Goal: Task Accomplishment & Management: Manage account settings

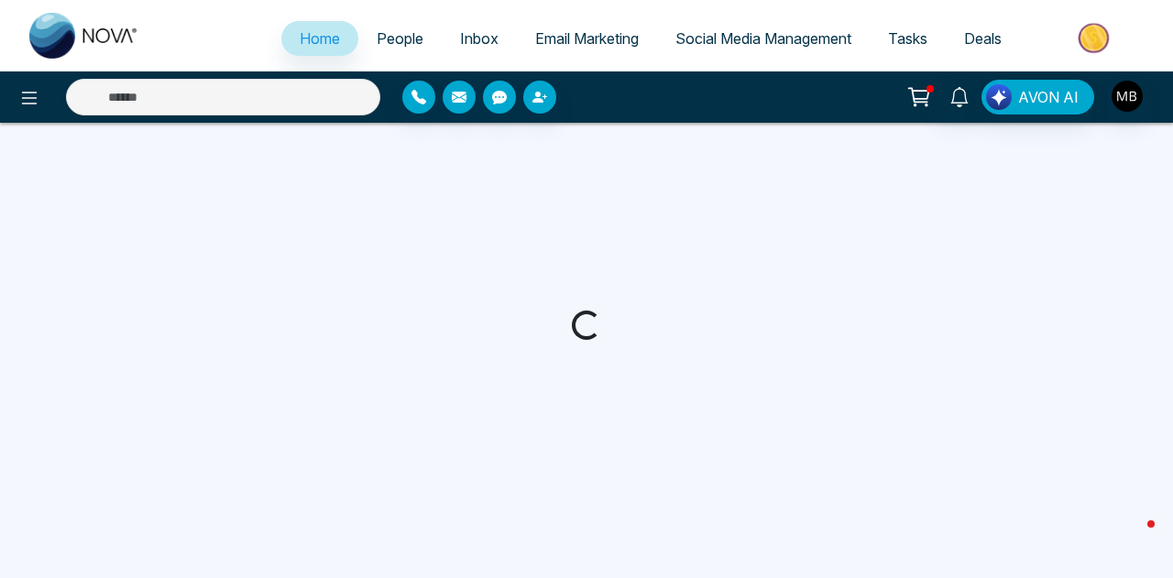
select select "*"
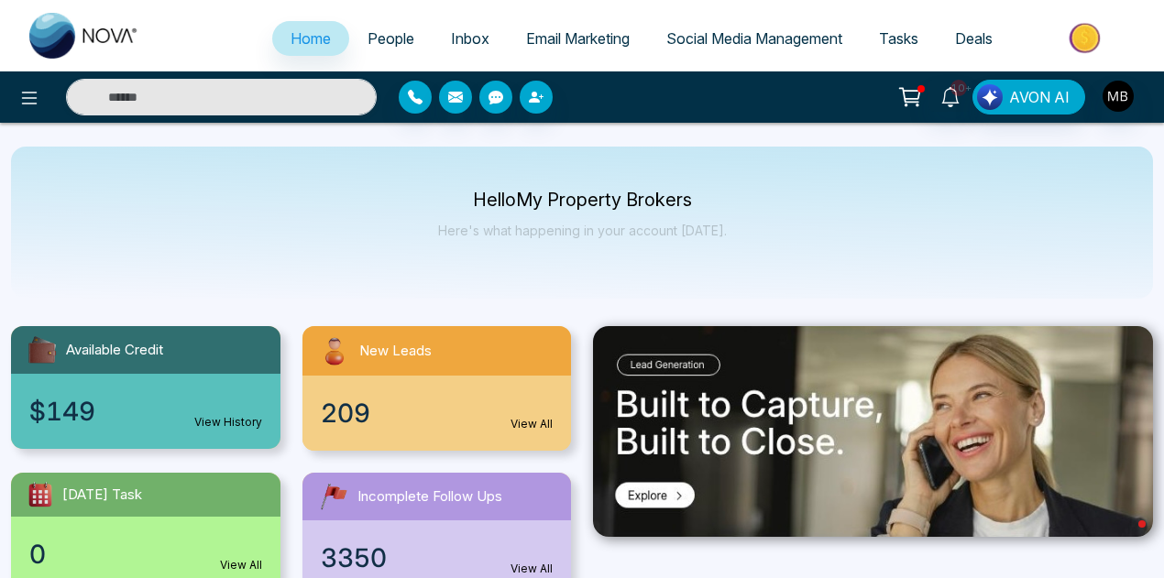
click at [377, 27] on link "People" at bounding box center [390, 38] width 83 height 35
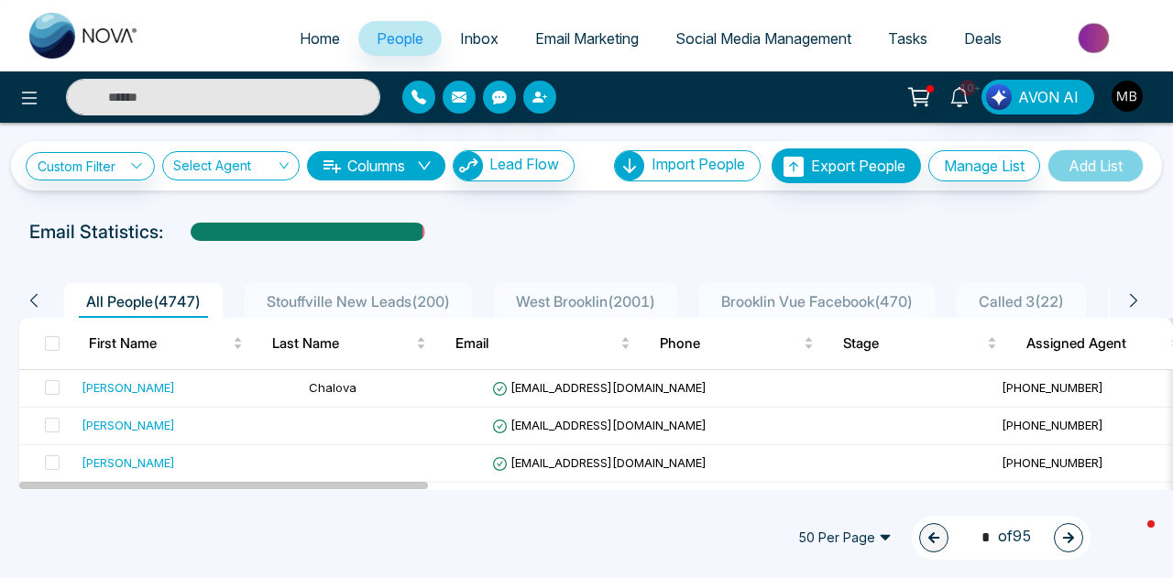
click at [370, 292] on span "Stouffville New Leads ( 200 )" at bounding box center [358, 301] width 198 height 18
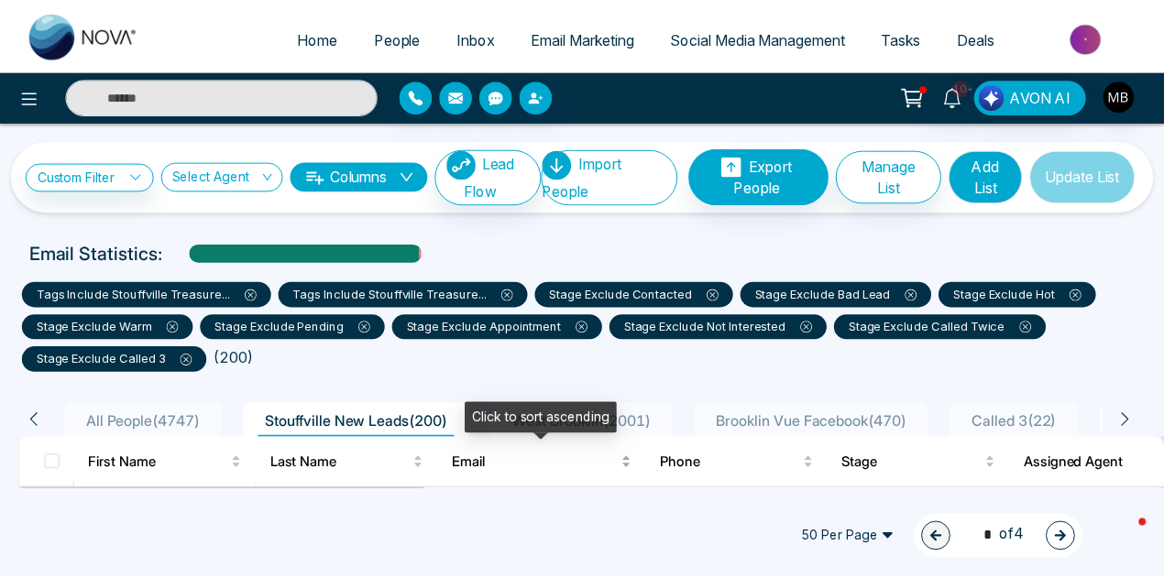
scroll to position [183, 0]
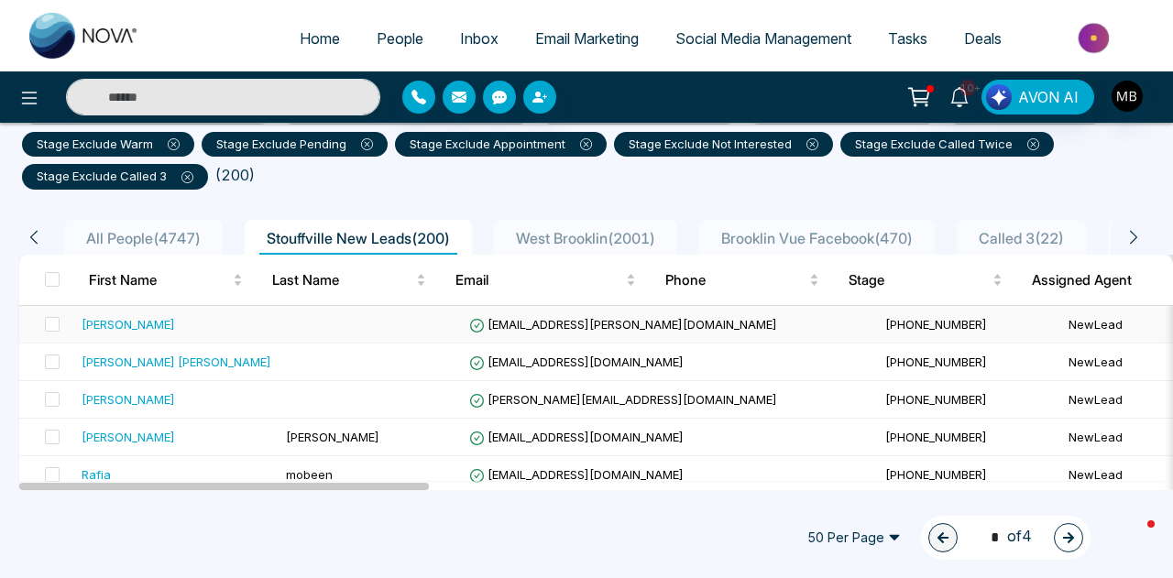
click at [885, 325] on span "+14163715883" at bounding box center [936, 324] width 102 height 15
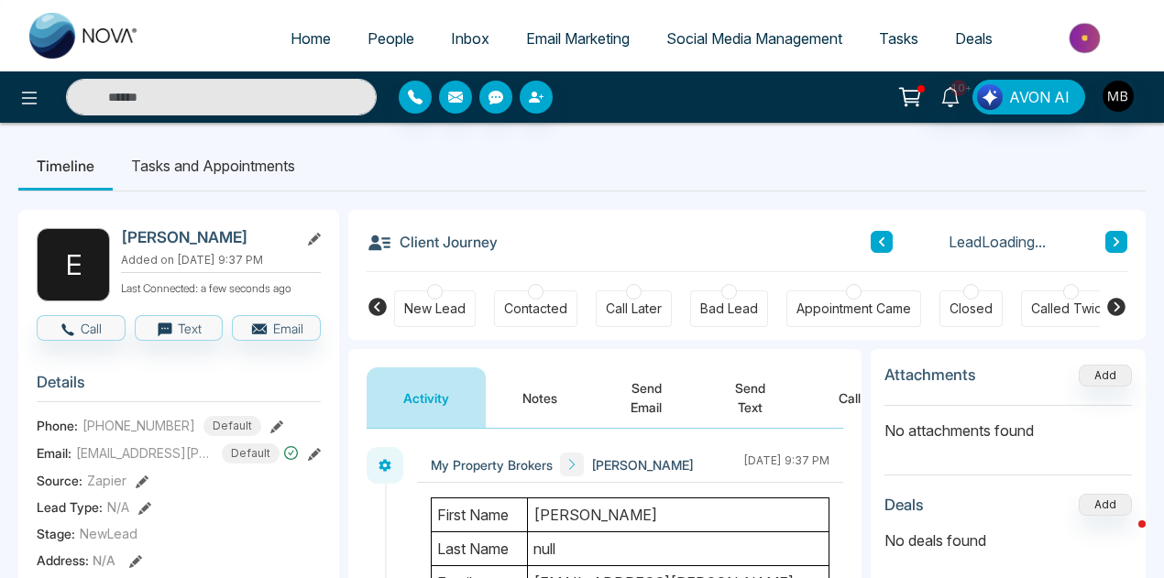
click at [541, 294] on div "Contacted" at bounding box center [535, 308] width 83 height 37
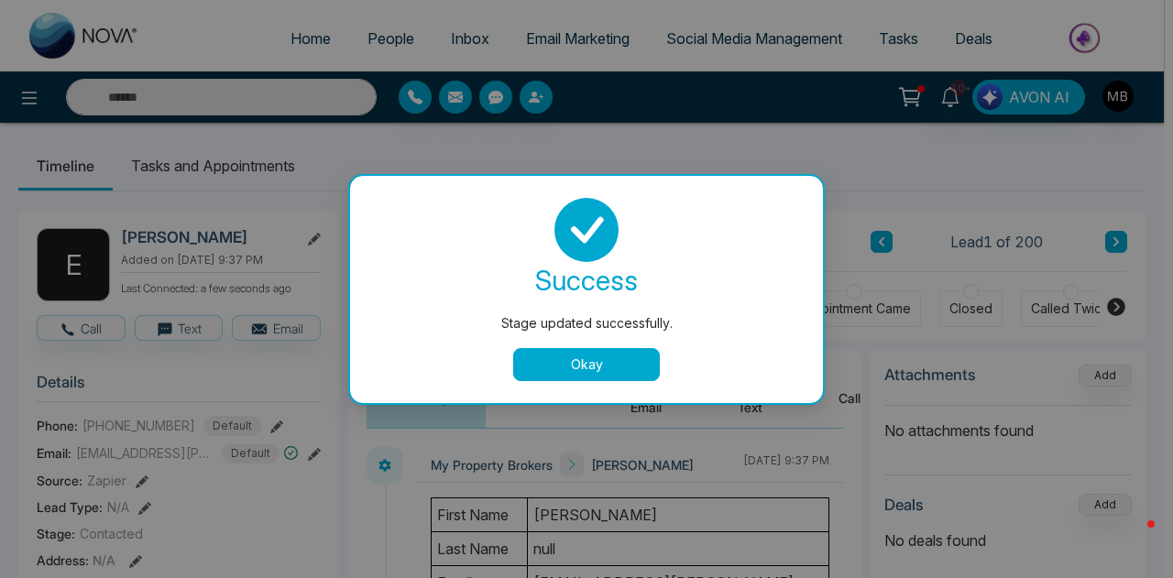
click at [596, 367] on button "Okay" at bounding box center [586, 364] width 147 height 33
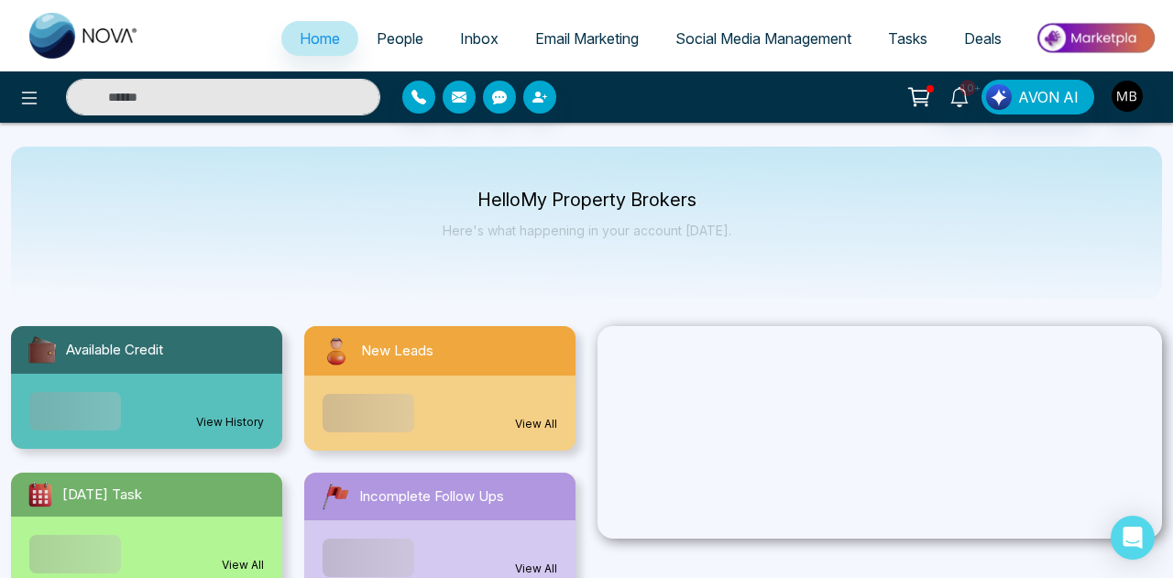
select select "*"
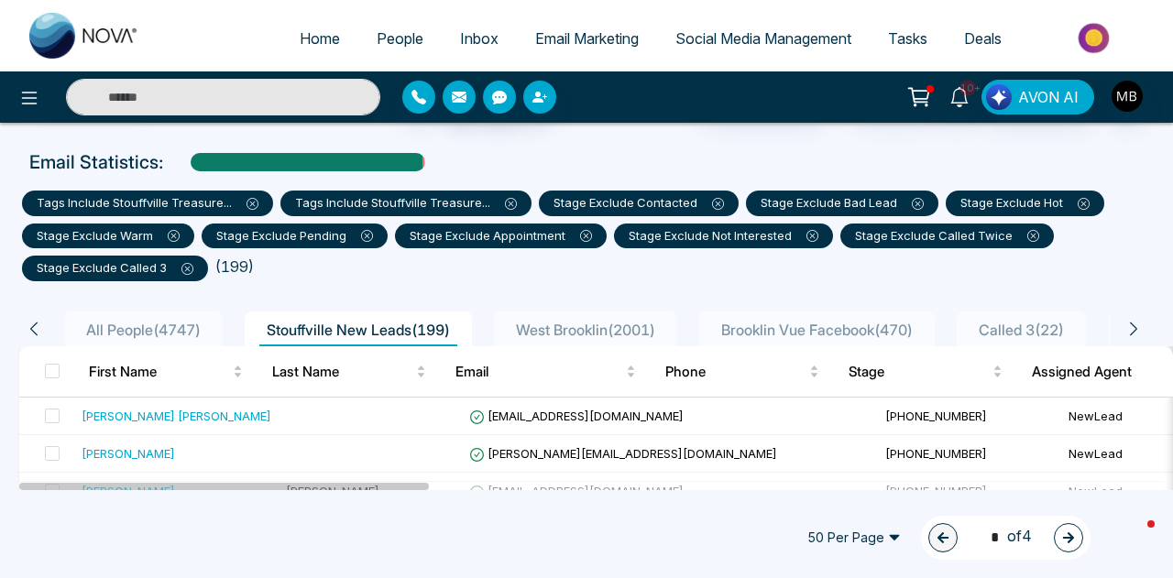
scroll to position [183, 0]
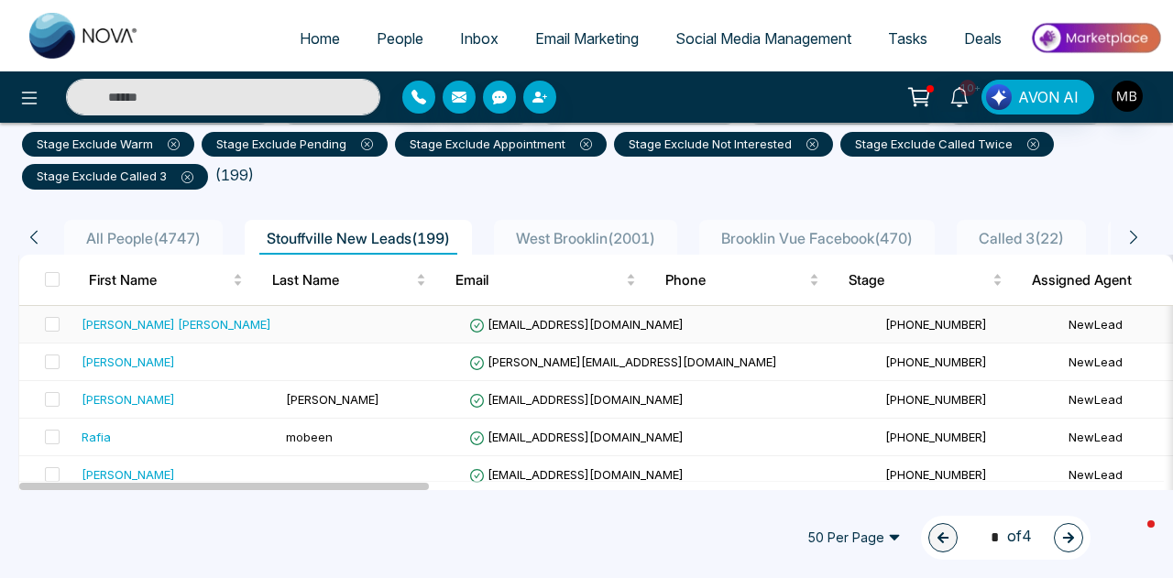
click at [556, 329] on span "sayedur2003@yahoo.com" at bounding box center [576, 324] width 214 height 15
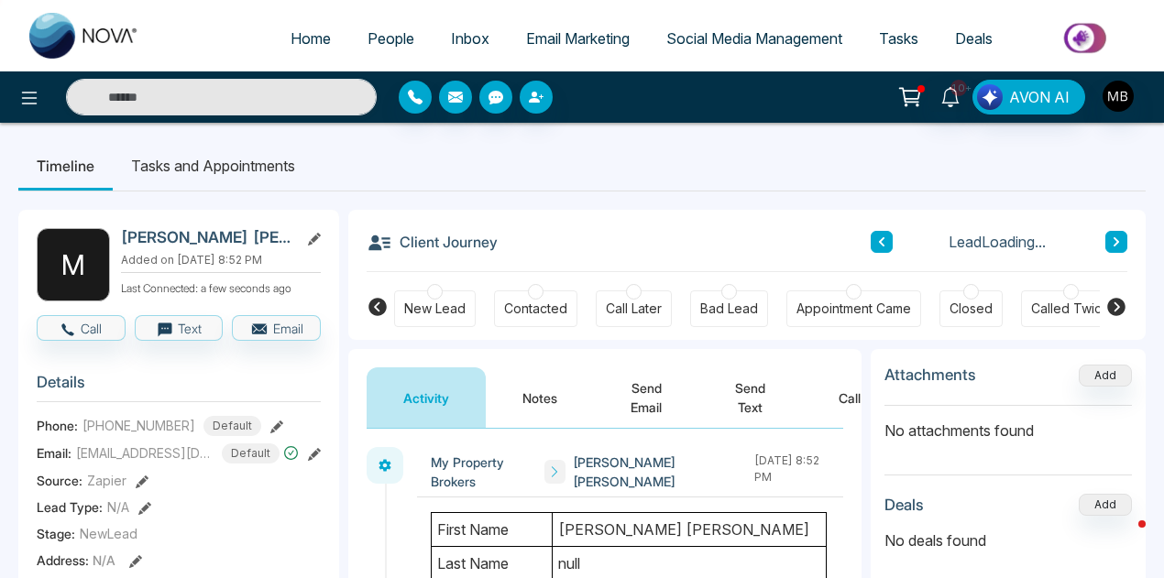
click at [533, 287] on div at bounding box center [536, 292] width 16 height 16
click at [396, 56] on li "People" at bounding box center [390, 40] width 83 height 38
click at [387, 45] on span "People" at bounding box center [390, 38] width 47 height 18
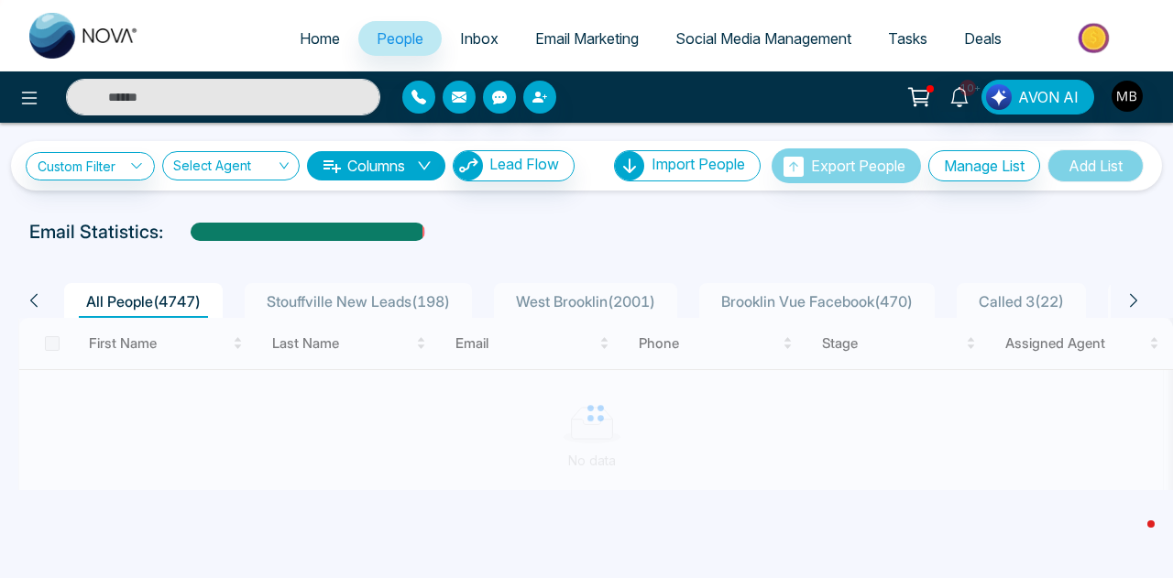
click at [427, 307] on span "Stouffville New Leads ( 198 )" at bounding box center [358, 301] width 198 height 18
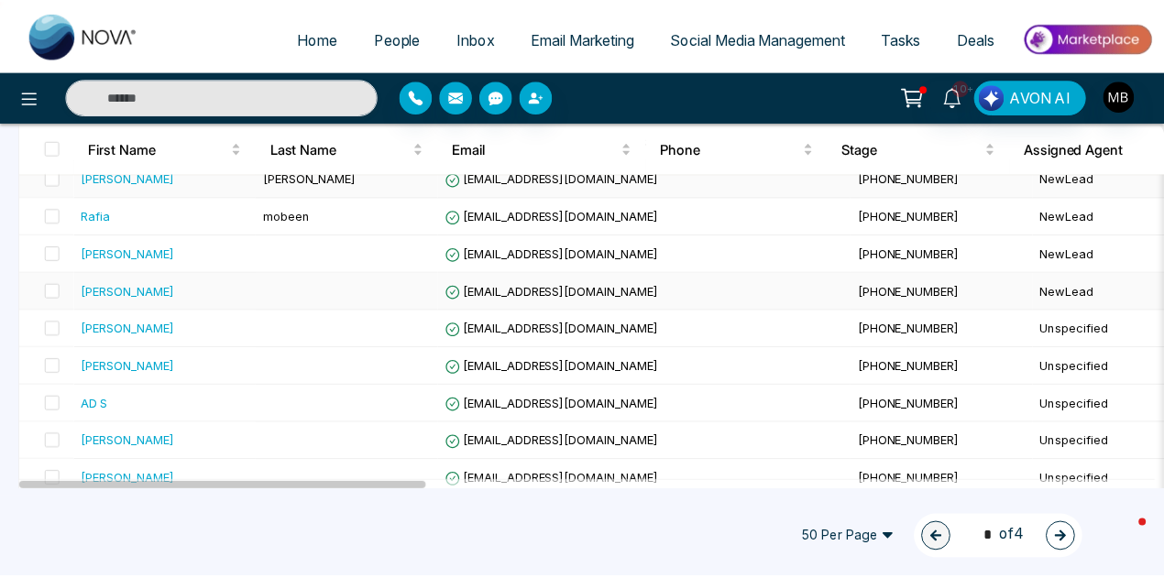
scroll to position [275, 0]
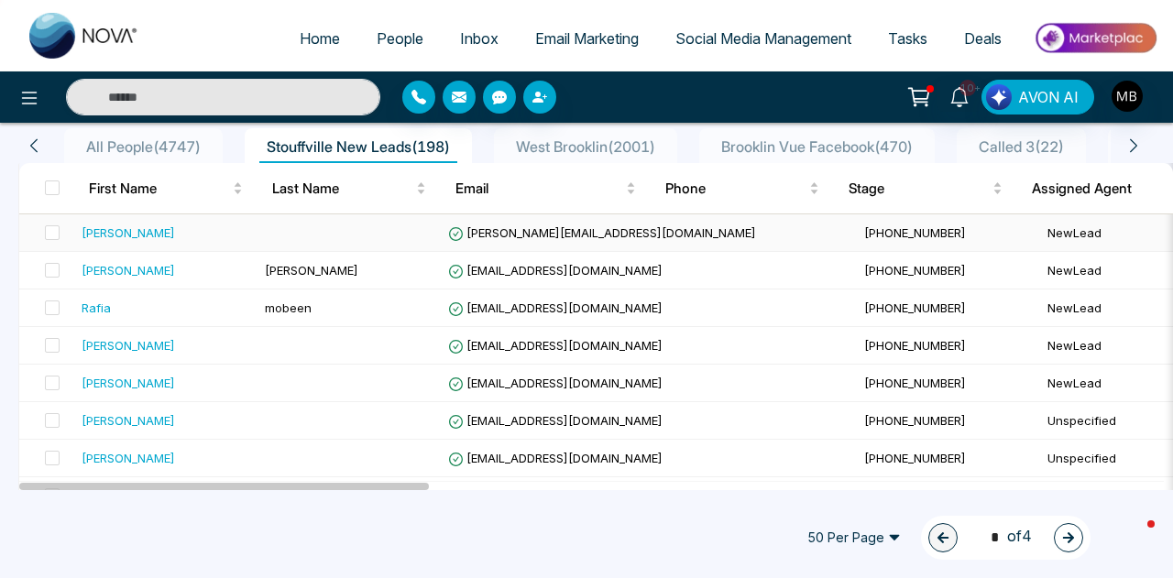
click at [519, 236] on span "rena.g359@yahoo.ca" at bounding box center [602, 232] width 308 height 15
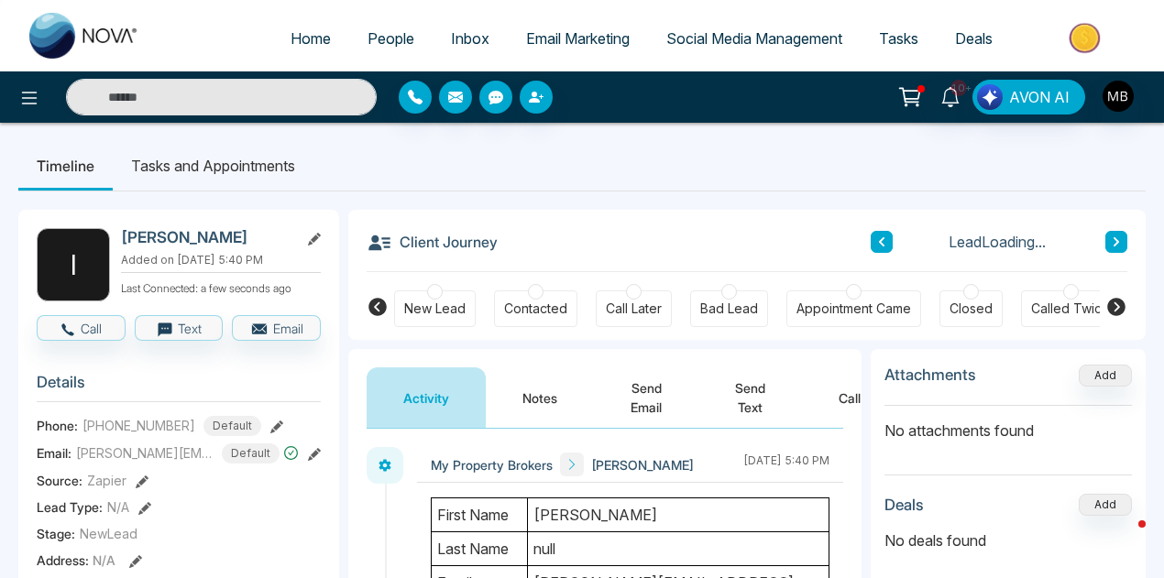
click at [724, 290] on div at bounding box center [729, 292] width 16 height 16
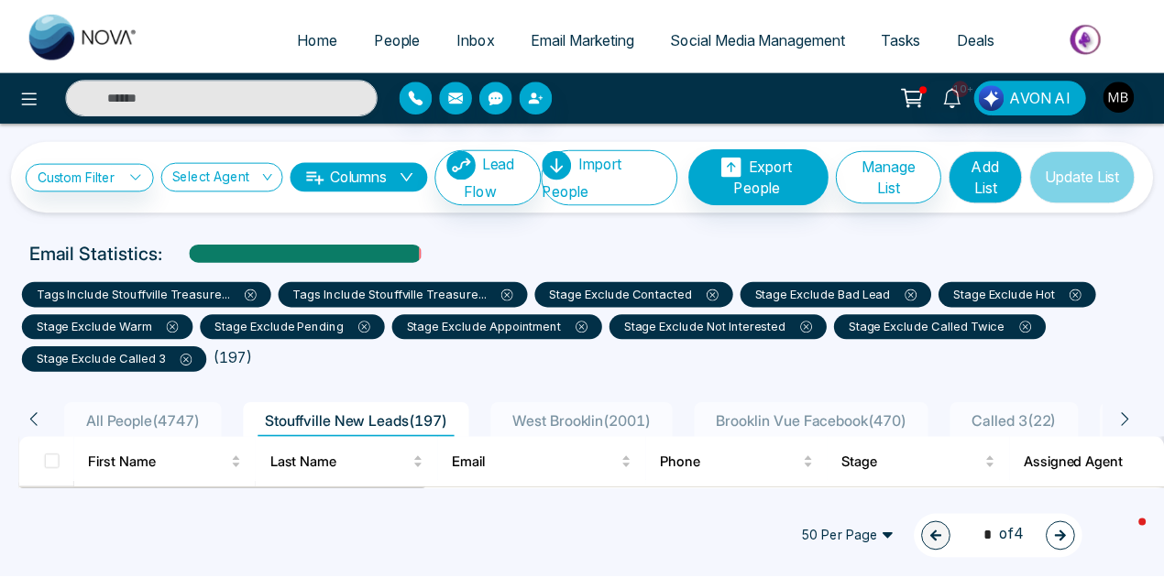
scroll to position [92, 0]
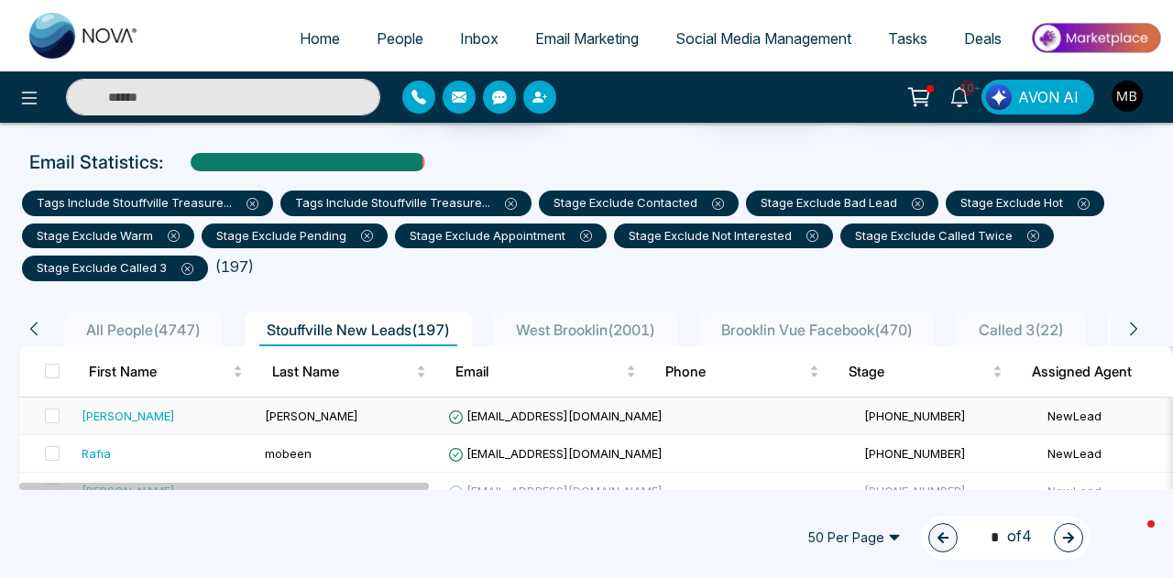
click at [864, 412] on span "+14376073119" at bounding box center [915, 416] width 102 height 15
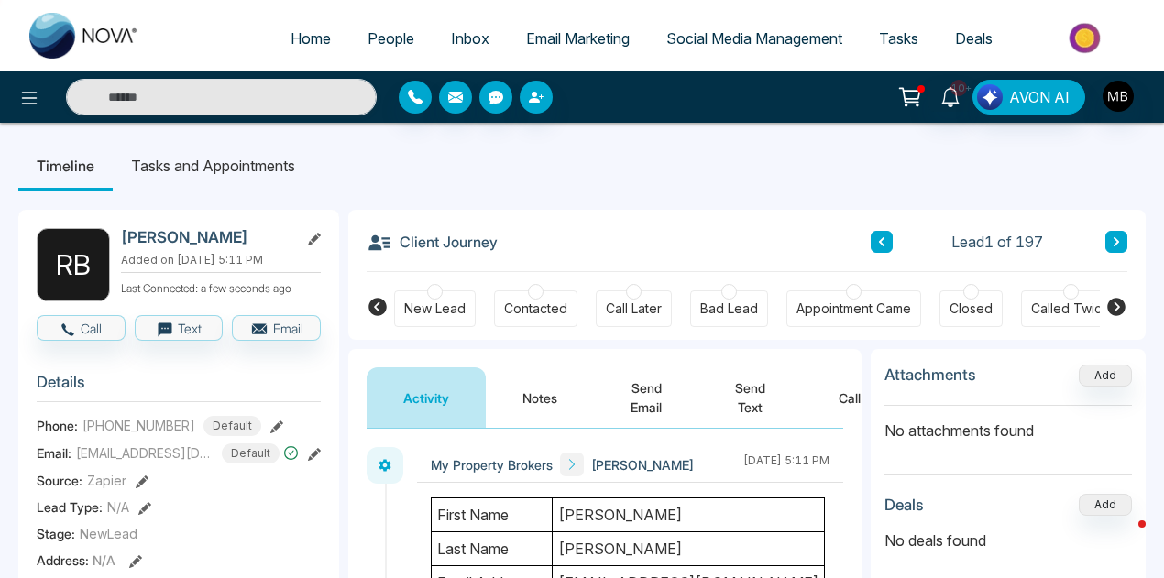
click at [533, 286] on div at bounding box center [536, 292] width 16 height 16
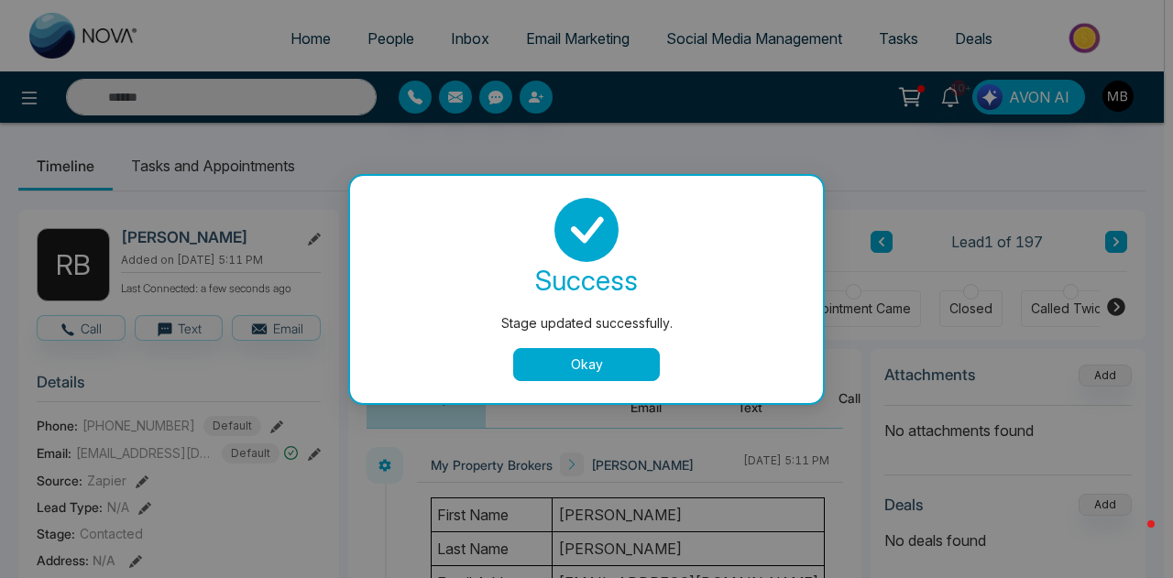
click at [634, 370] on button "Okay" at bounding box center [586, 364] width 147 height 33
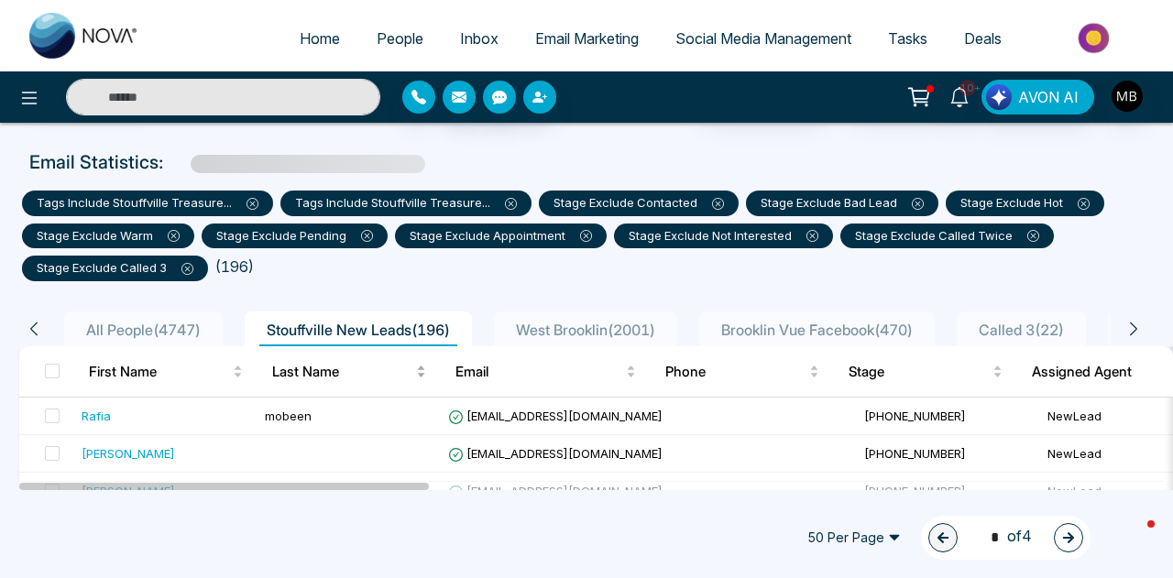
scroll to position [183, 0]
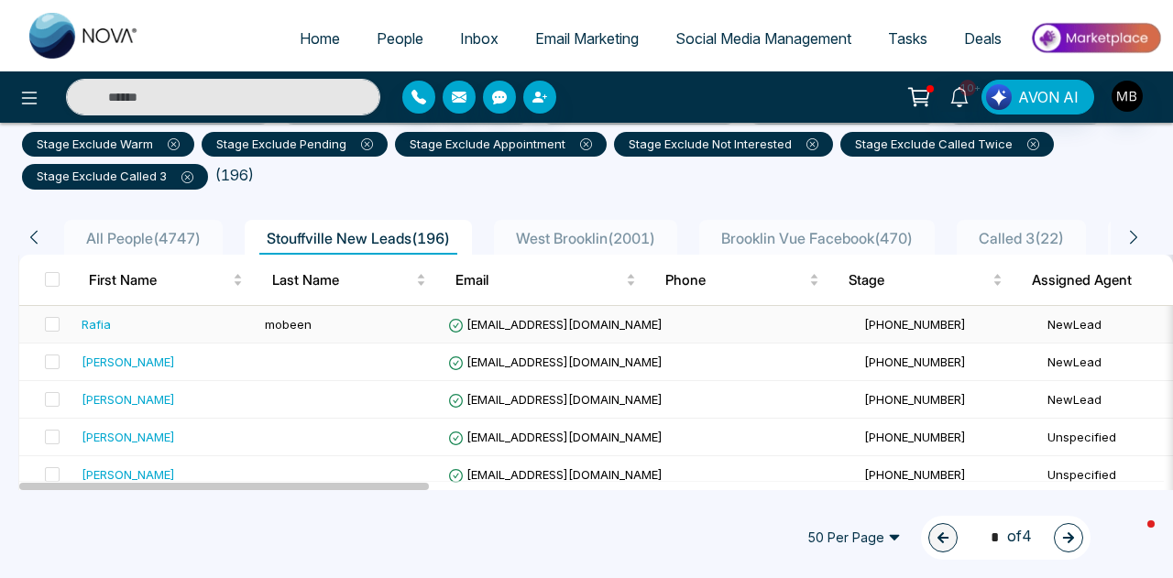
click at [563, 329] on span "rafiamobeen82@gmail.com" at bounding box center [555, 324] width 214 height 15
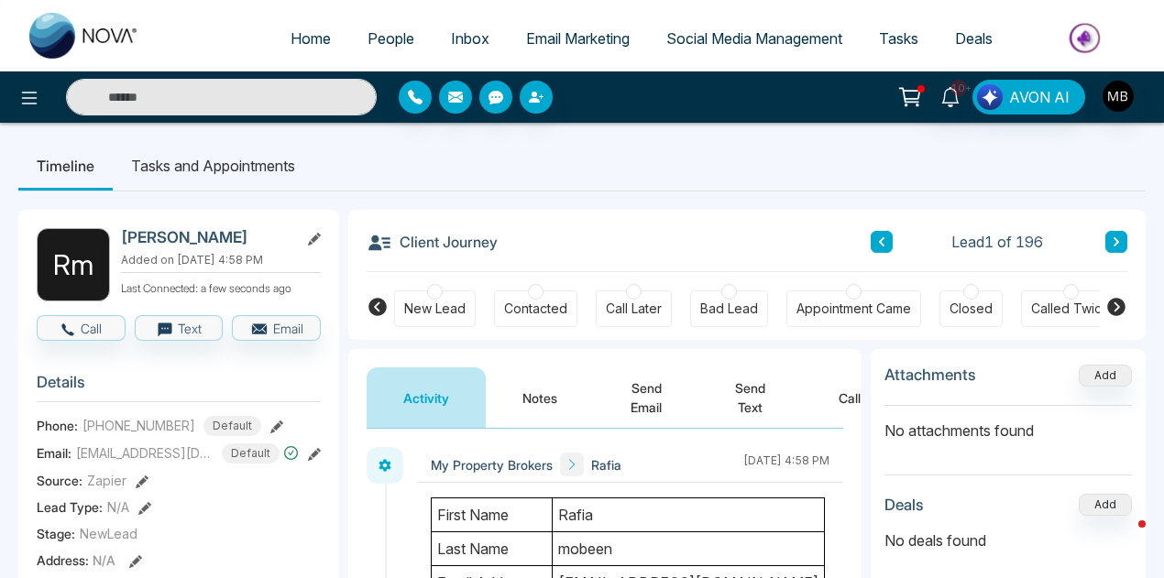
click at [535, 290] on div at bounding box center [536, 292] width 16 height 16
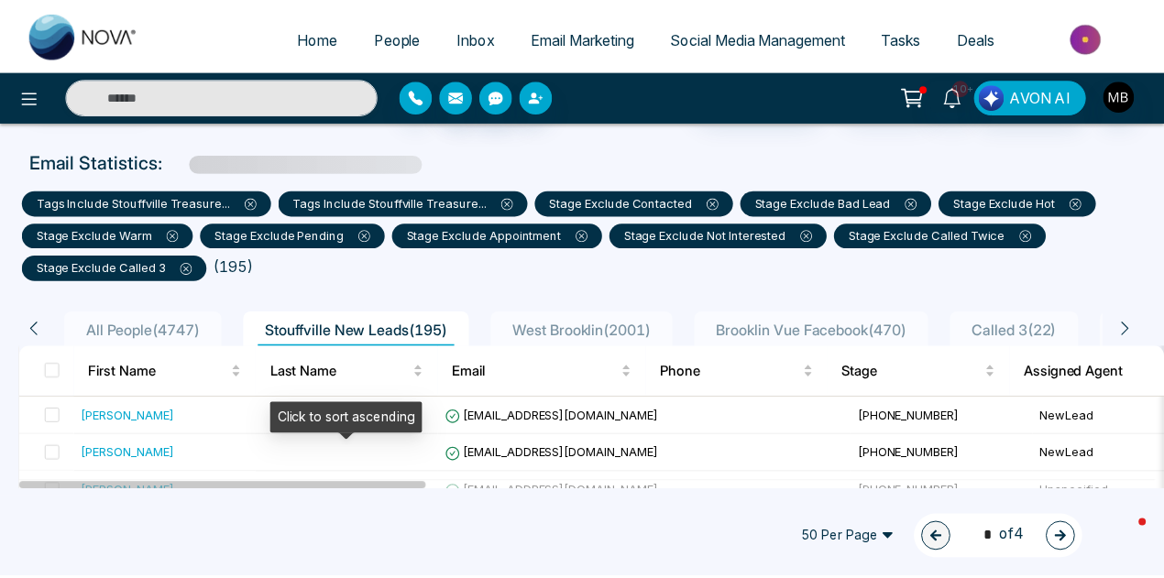
scroll to position [183, 0]
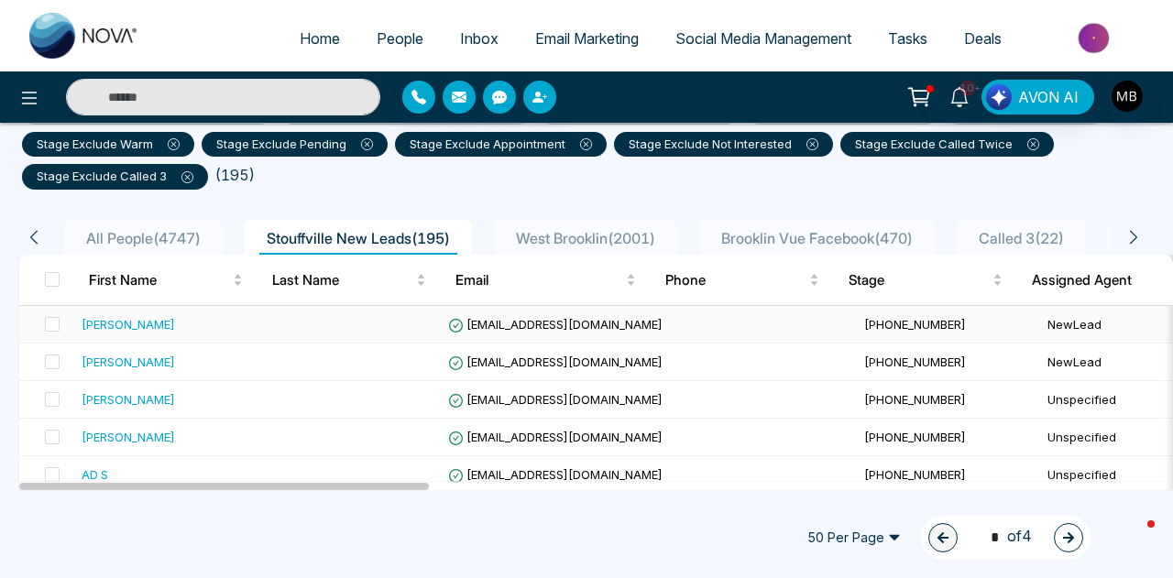
click at [508, 320] on span "[EMAIL_ADDRESS][DOMAIN_NAME]" at bounding box center [555, 324] width 214 height 15
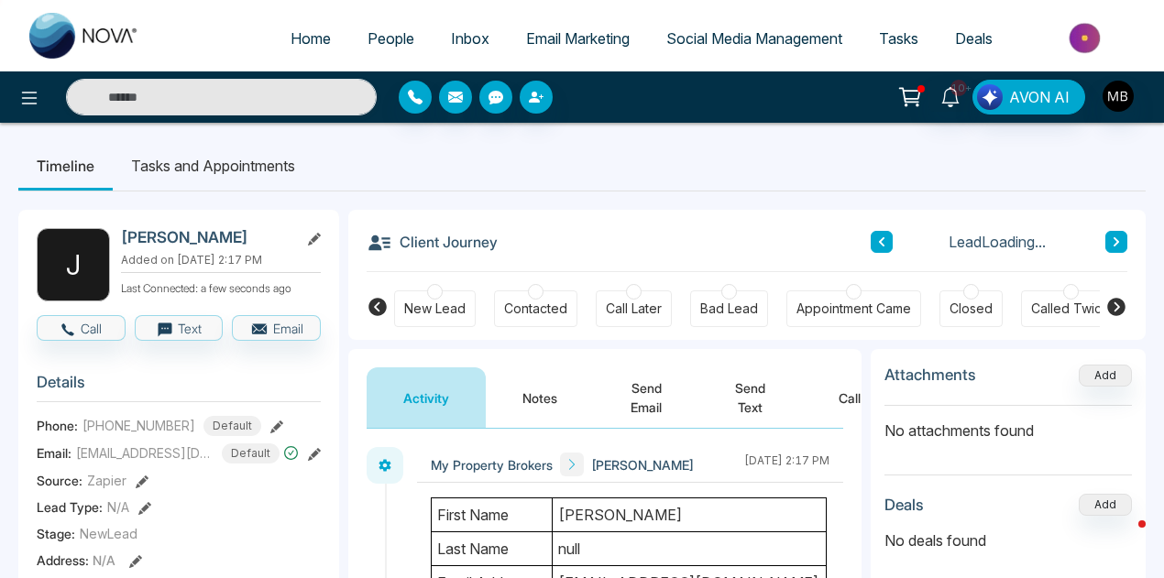
click at [1118, 309] on icon at bounding box center [1116, 307] width 18 height 18
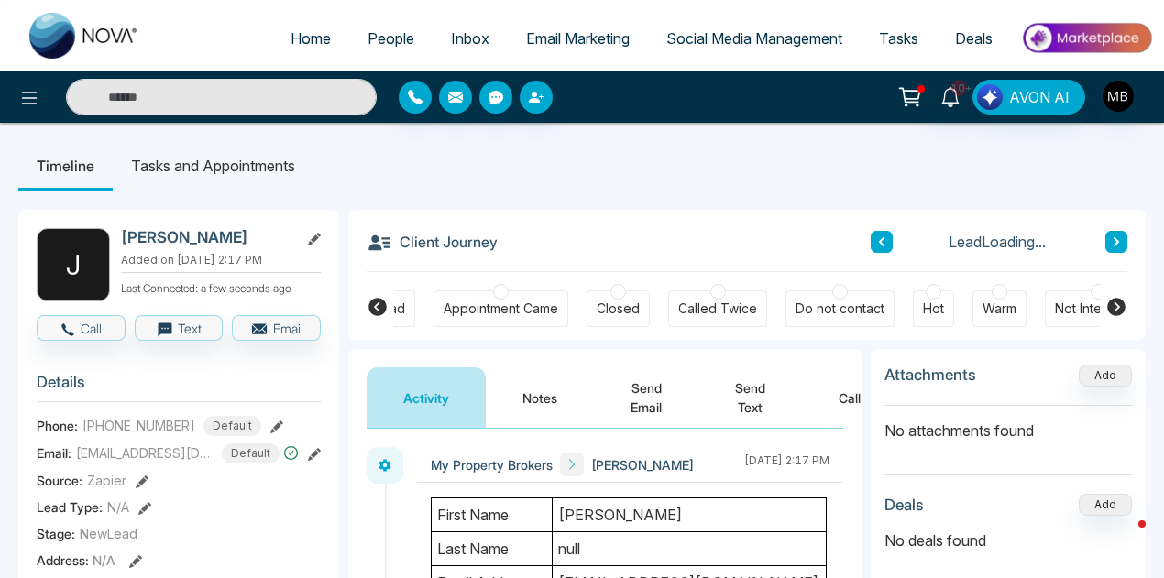
click at [1118, 309] on icon at bounding box center [1116, 307] width 18 height 18
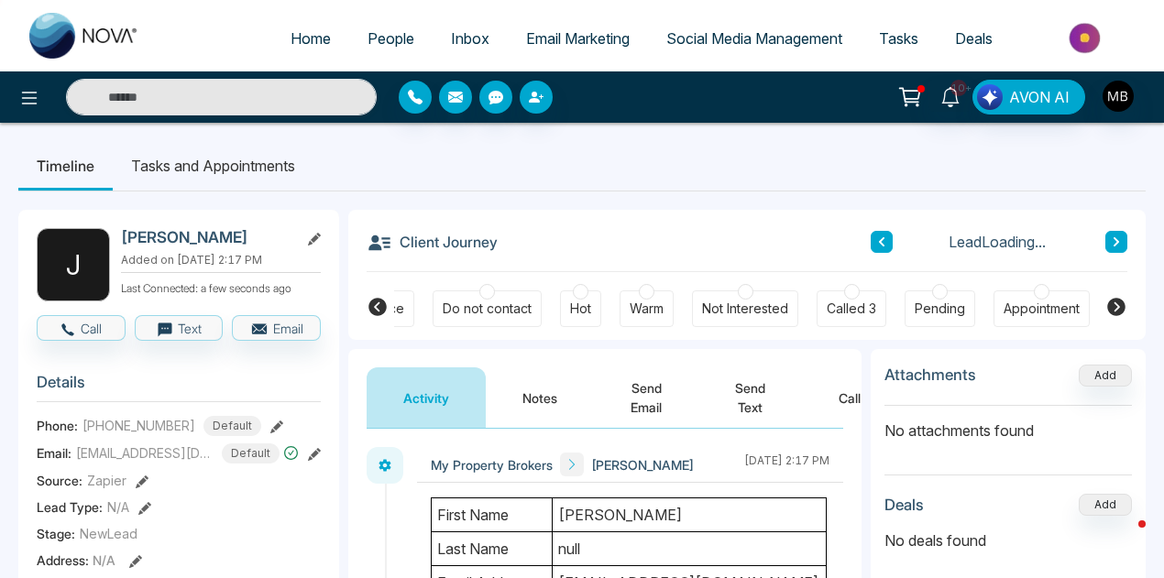
click at [1034, 290] on div at bounding box center [1041, 292] width 16 height 16
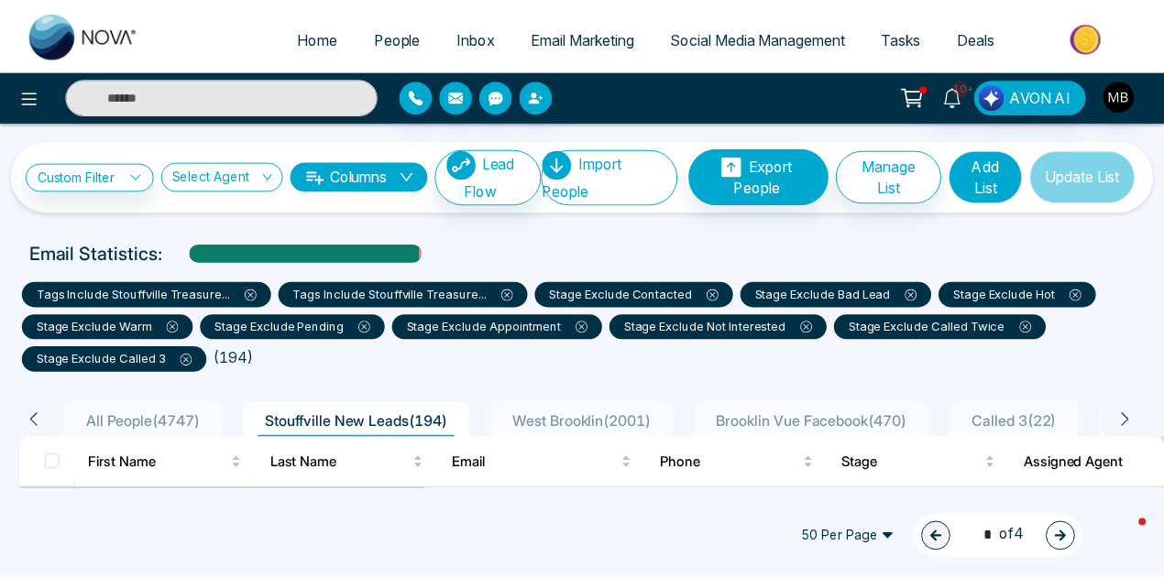
scroll to position [183, 0]
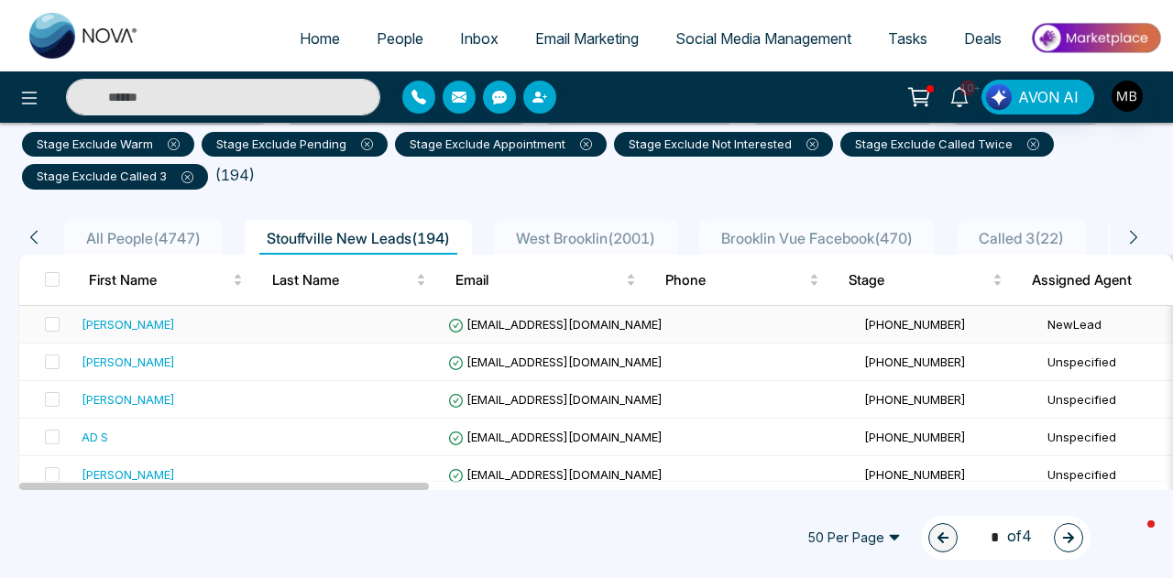
click at [515, 310] on td "paddyathia@gmail.com" at bounding box center [649, 325] width 416 height 38
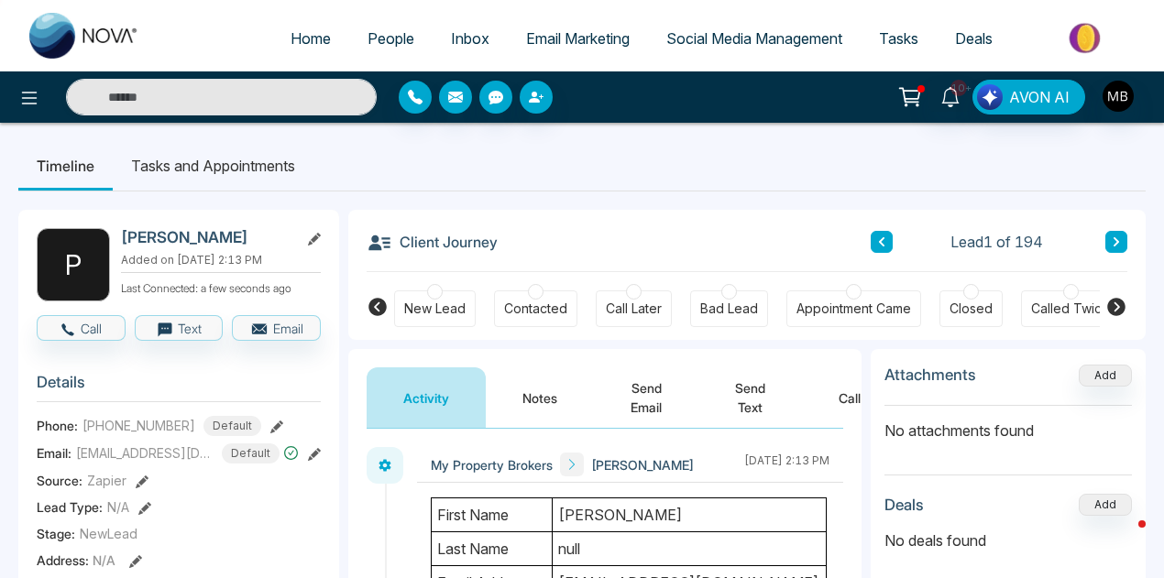
click at [528, 289] on div at bounding box center [536, 292] width 16 height 16
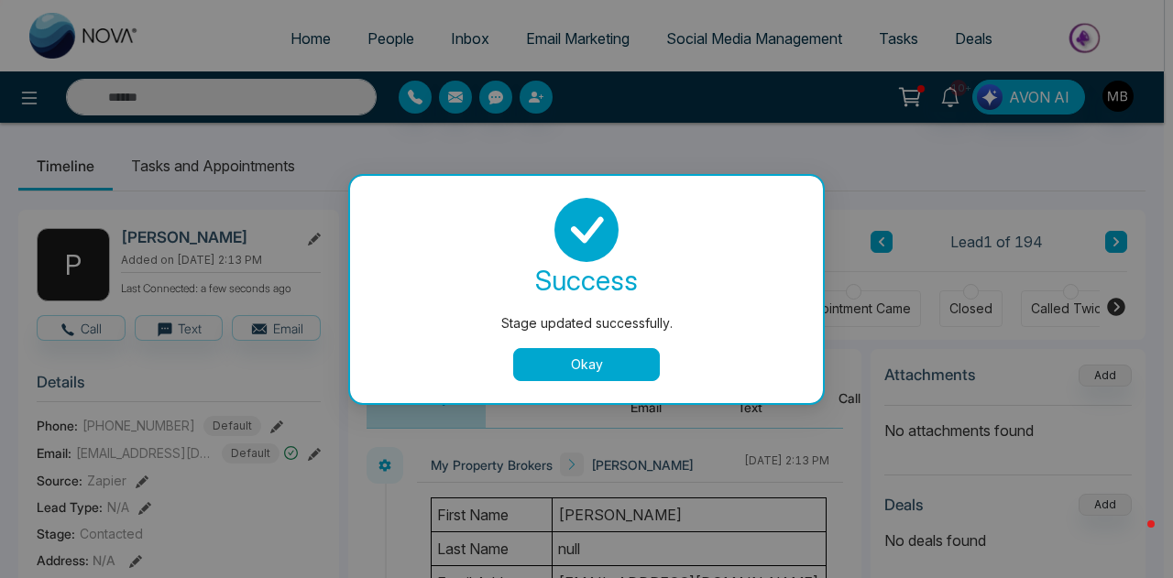
click at [618, 369] on button "Okay" at bounding box center [586, 364] width 147 height 33
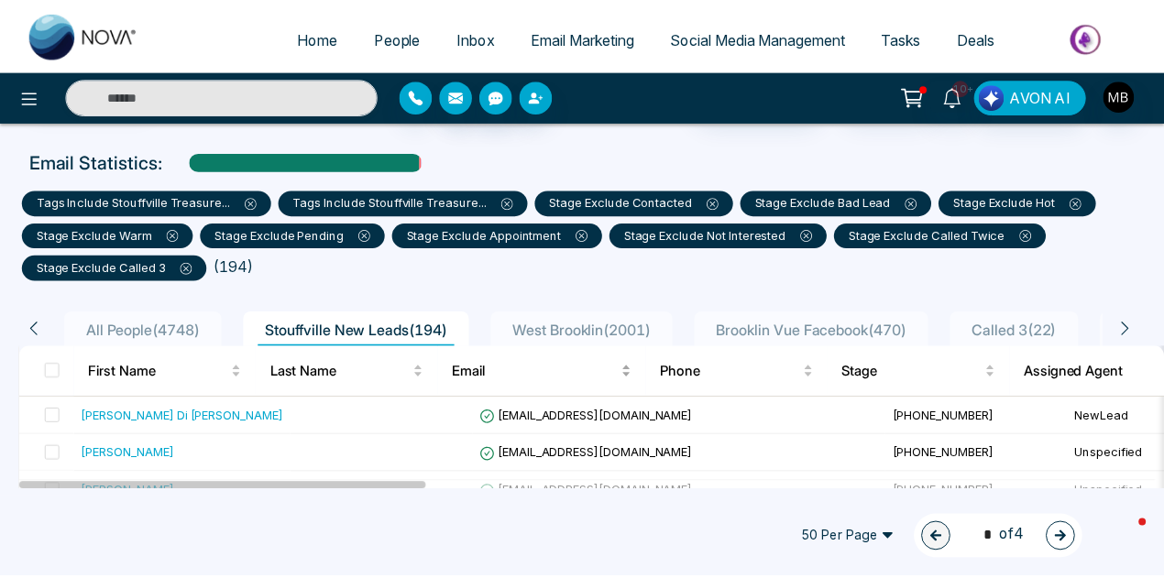
scroll to position [183, 0]
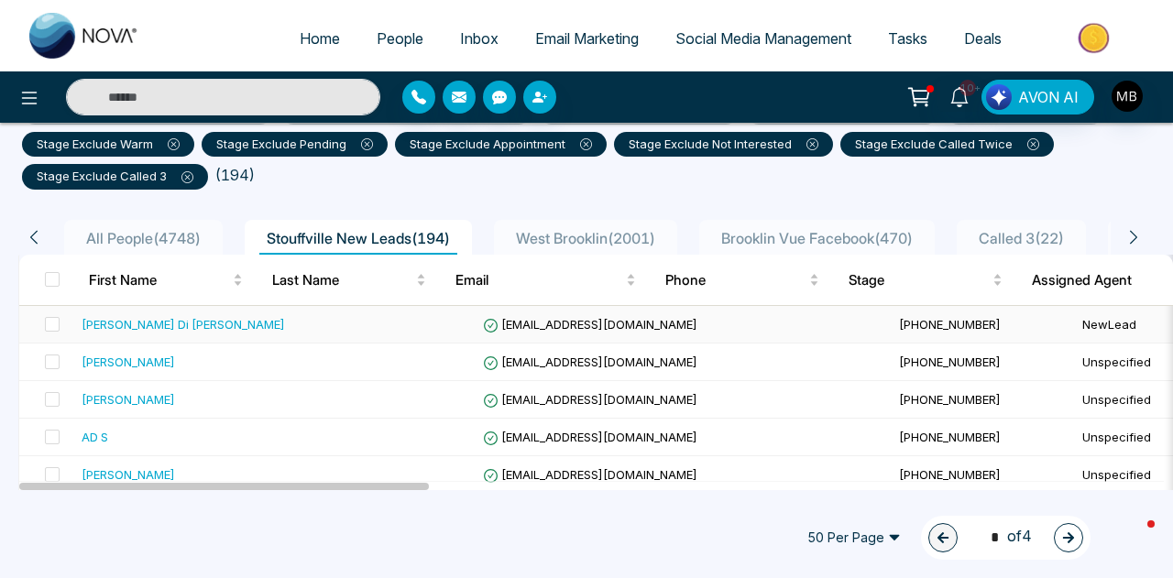
click at [524, 322] on span "lauradimaria@live.ca" at bounding box center [590, 324] width 214 height 15
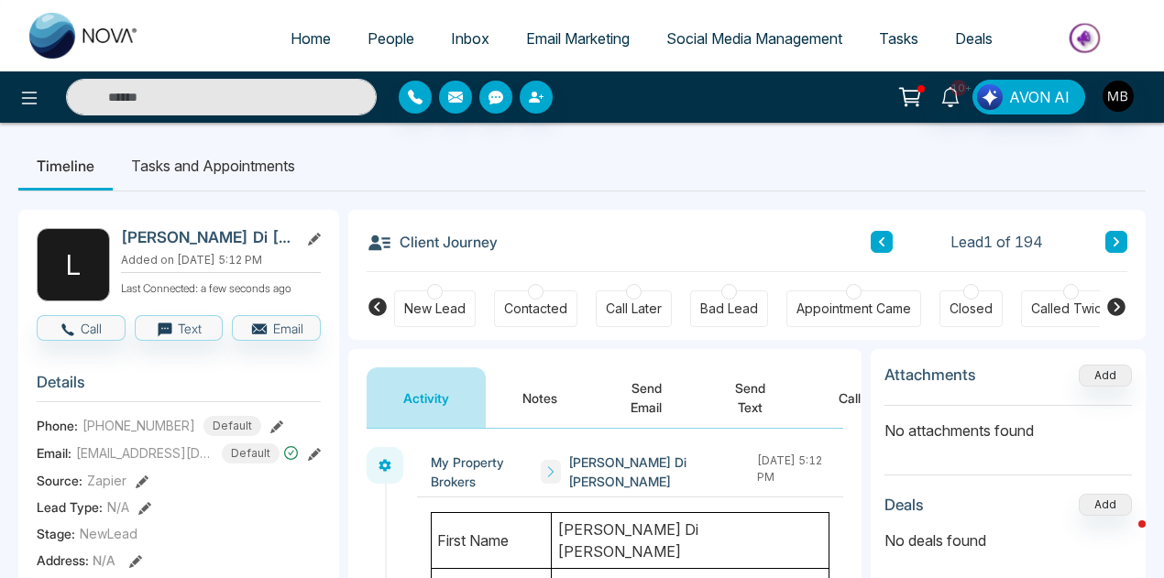
click at [541, 296] on div "Contacted" at bounding box center [535, 308] width 83 height 37
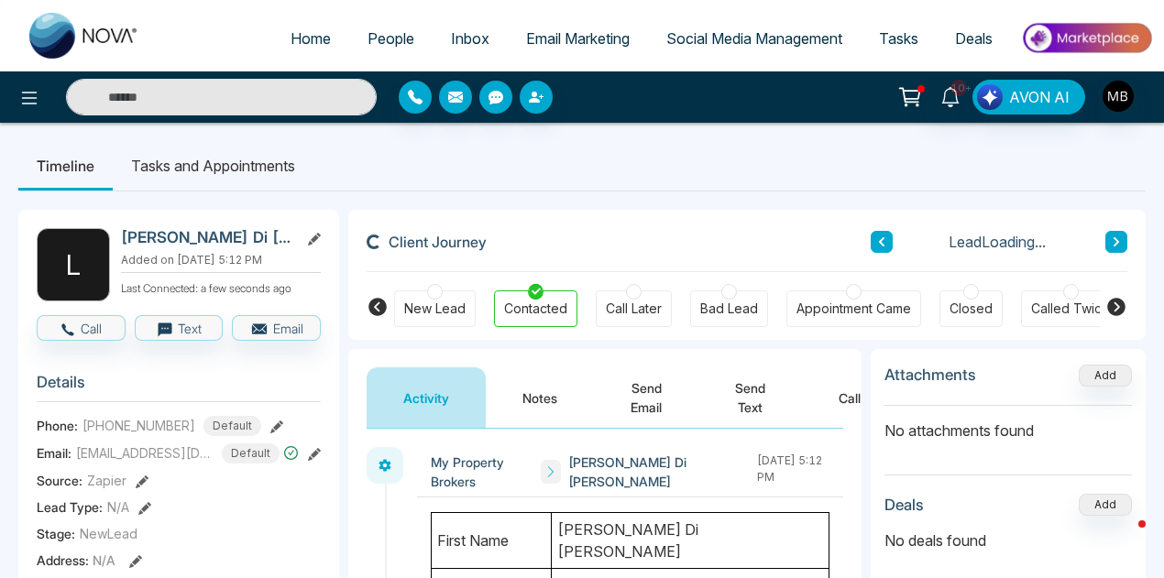
scroll to position [92, 0]
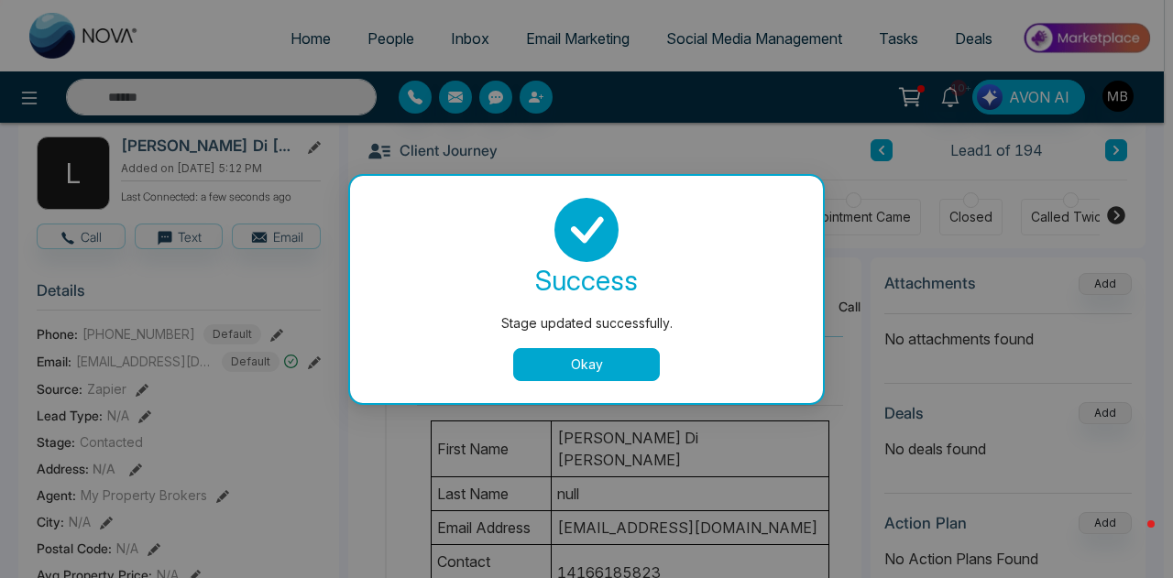
click at [603, 370] on button "Okay" at bounding box center [586, 364] width 147 height 33
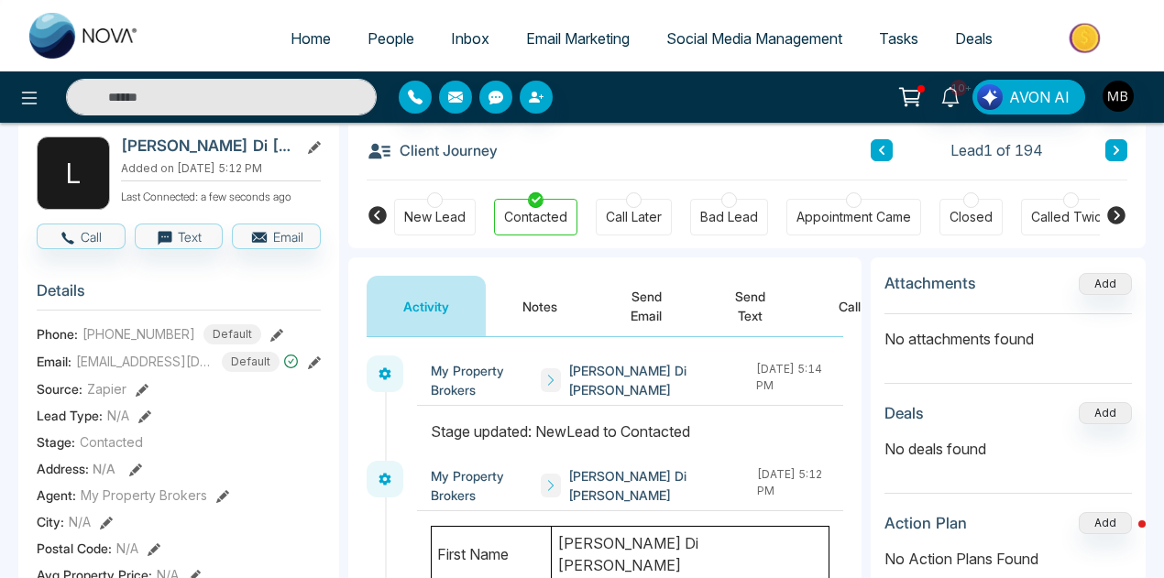
scroll to position [0, 0]
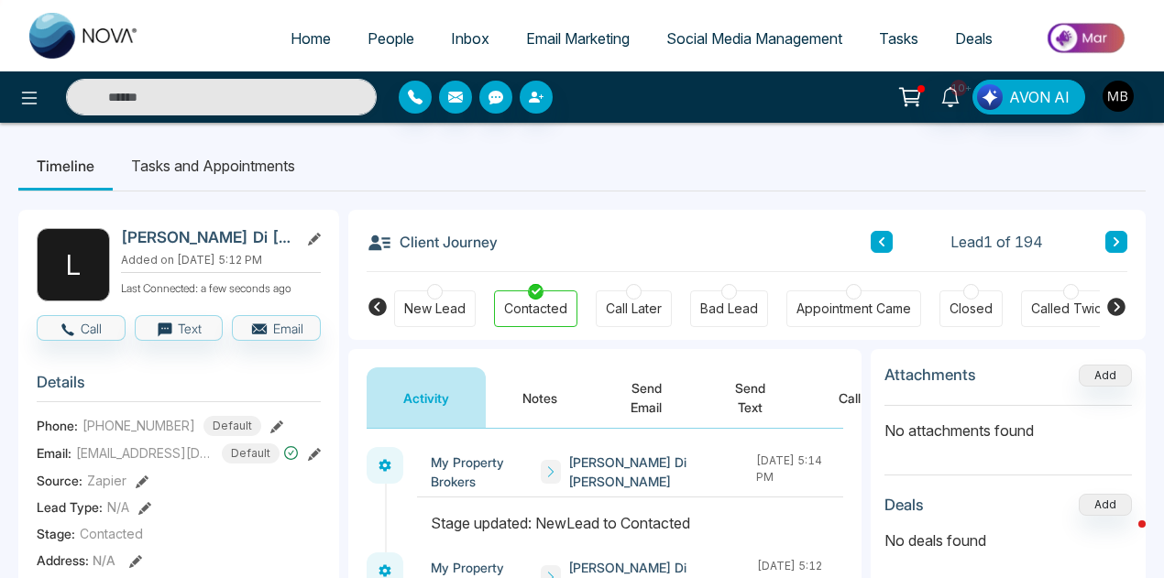
click at [1109, 301] on icon at bounding box center [1116, 307] width 18 height 18
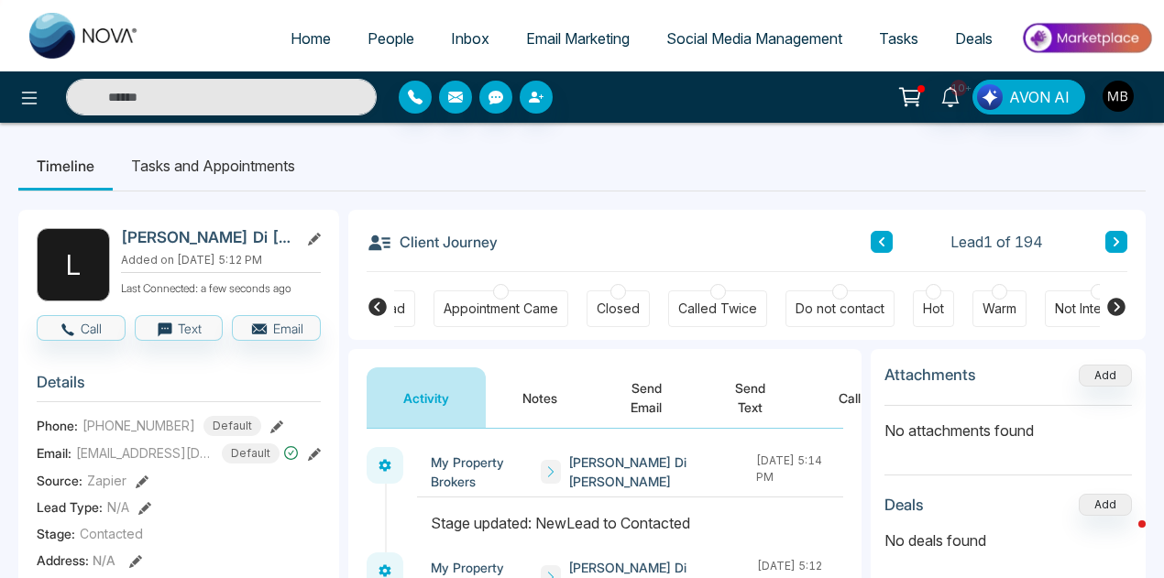
click at [991, 289] on div at bounding box center [999, 292] width 16 height 16
click at [550, 384] on button "Notes" at bounding box center [540, 397] width 108 height 60
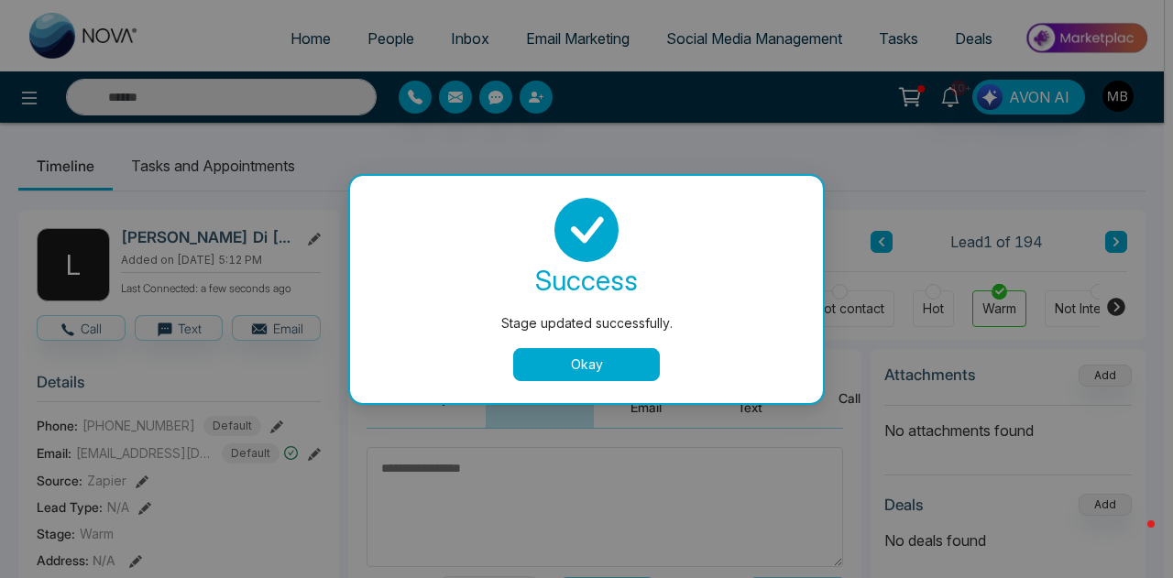
click at [529, 484] on div "Stage updated successfully. success Stage updated successfully. Okay" at bounding box center [586, 289] width 1173 height 578
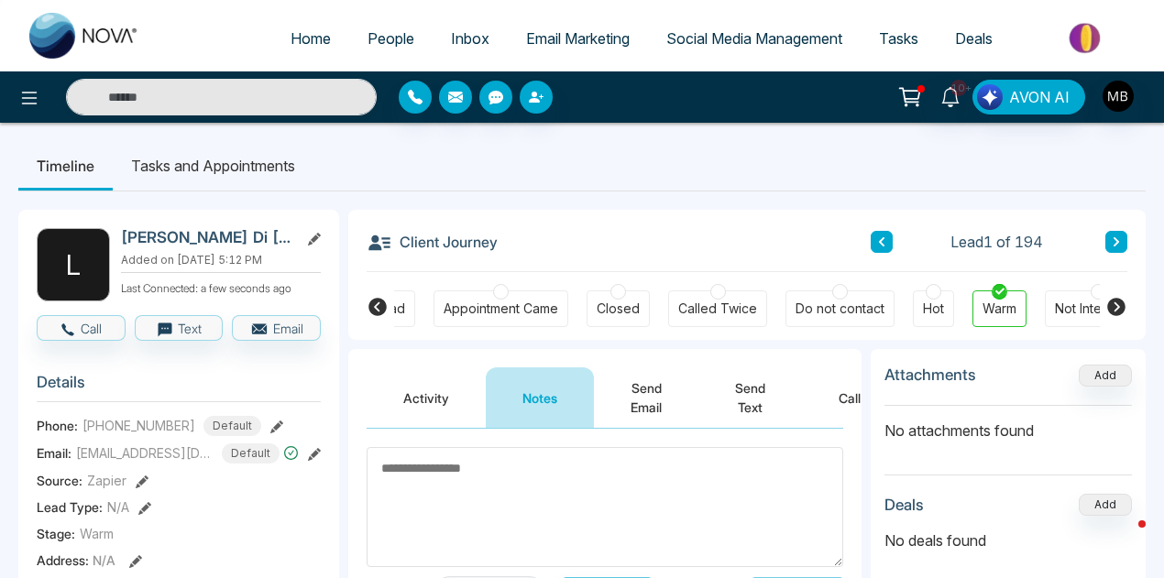
click at [529, 484] on textarea at bounding box center [604, 507] width 476 height 120
paste textarea "**********"
drag, startPoint x: 529, startPoint y: 460, endPoint x: 205, endPoint y: 462, distance: 323.4
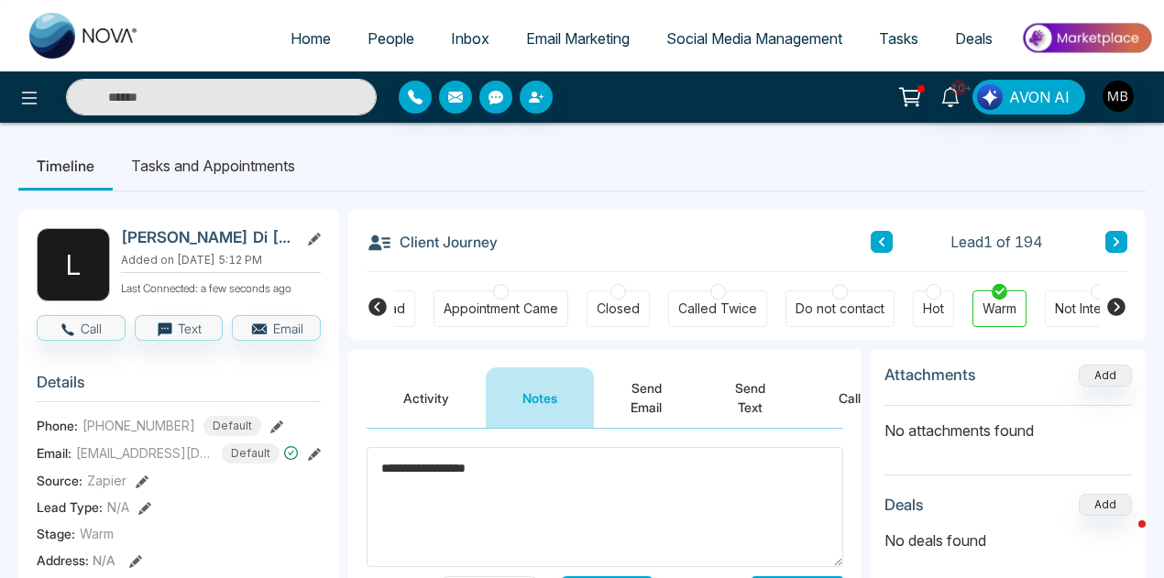
type textarea "*"
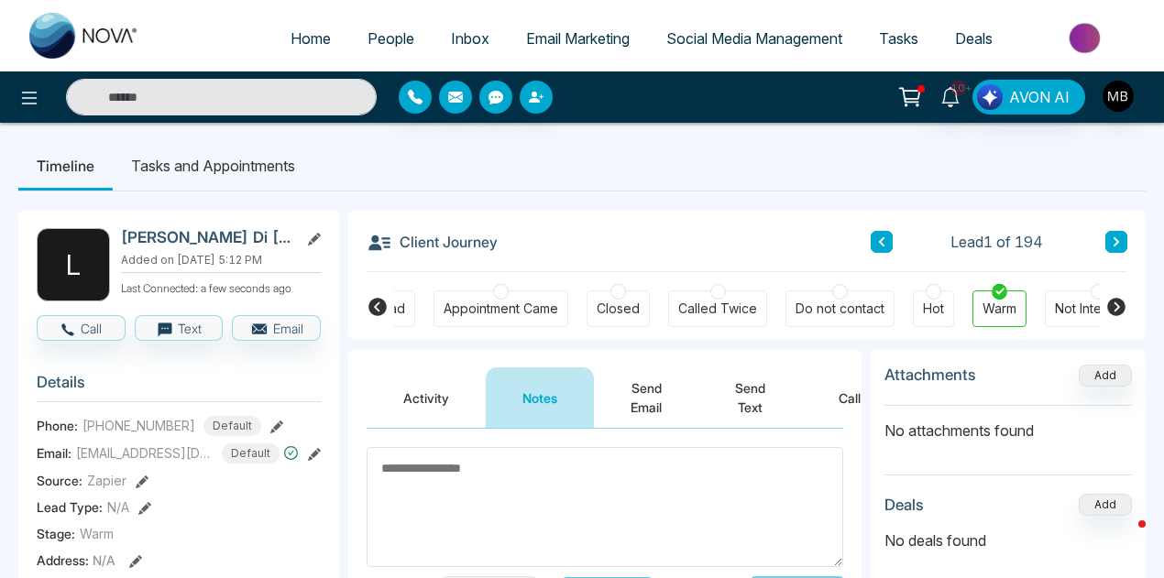
paste textarea "**********"
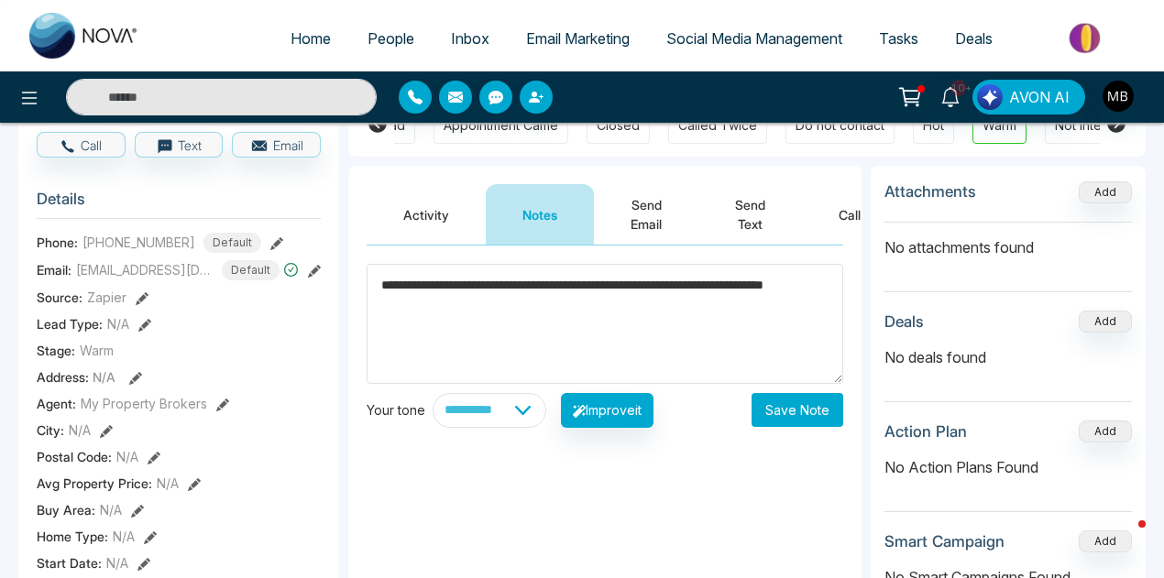
scroll to position [366, 0]
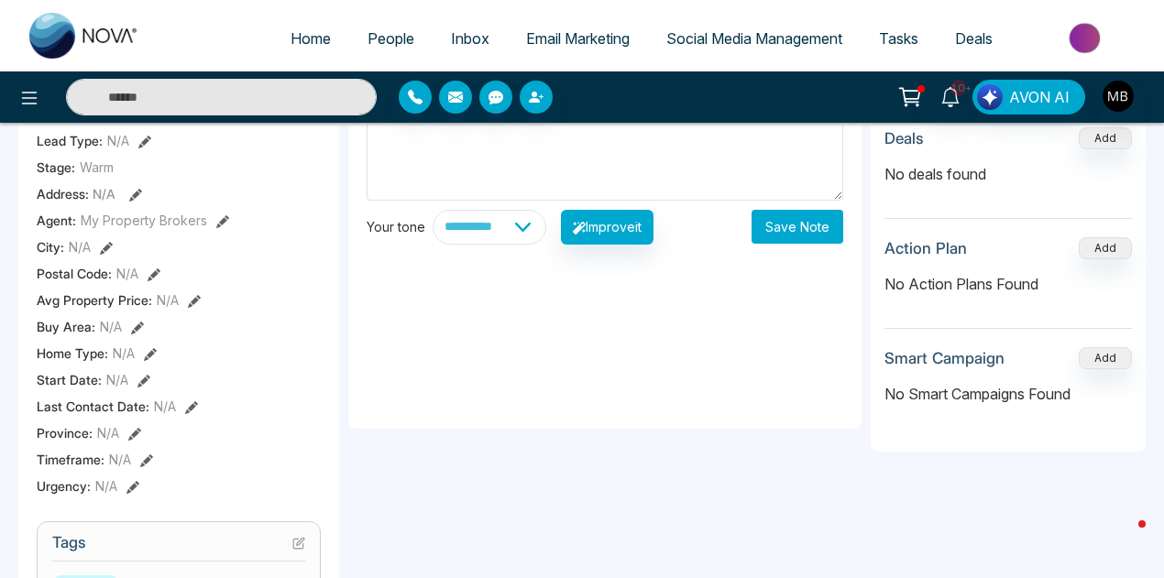
type textarea "**********"
click at [805, 221] on button "Save Note" at bounding box center [797, 227] width 92 height 34
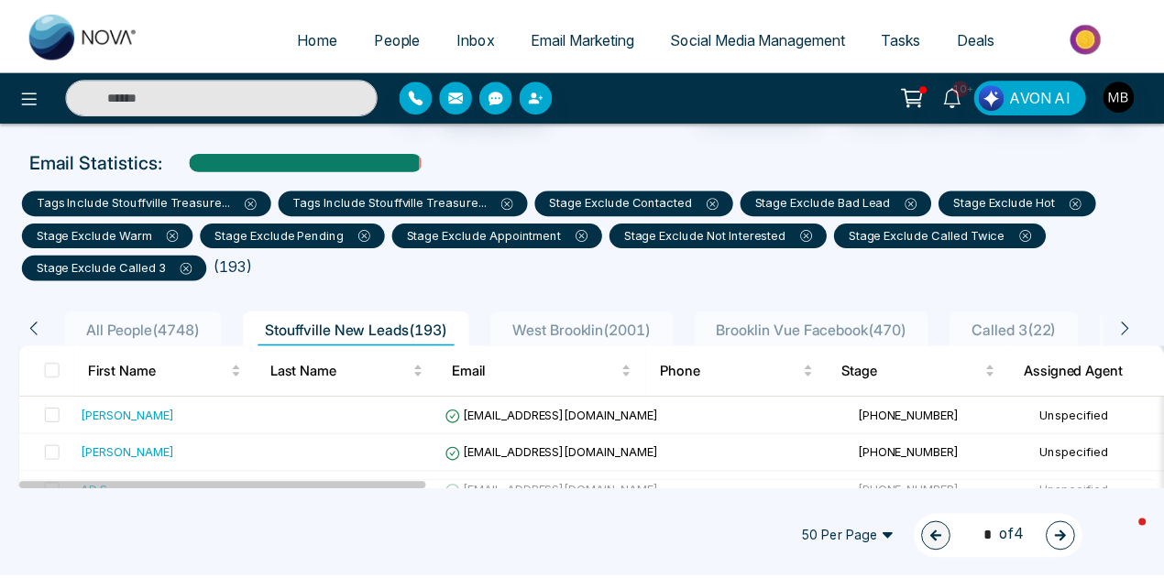
scroll to position [183, 0]
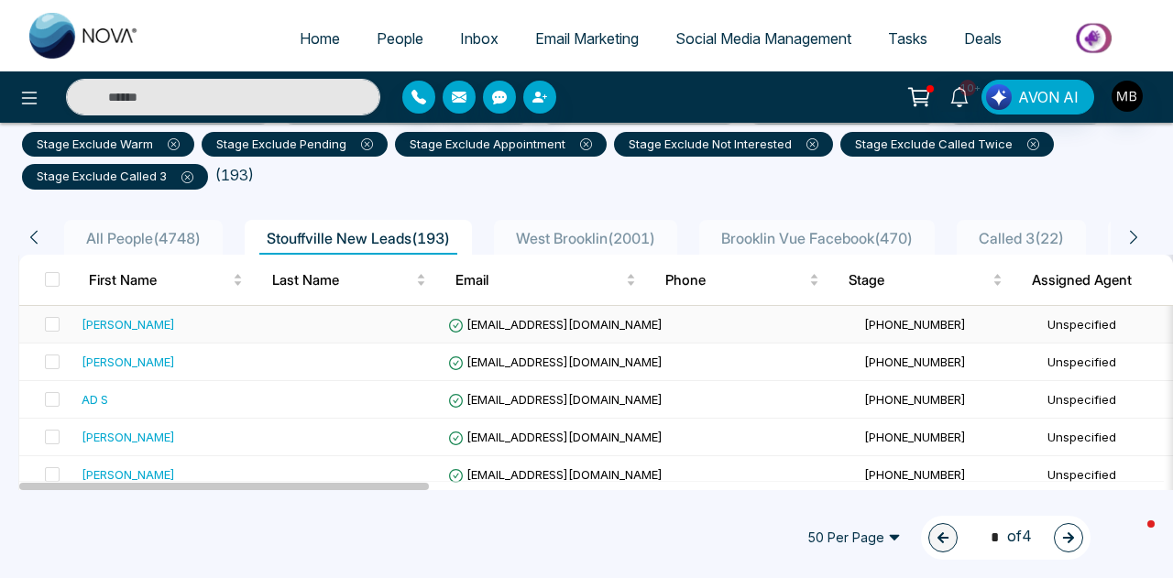
click at [486, 323] on span "[EMAIL_ADDRESS][DOMAIN_NAME]" at bounding box center [555, 324] width 214 height 15
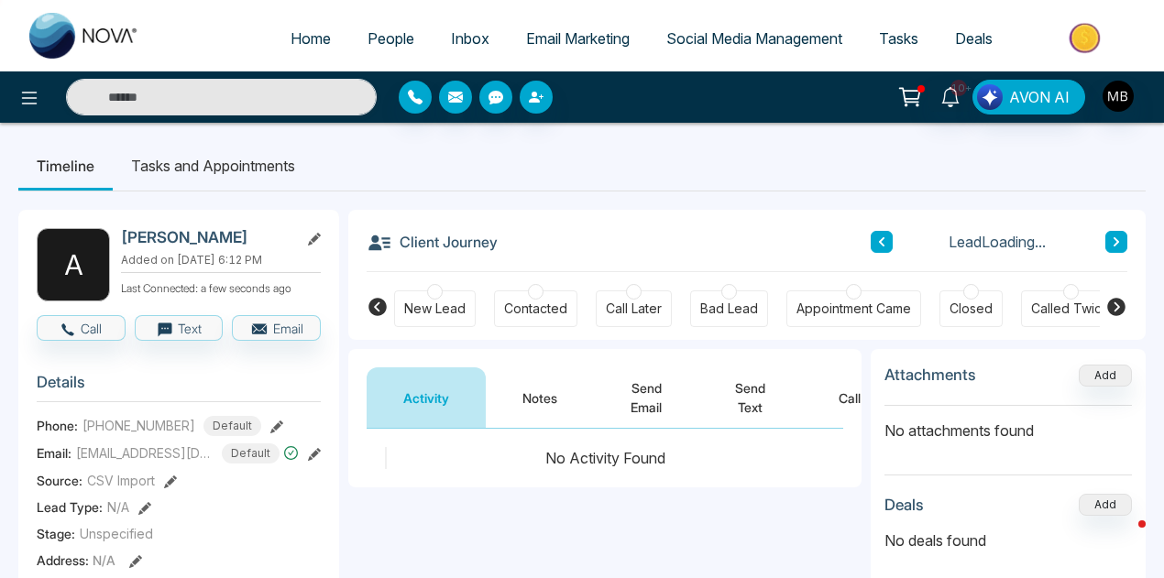
click at [528, 292] on div at bounding box center [536, 292] width 16 height 16
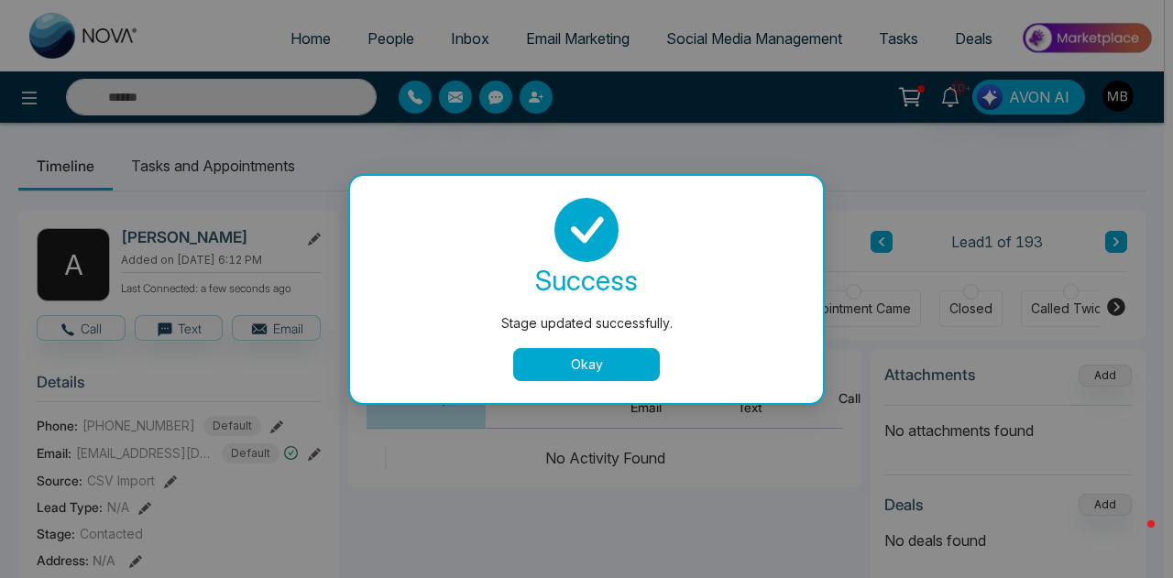
click at [634, 366] on button "Okay" at bounding box center [586, 364] width 147 height 33
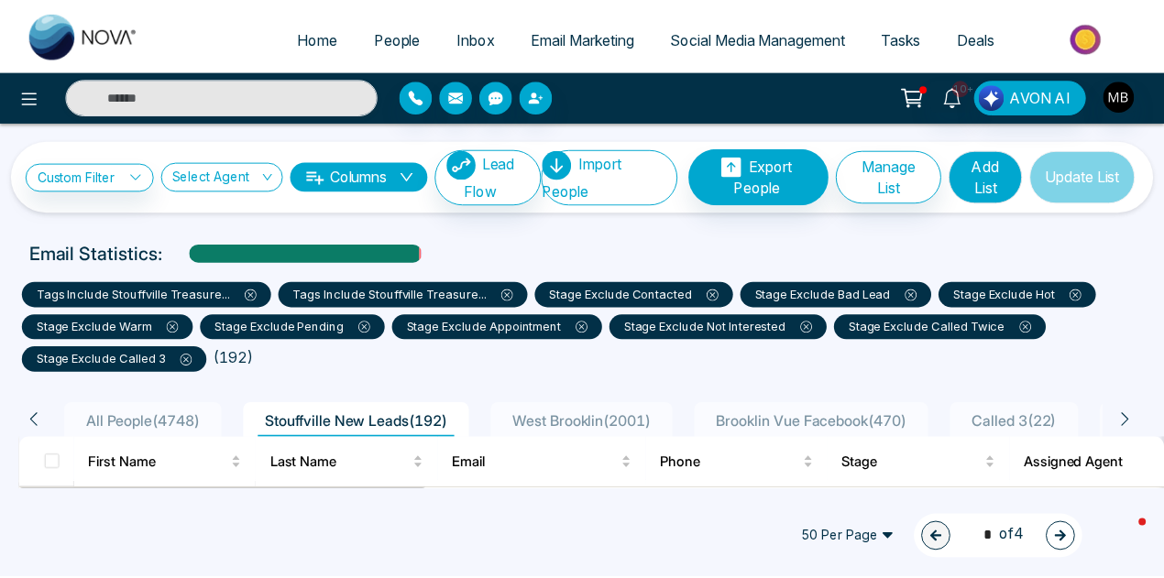
scroll to position [183, 0]
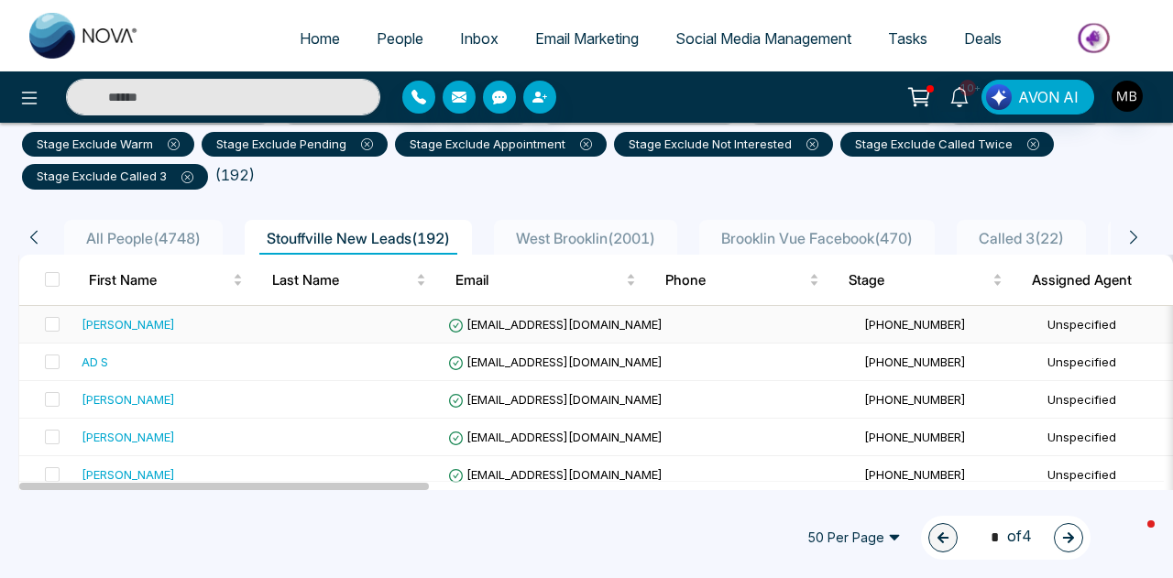
click at [527, 320] on span "[EMAIL_ADDRESS][DOMAIN_NAME]" at bounding box center [555, 324] width 214 height 15
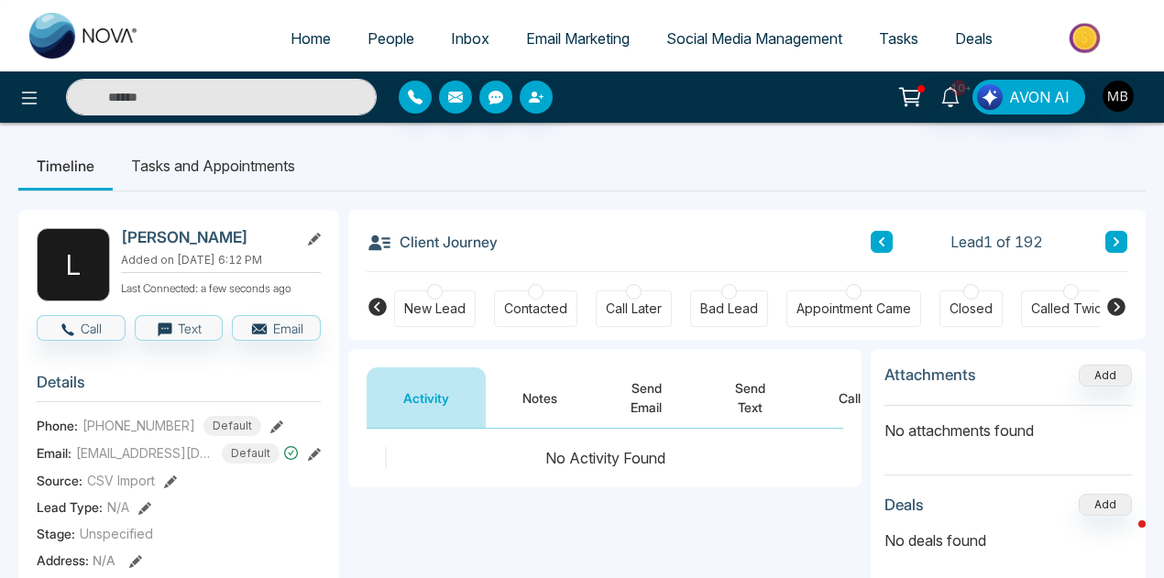
click at [232, 98] on input "text" at bounding box center [221, 97] width 311 height 37
type input "**********"
click at [380, 45] on span "People" at bounding box center [390, 38] width 47 height 18
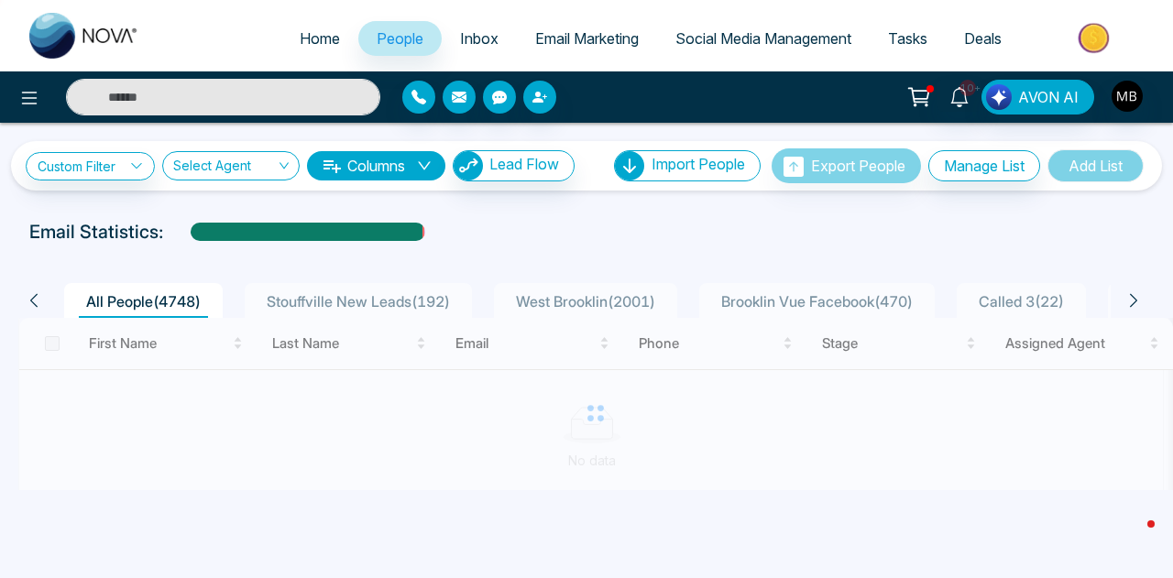
click at [170, 95] on input "text" at bounding box center [223, 97] width 314 height 37
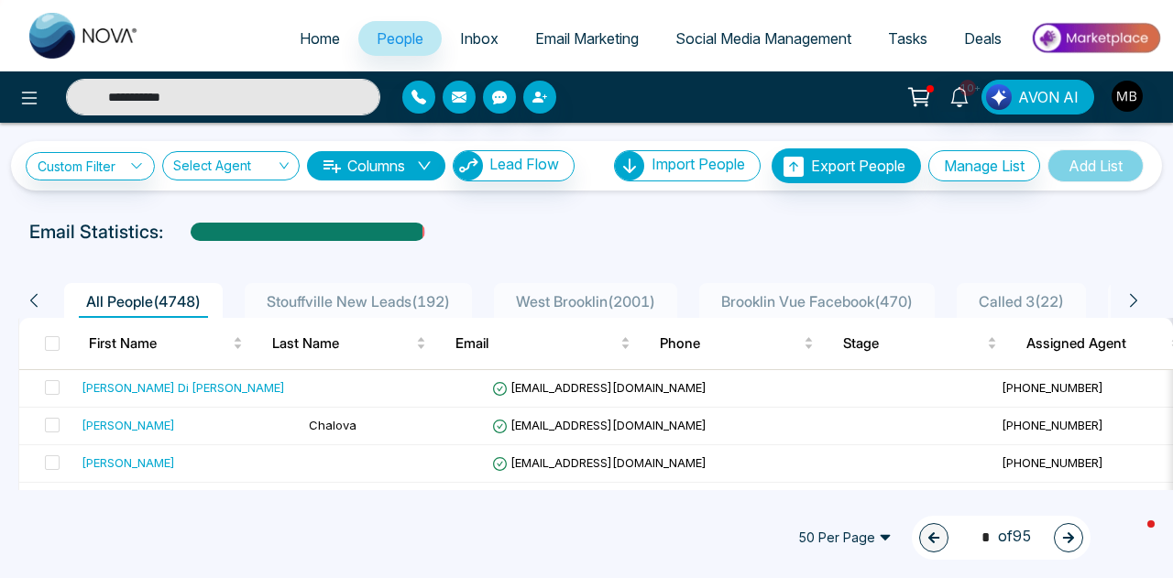
type input "**********"
drag, startPoint x: 280, startPoint y: 115, endPoint x: 0, endPoint y: 104, distance: 280.6
click at [5, 107] on div "**********" at bounding box center [195, 97] width 391 height 37
paste input "**********"
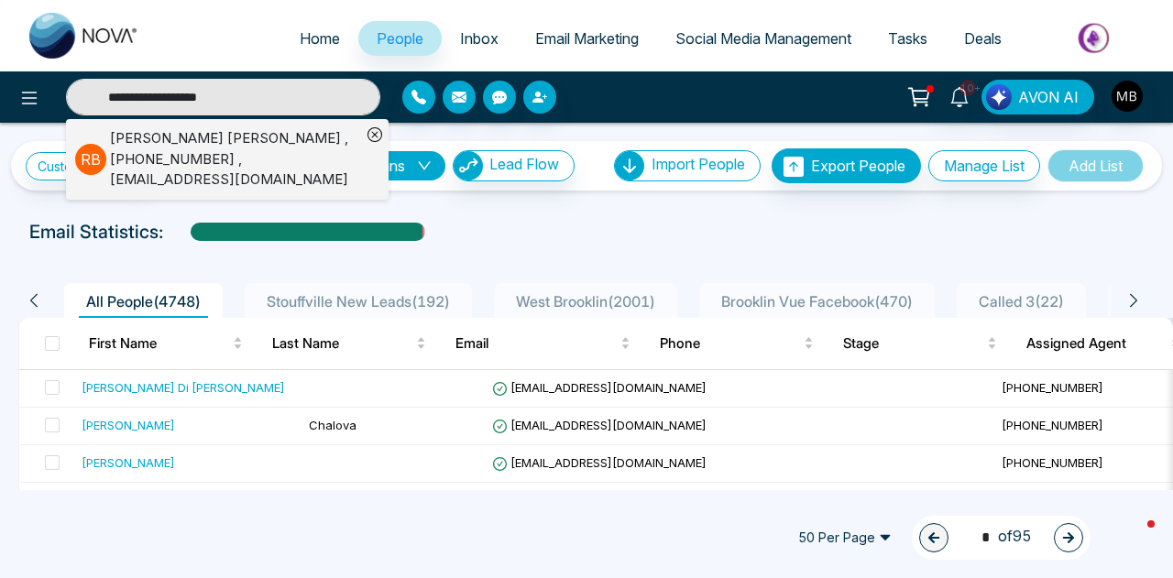
type input "**********"
click at [291, 156] on div "Rex Bhimsen , +14376073119 , rbhimsen@hotmail.ca" at bounding box center [235, 159] width 251 height 62
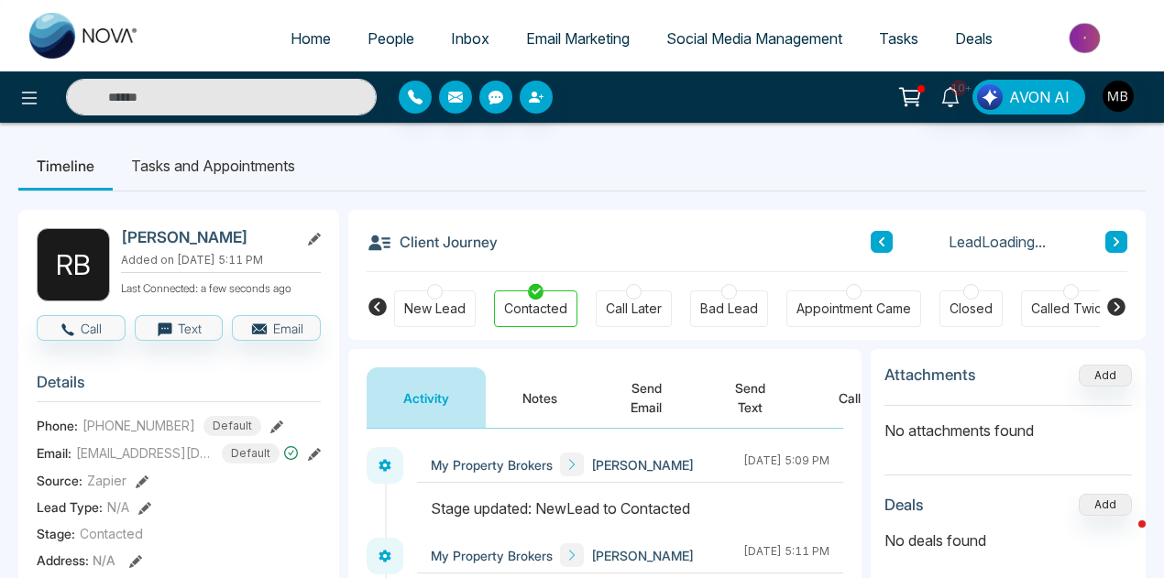
click at [1112, 311] on icon at bounding box center [1116, 307] width 18 height 18
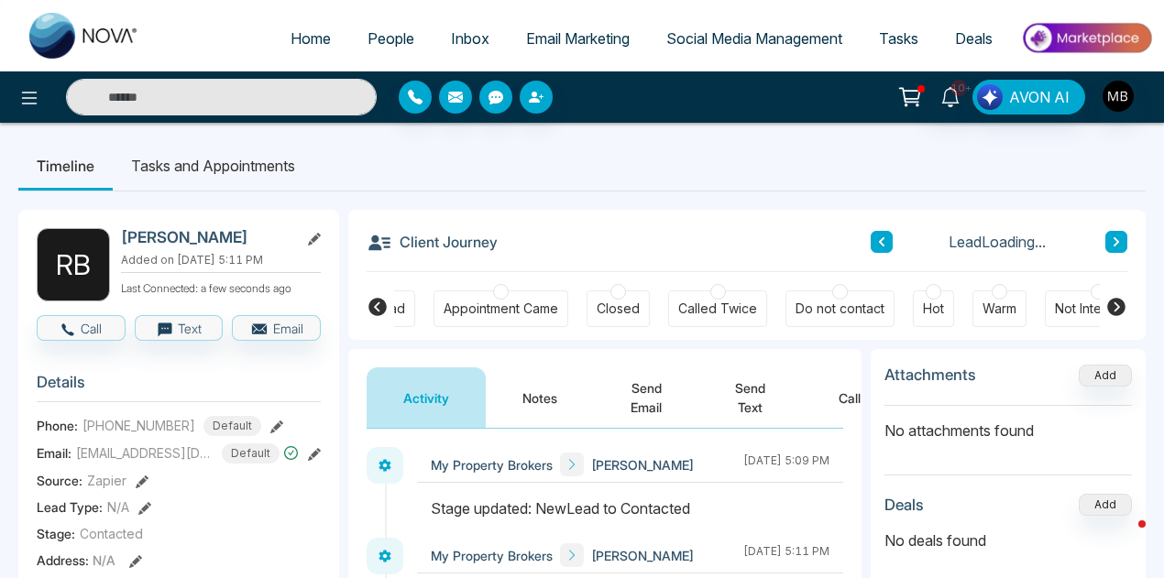
click at [1112, 311] on icon at bounding box center [1116, 307] width 18 height 18
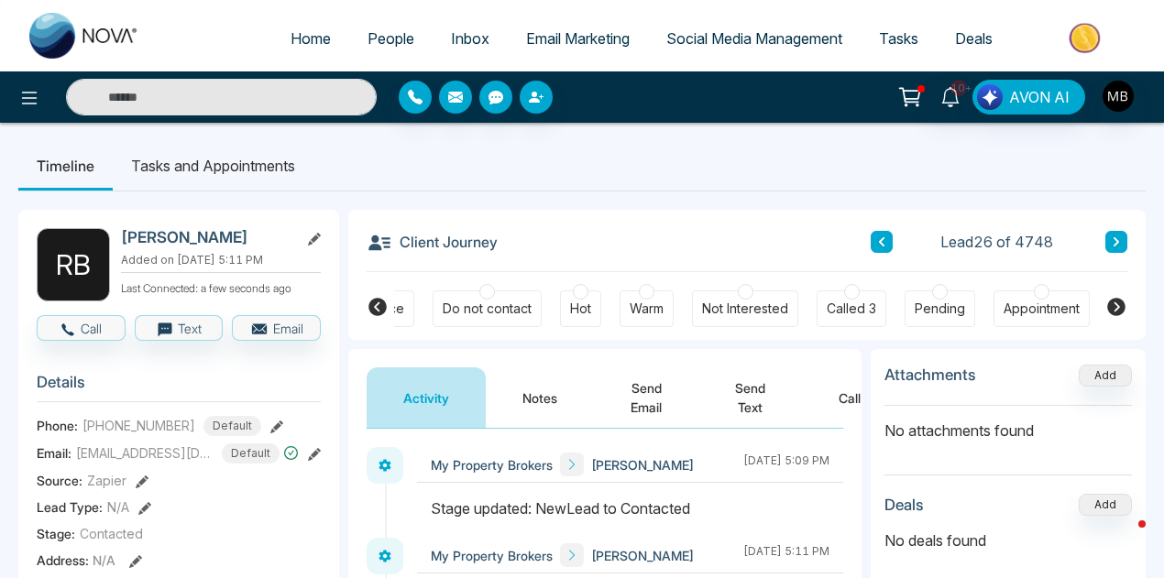
click at [645, 290] on div at bounding box center [647, 292] width 16 height 16
click at [557, 392] on button "Notes" at bounding box center [540, 397] width 108 height 60
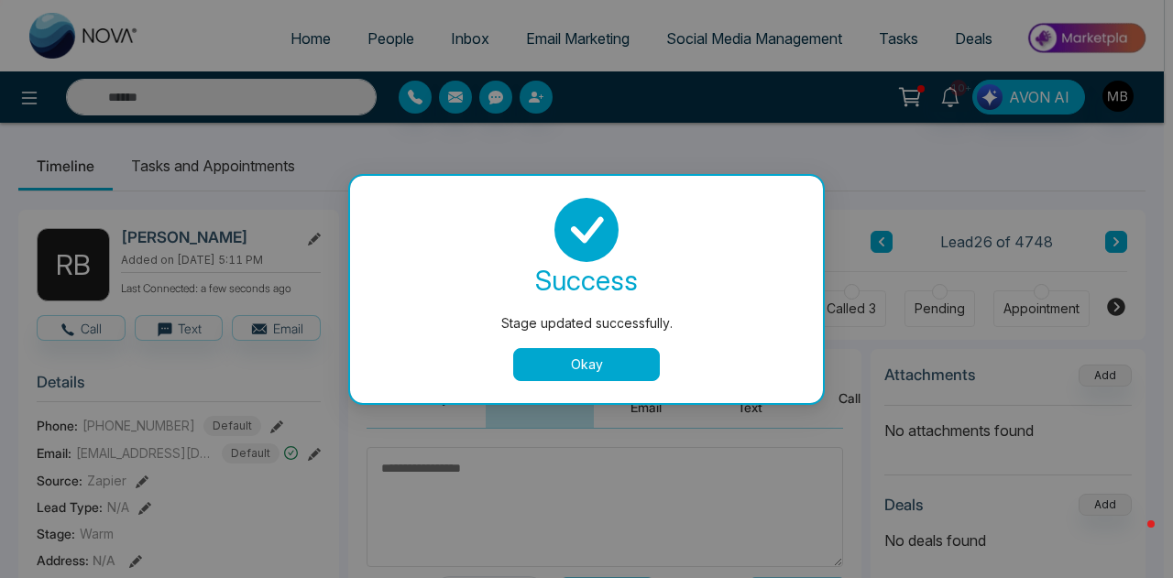
click at [585, 362] on button "Okay" at bounding box center [586, 364] width 147 height 33
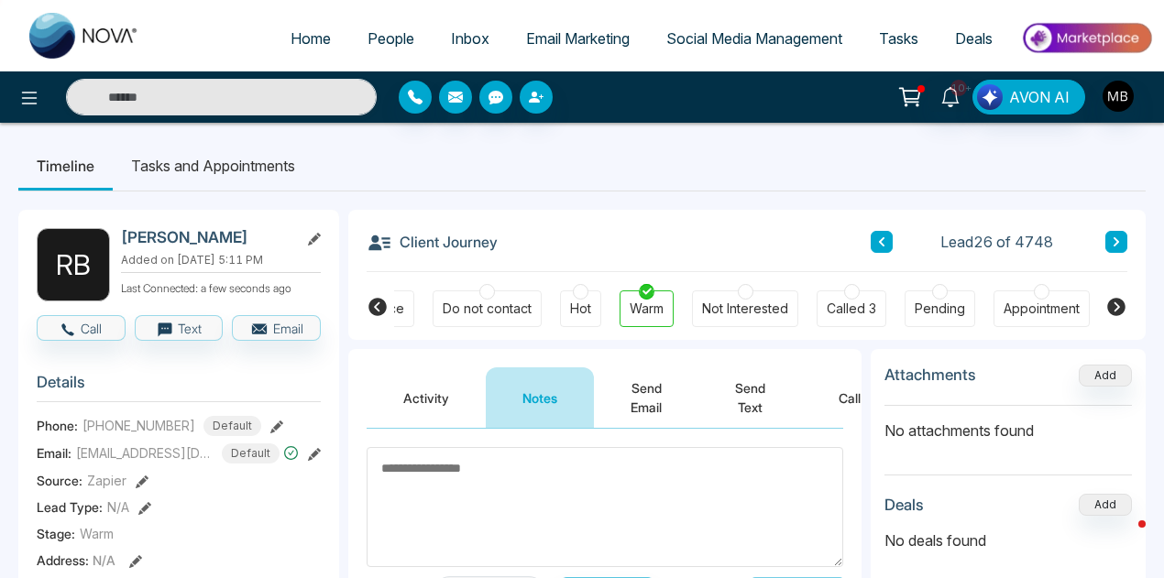
click at [626, 495] on textarea at bounding box center [604, 507] width 476 height 120
paste textarea "**********"
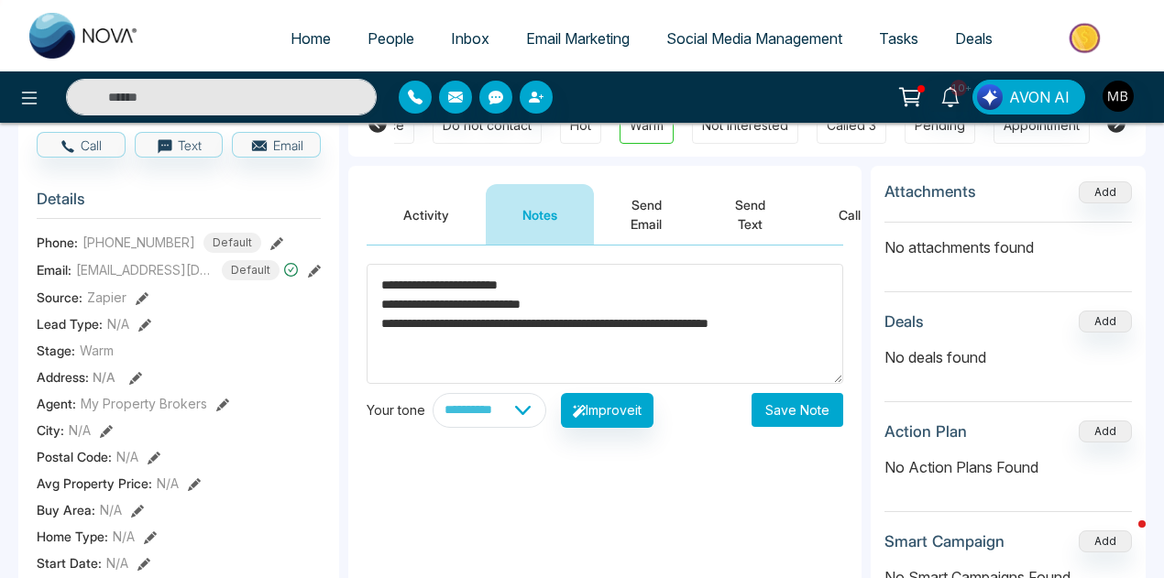
scroll to position [275, 0]
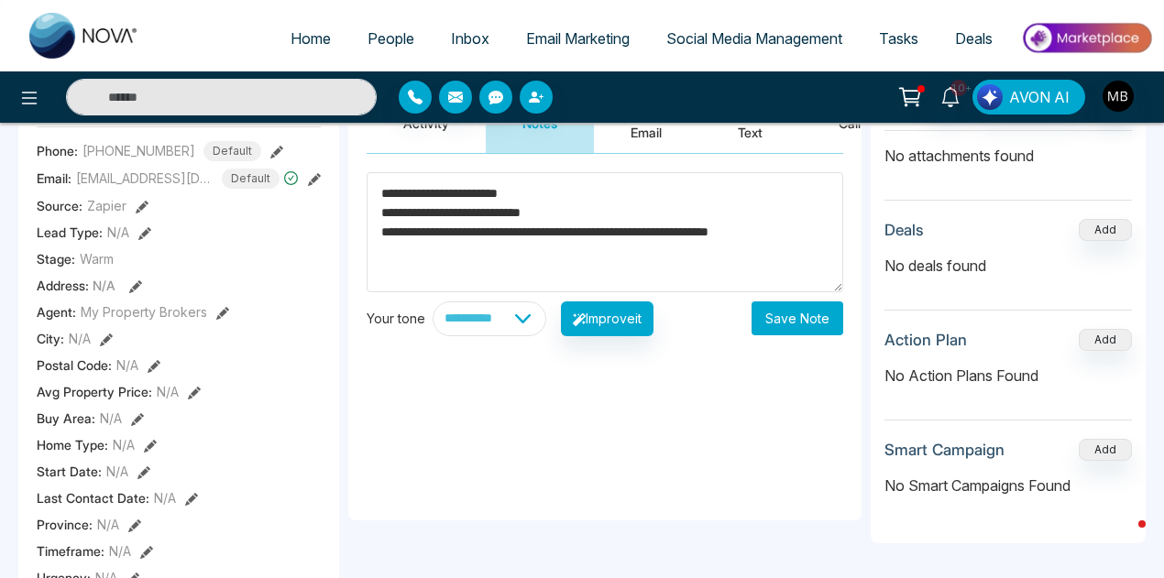
type textarea "**********"
click at [794, 336] on div "**********" at bounding box center [604, 337] width 513 height 366
click at [802, 322] on button "Save Note" at bounding box center [797, 318] width 92 height 34
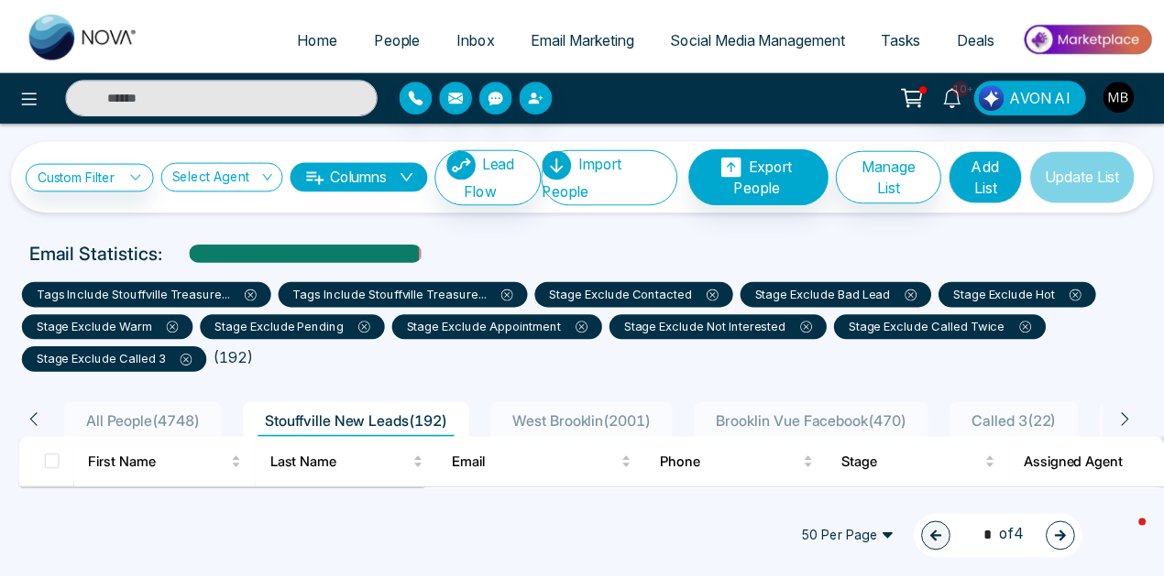
scroll to position [92, 0]
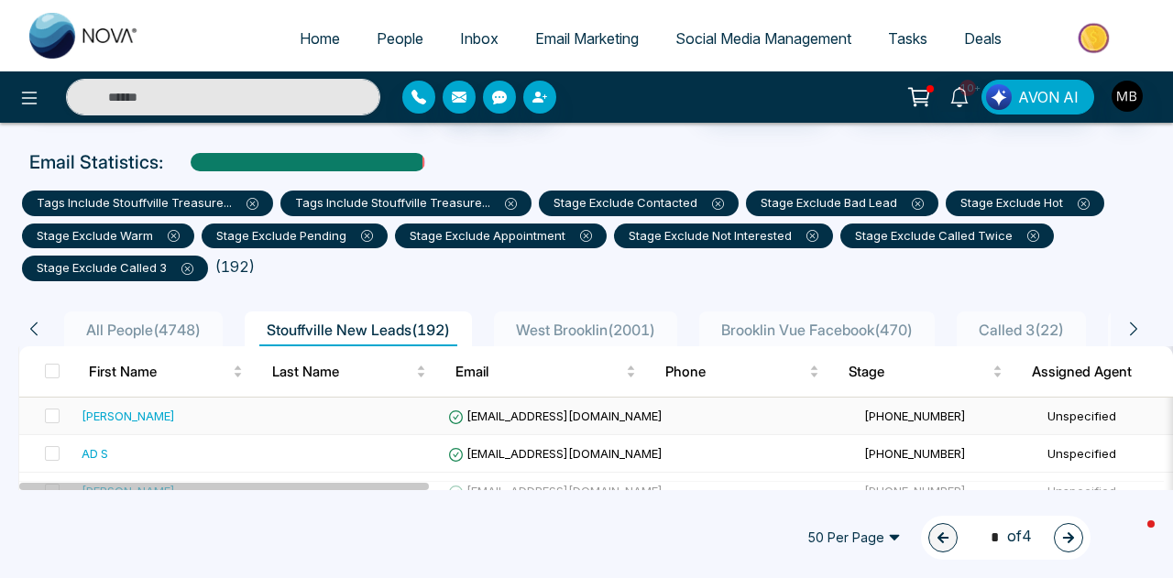
click at [528, 419] on span "[EMAIL_ADDRESS][DOMAIN_NAME]" at bounding box center [555, 416] width 214 height 15
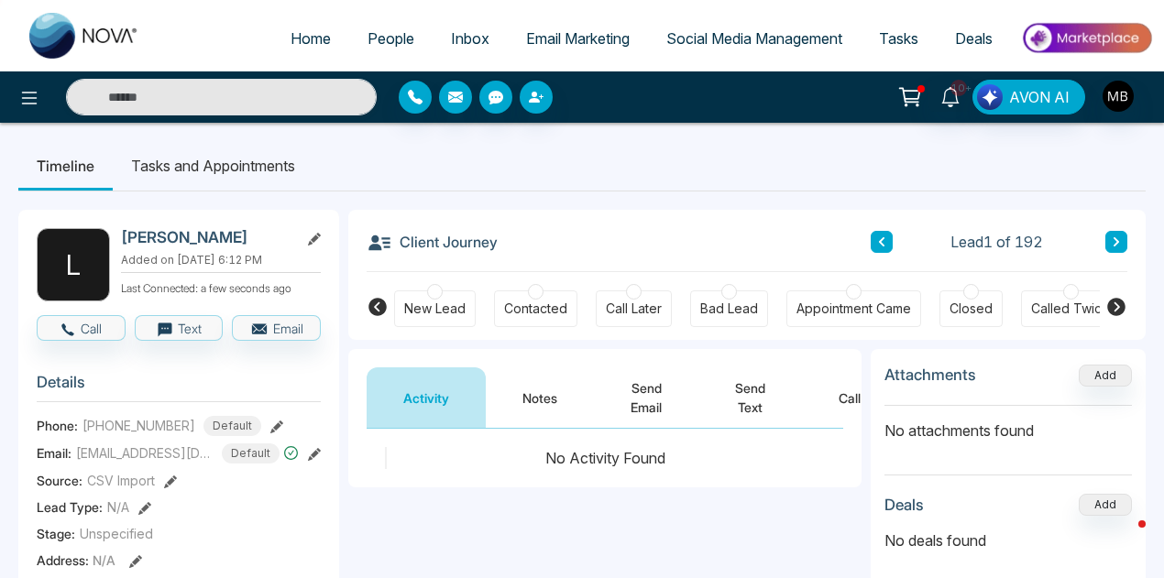
click at [539, 290] on div at bounding box center [536, 292] width 16 height 16
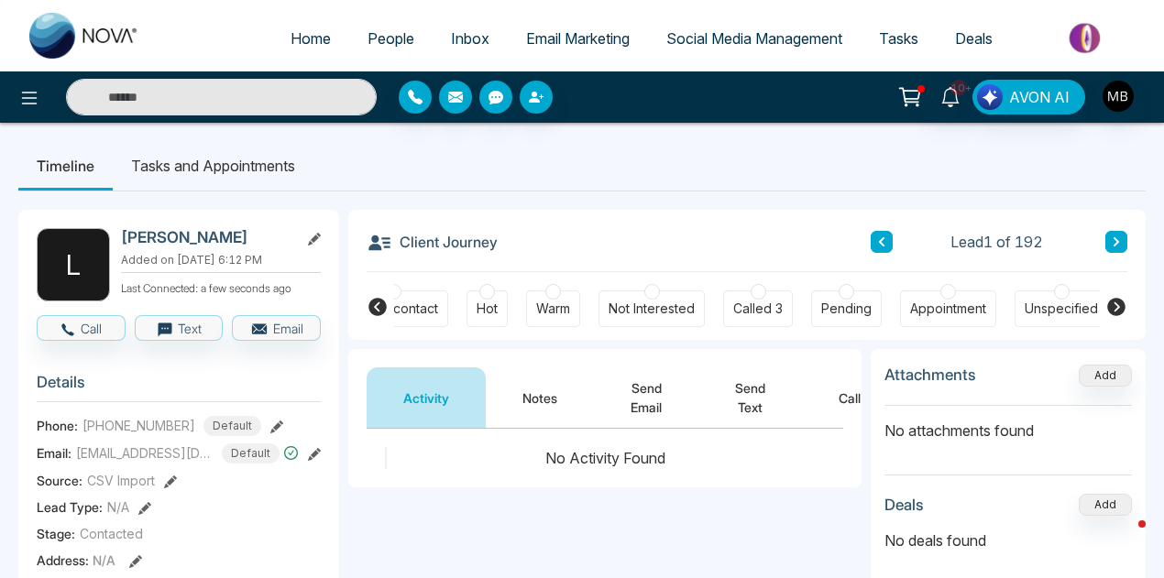
scroll to position [0, 790]
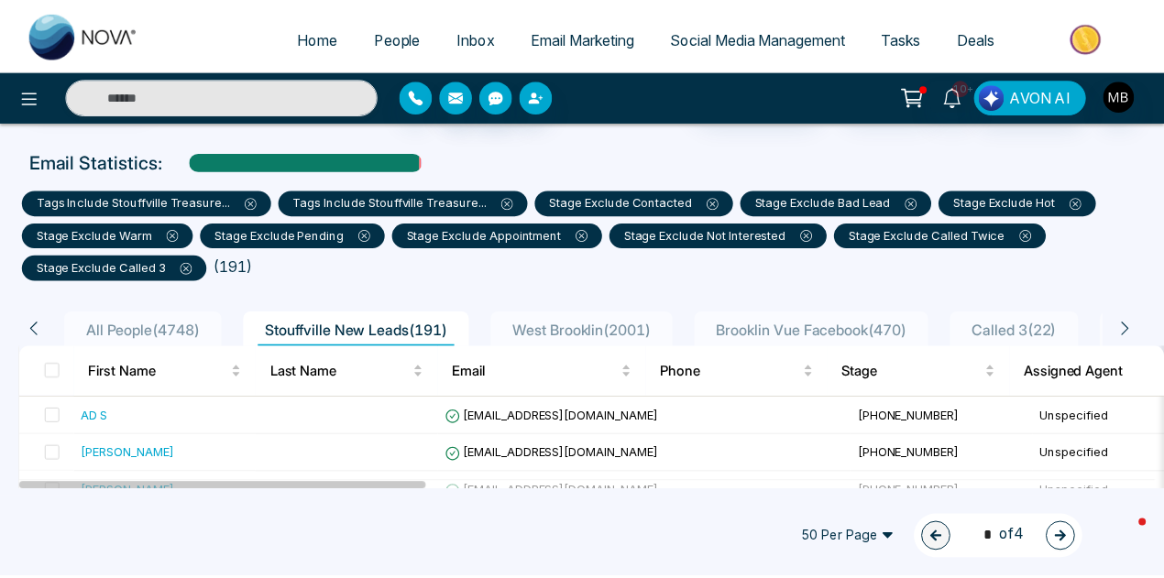
scroll to position [275, 0]
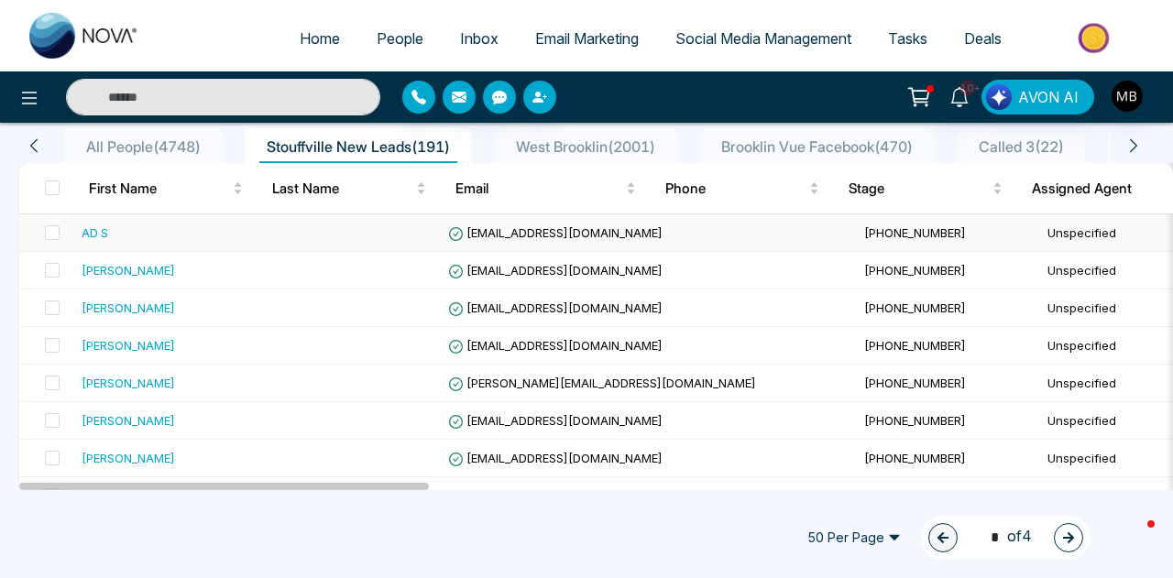
click at [513, 233] on span "[EMAIL_ADDRESS][DOMAIN_NAME]" at bounding box center [555, 232] width 214 height 15
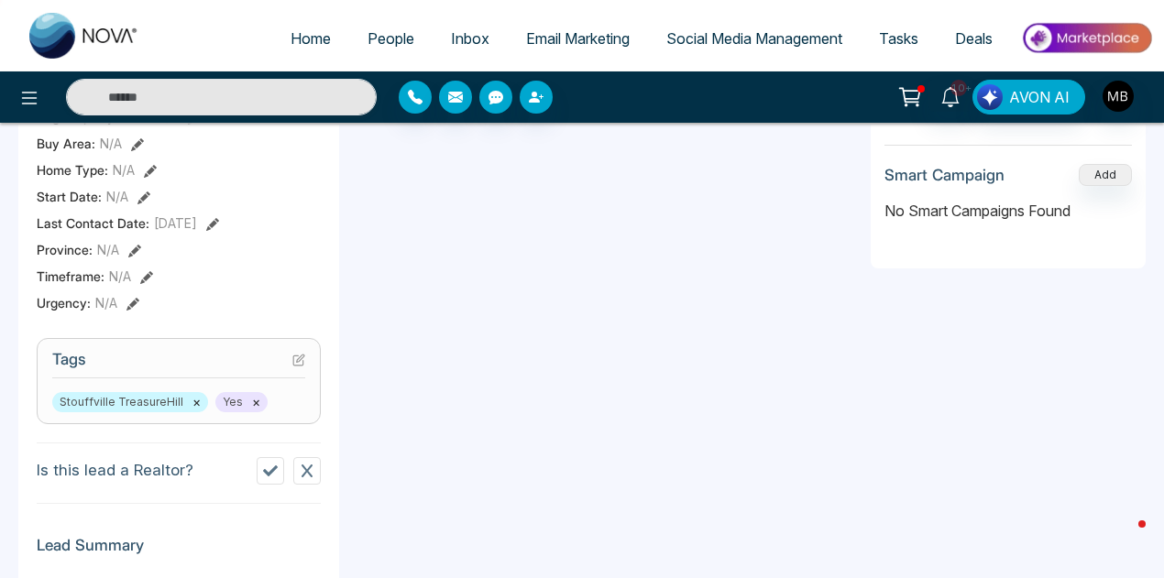
scroll to position [641, 0]
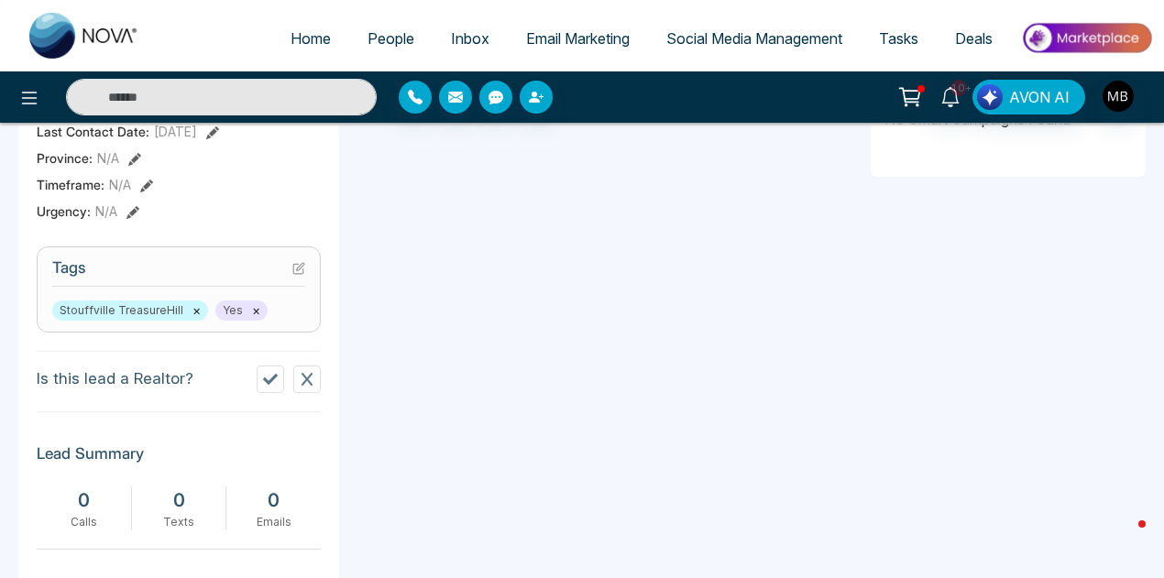
click at [277, 375] on button at bounding box center [270, 379] width 27 height 27
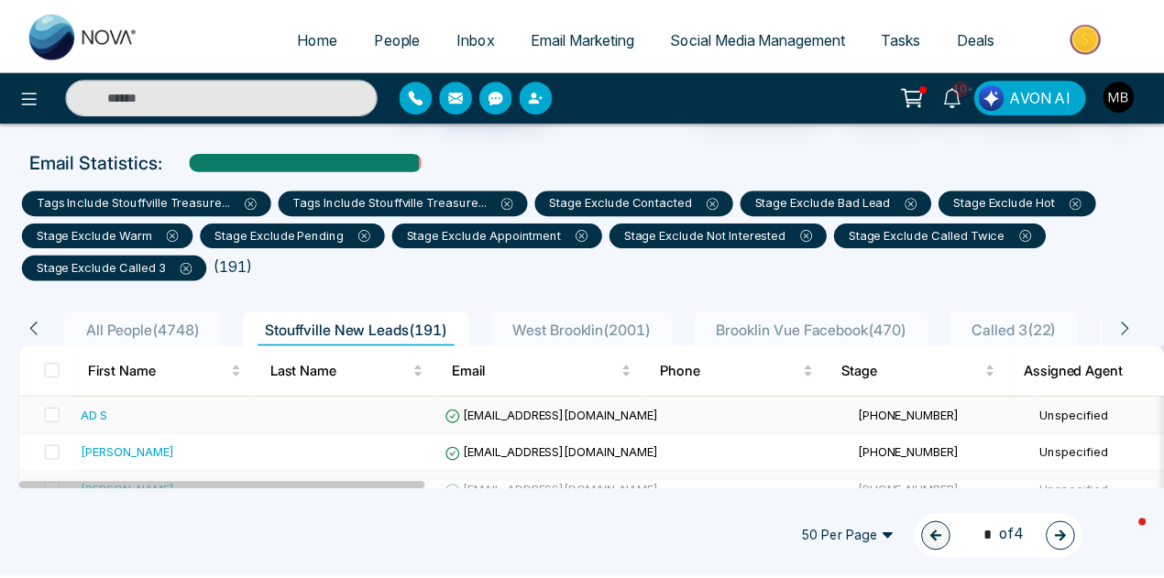
scroll to position [183, 0]
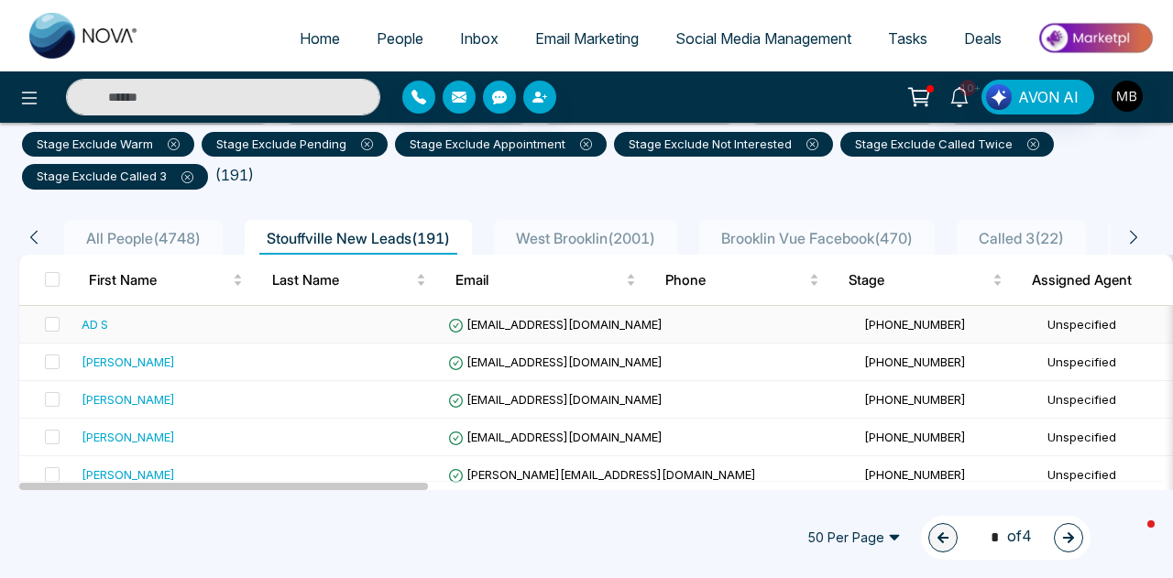
click at [509, 320] on span "aldrin.30@gmail.com" at bounding box center [555, 324] width 214 height 15
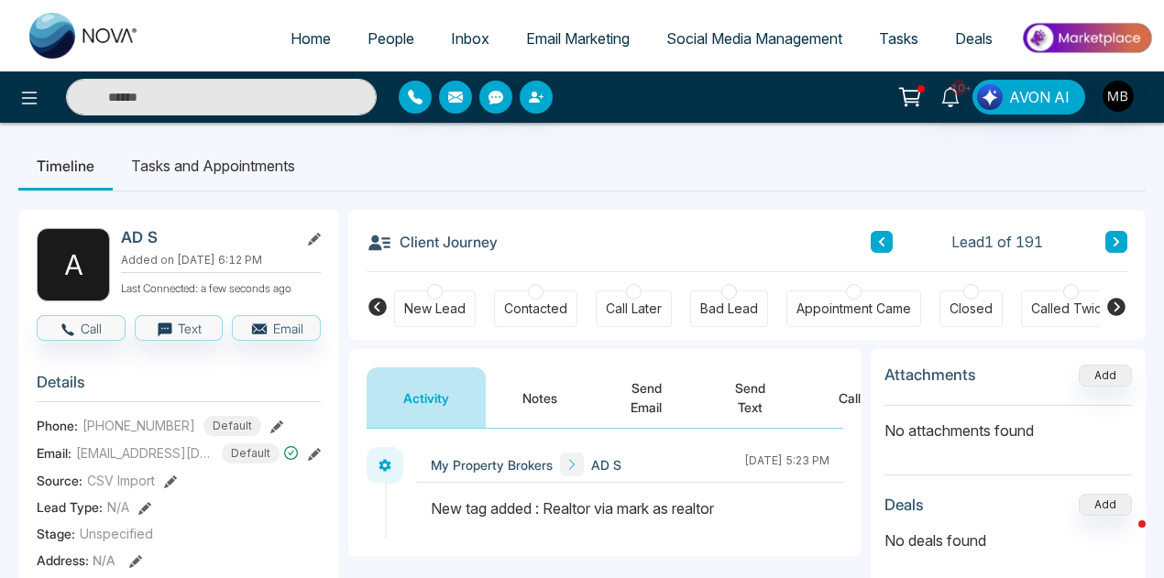
scroll to position [0, 799]
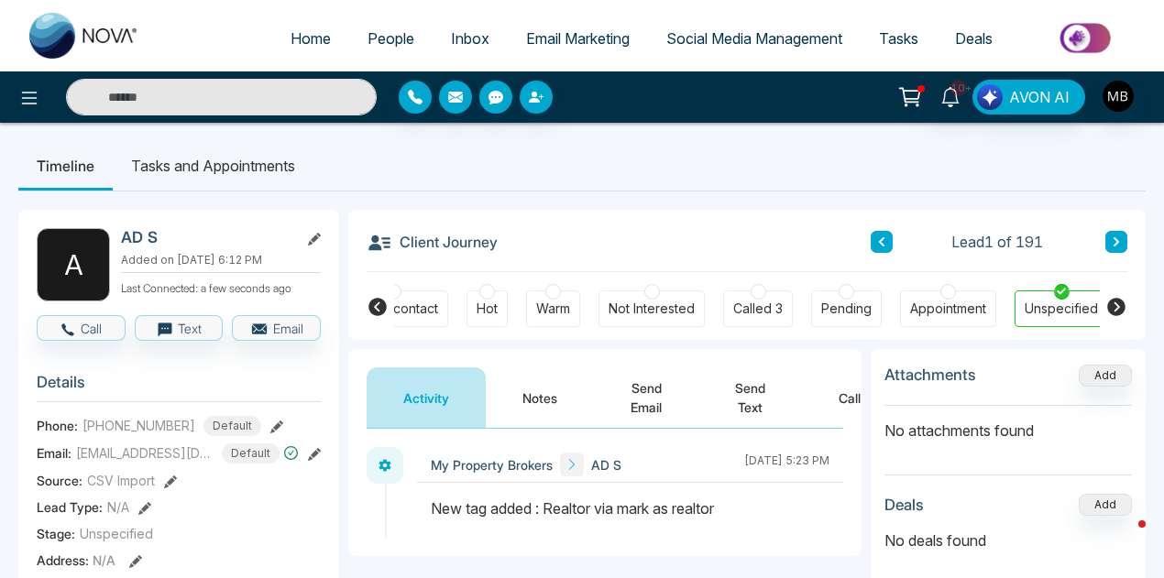
click at [376, 307] on icon at bounding box center [377, 307] width 22 height 22
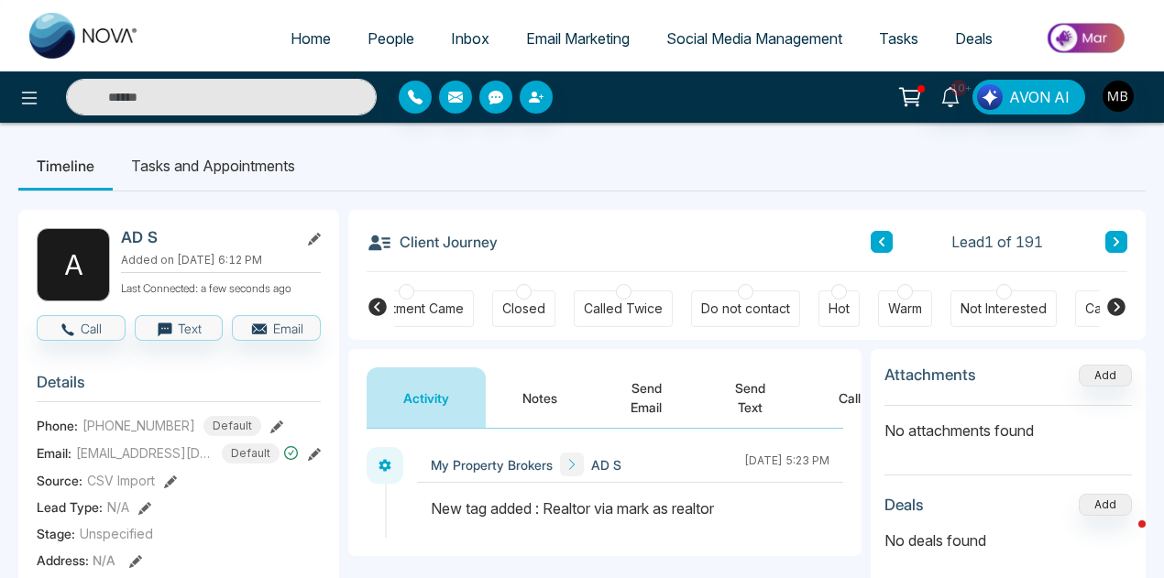
click at [996, 292] on div at bounding box center [1004, 292] width 16 height 16
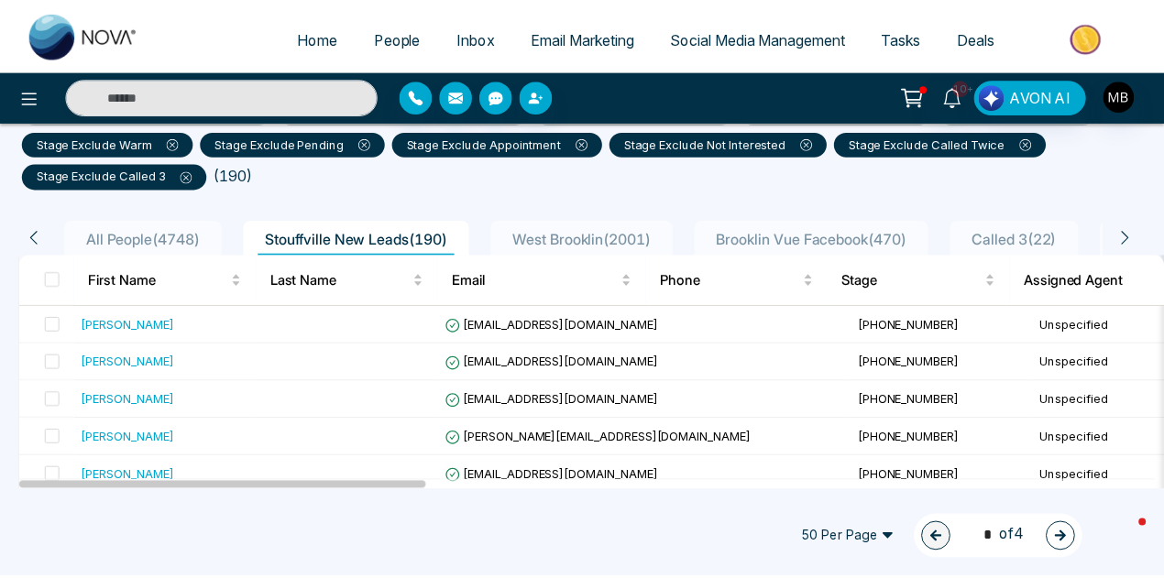
scroll to position [275, 0]
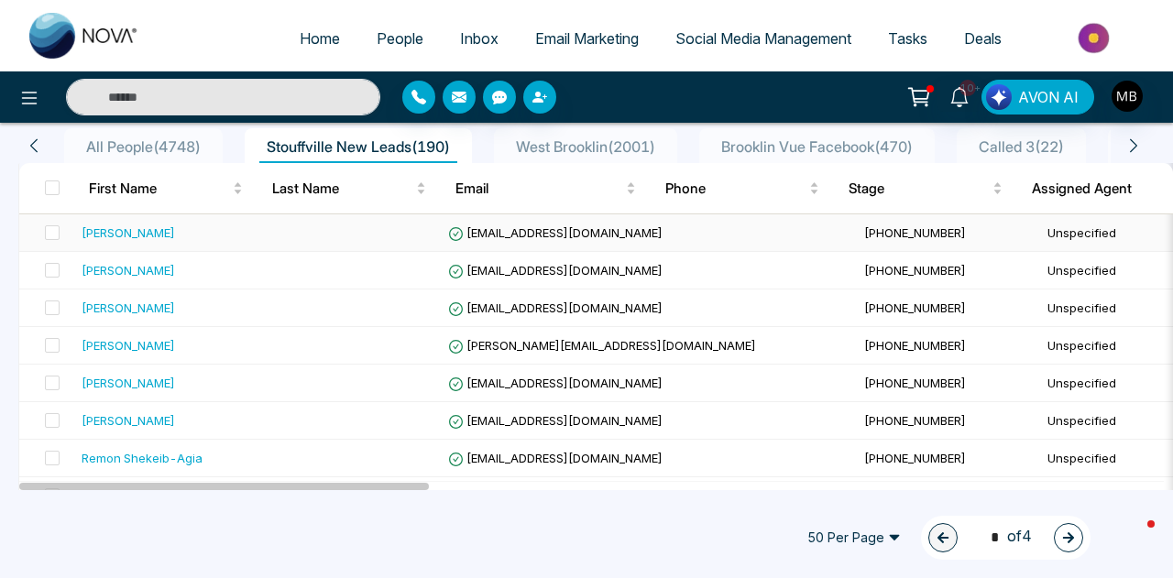
click at [563, 236] on span "[EMAIL_ADDRESS][DOMAIN_NAME]" at bounding box center [555, 232] width 214 height 15
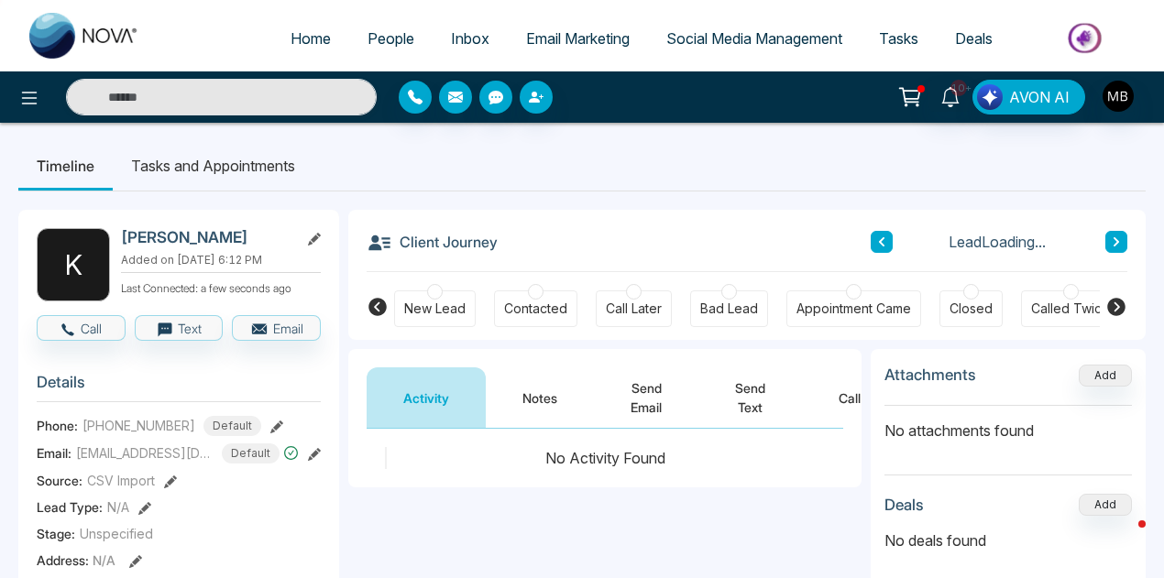
click at [531, 290] on div at bounding box center [536, 292] width 16 height 16
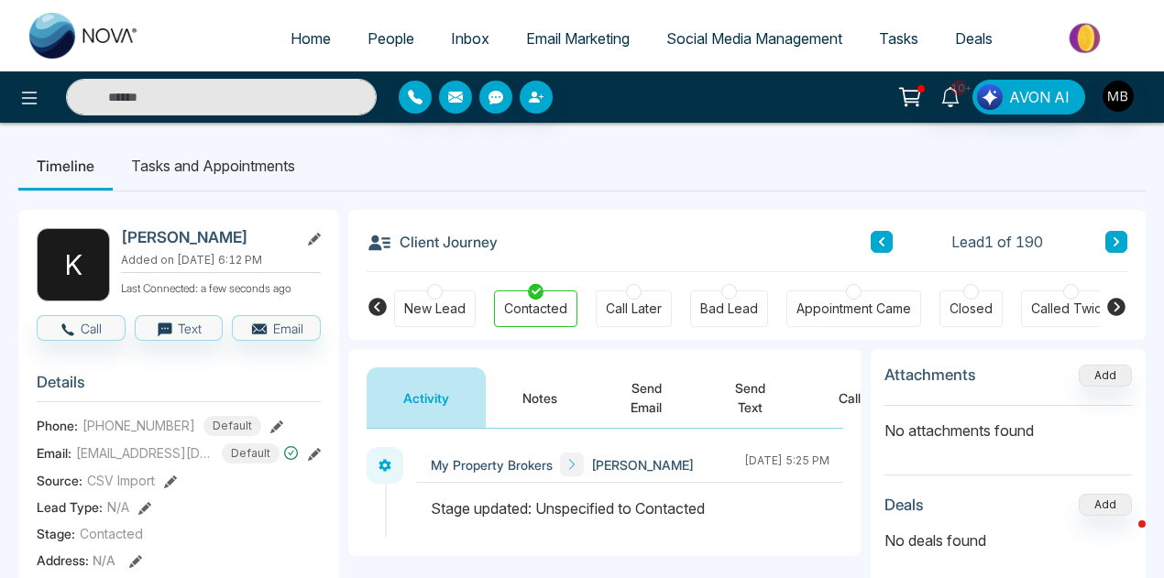
click at [1109, 301] on icon at bounding box center [1116, 307] width 18 height 18
drag, startPoint x: 1110, startPoint y: 300, endPoint x: 1090, endPoint y: 304, distance: 20.7
click at [1112, 300] on icon at bounding box center [1116, 307] width 18 height 18
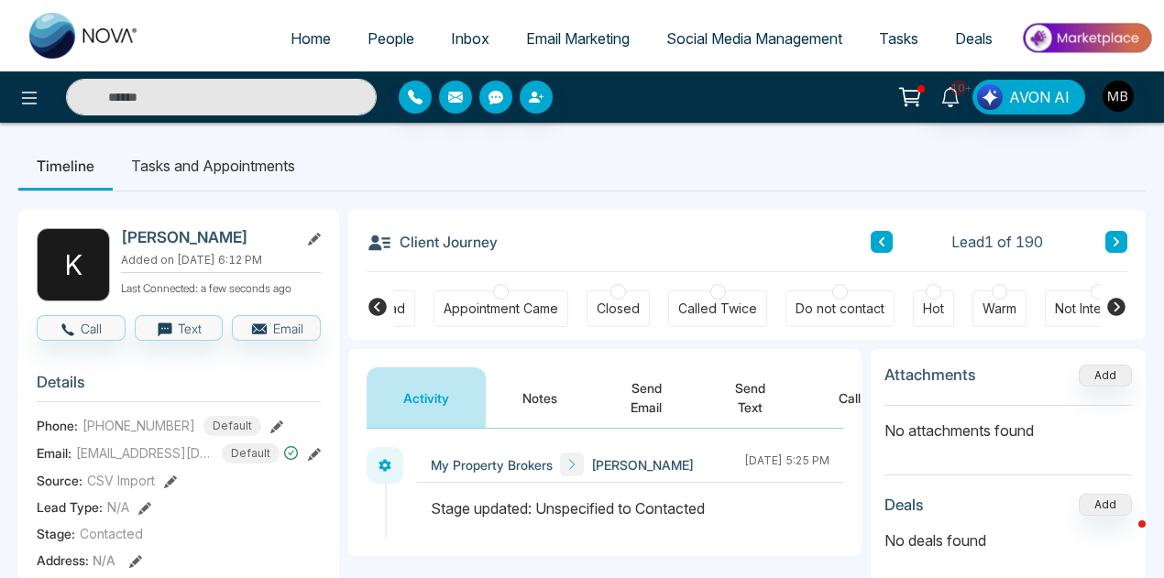
scroll to position [0, 705]
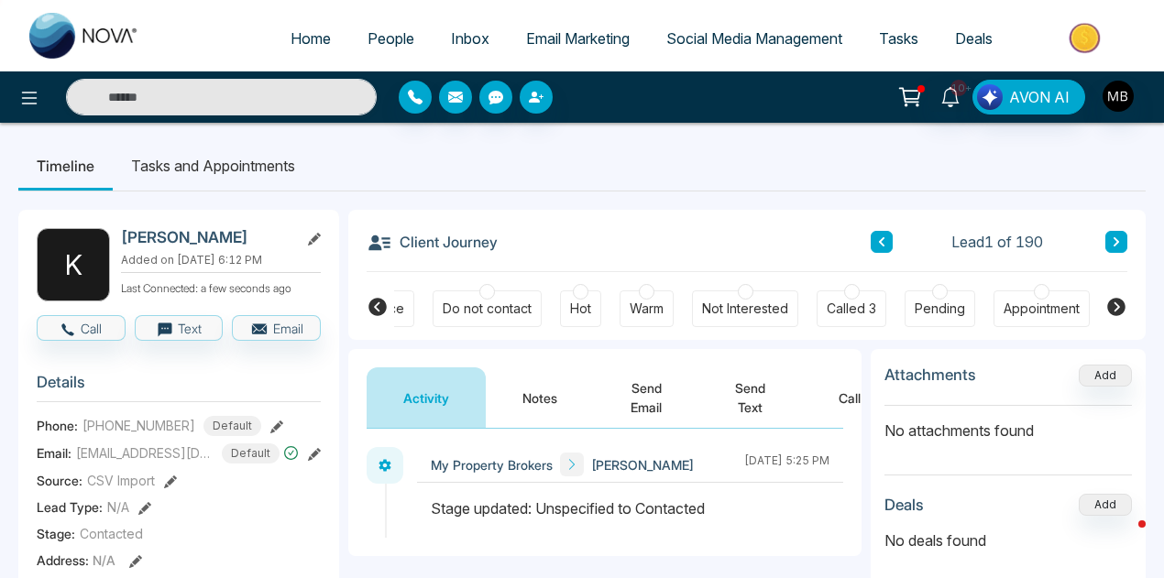
click at [738, 290] on div at bounding box center [746, 292] width 16 height 16
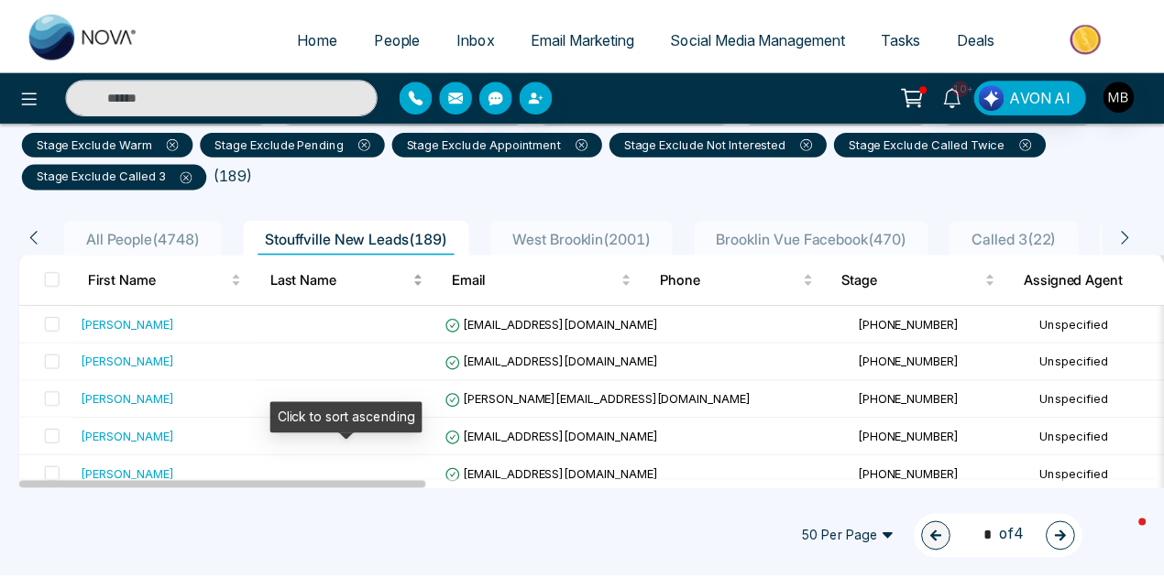
scroll to position [275, 0]
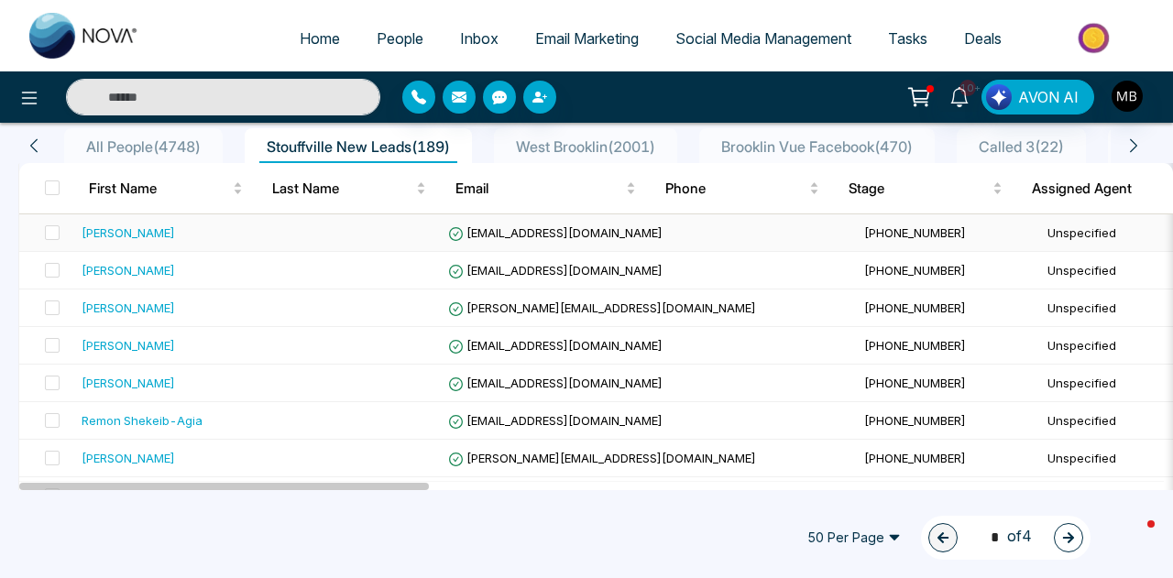
click at [509, 239] on td "boadouble@gmail.com" at bounding box center [649, 233] width 416 height 38
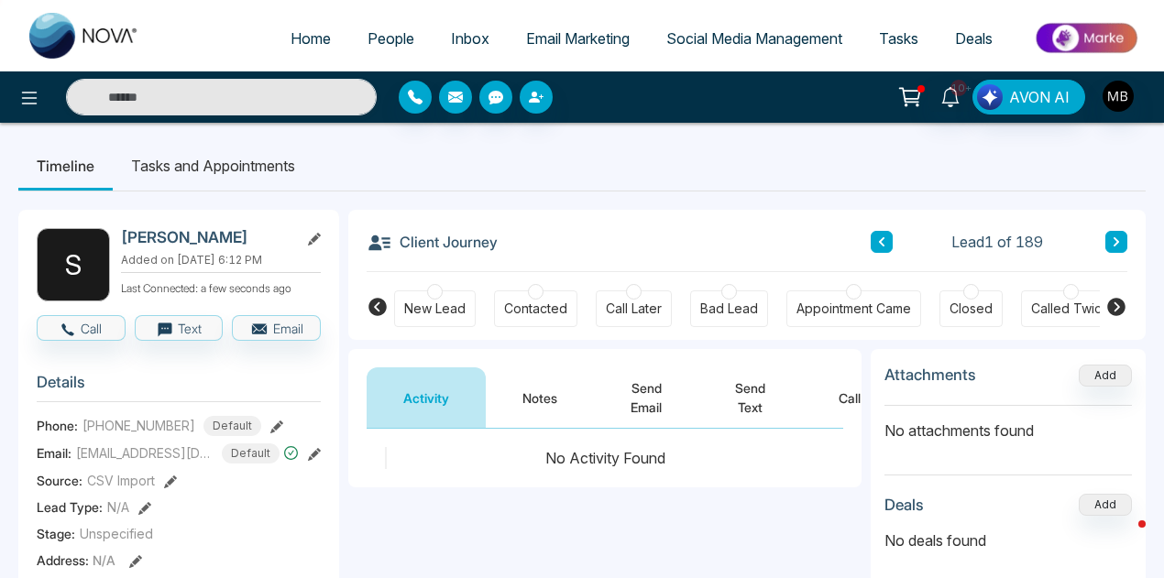
scroll to position [0, 799]
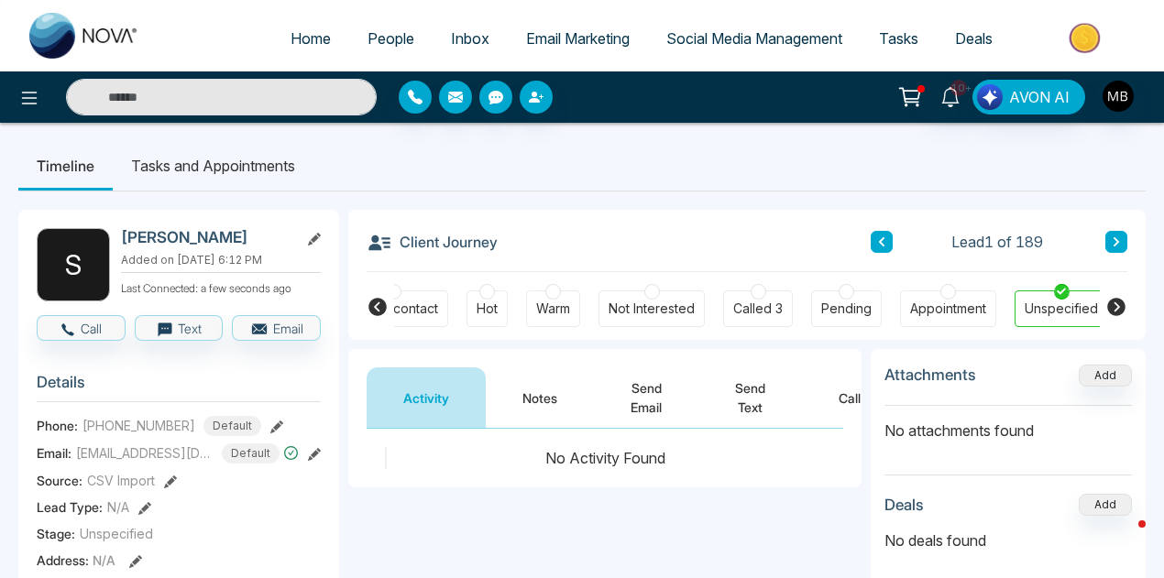
click at [538, 292] on div "Warm" at bounding box center [553, 308] width 54 height 37
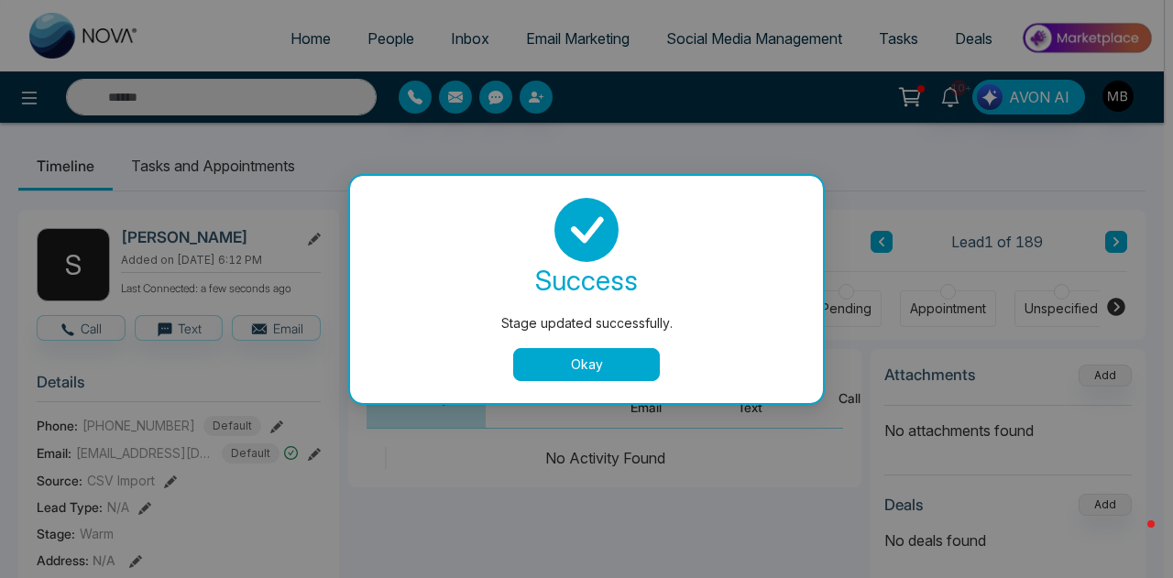
click at [588, 356] on button "Okay" at bounding box center [586, 364] width 147 height 33
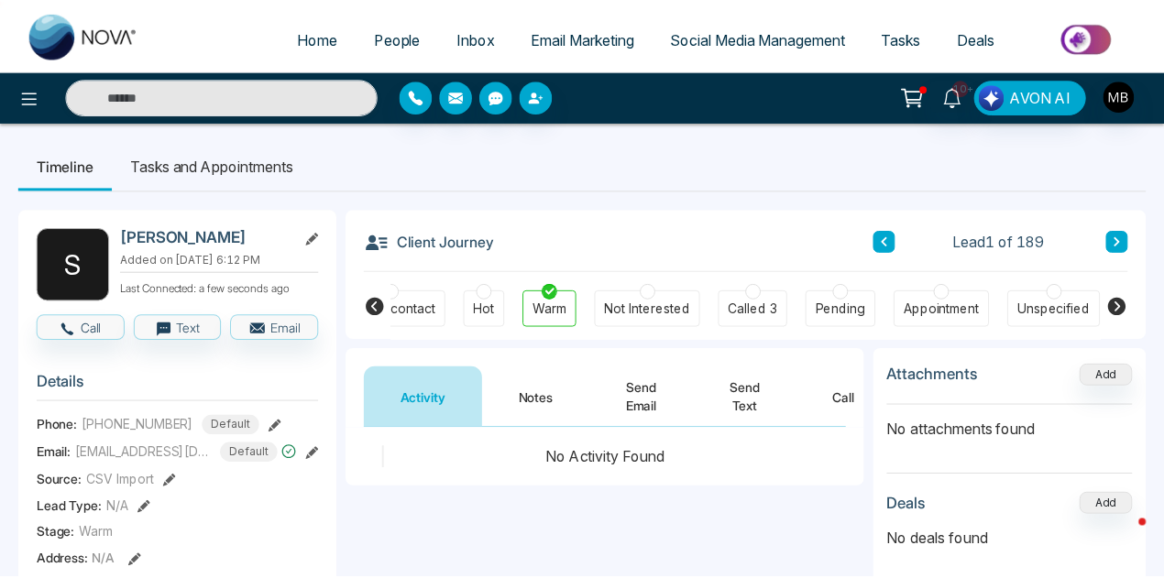
scroll to position [0, 790]
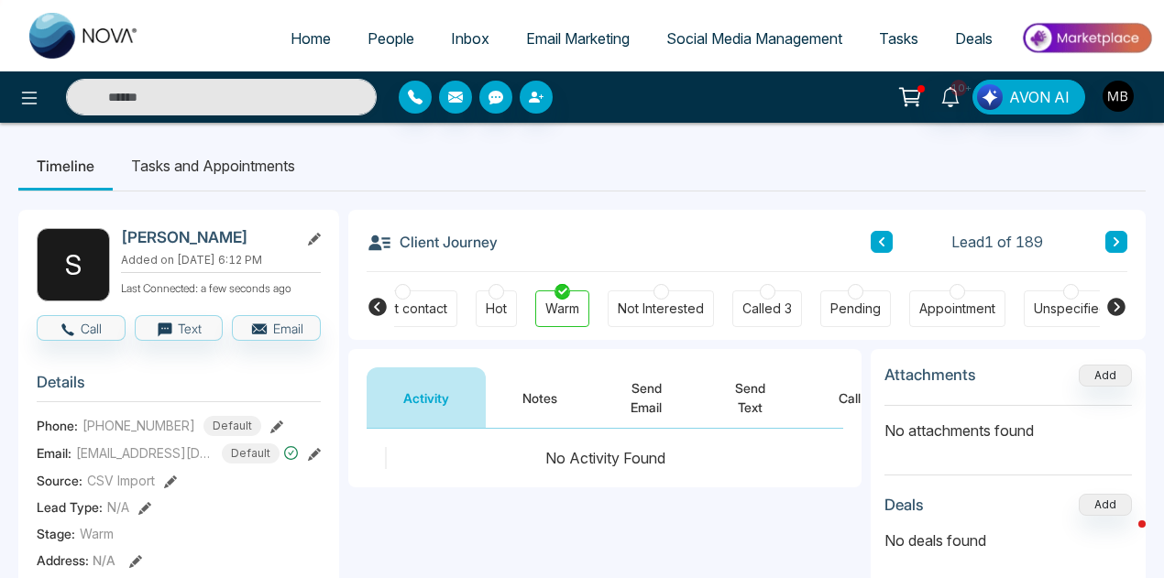
click at [375, 303] on icon at bounding box center [377, 307] width 18 height 18
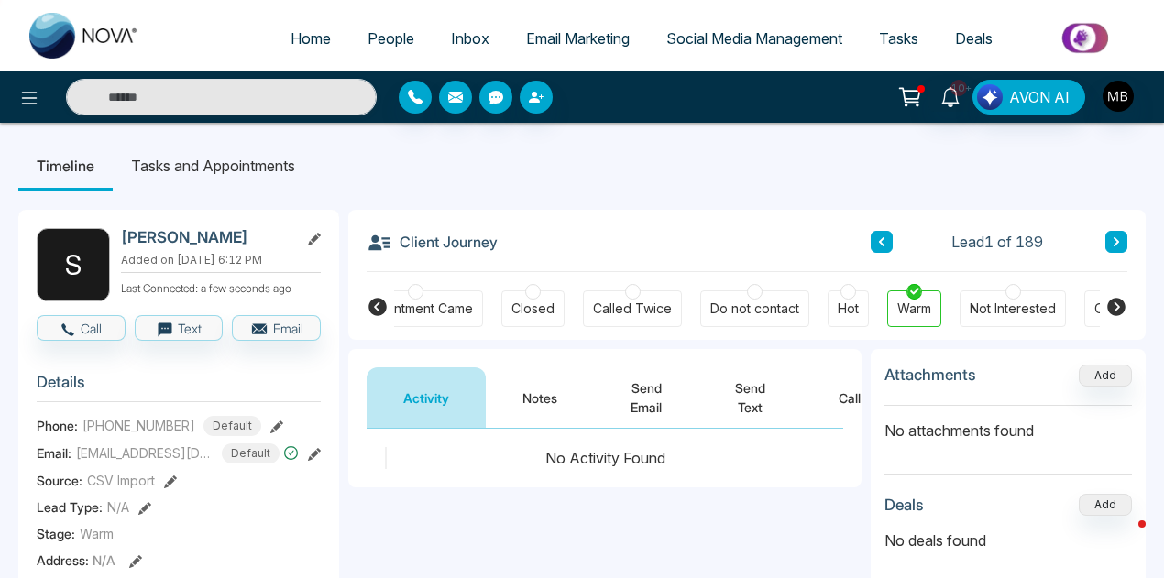
click at [380, 305] on icon at bounding box center [377, 307] width 18 height 18
click at [445, 290] on div at bounding box center [451, 292] width 16 height 16
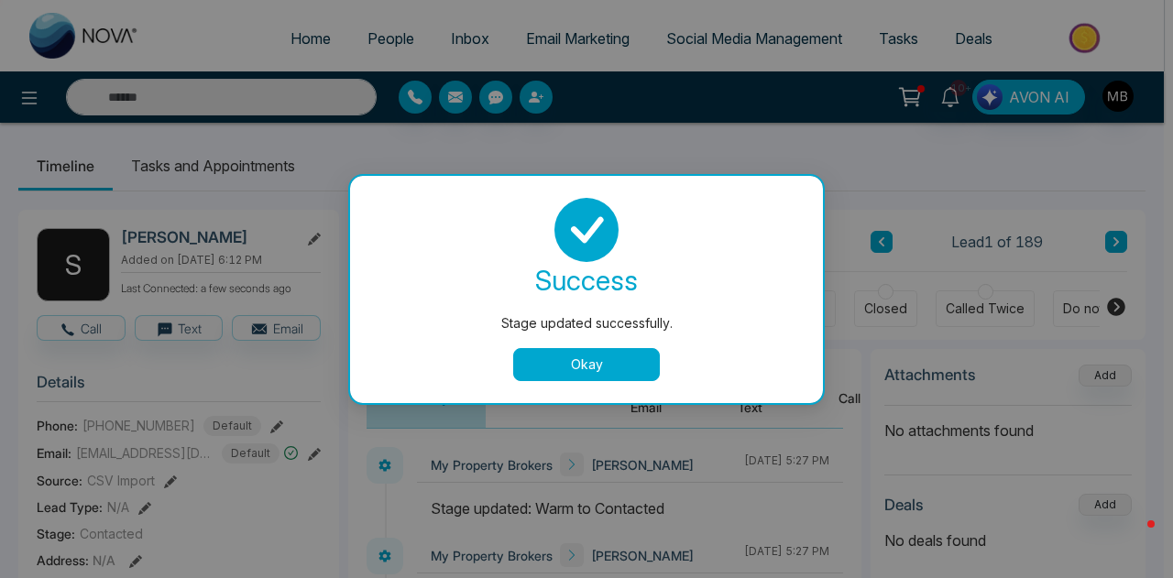
click at [542, 356] on button "Okay" at bounding box center [586, 364] width 147 height 33
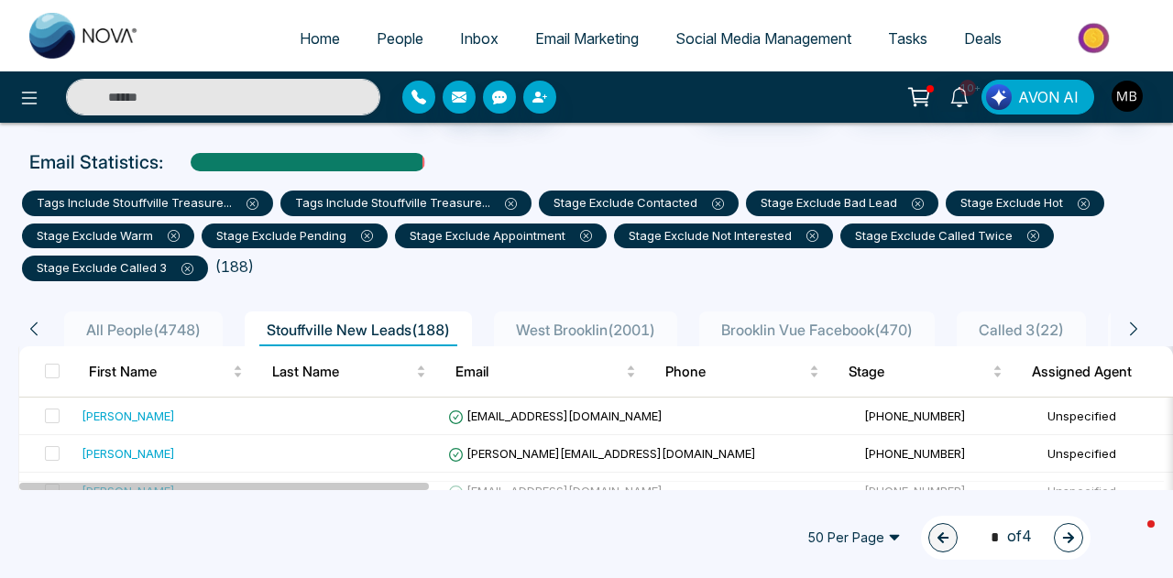
scroll to position [183, 0]
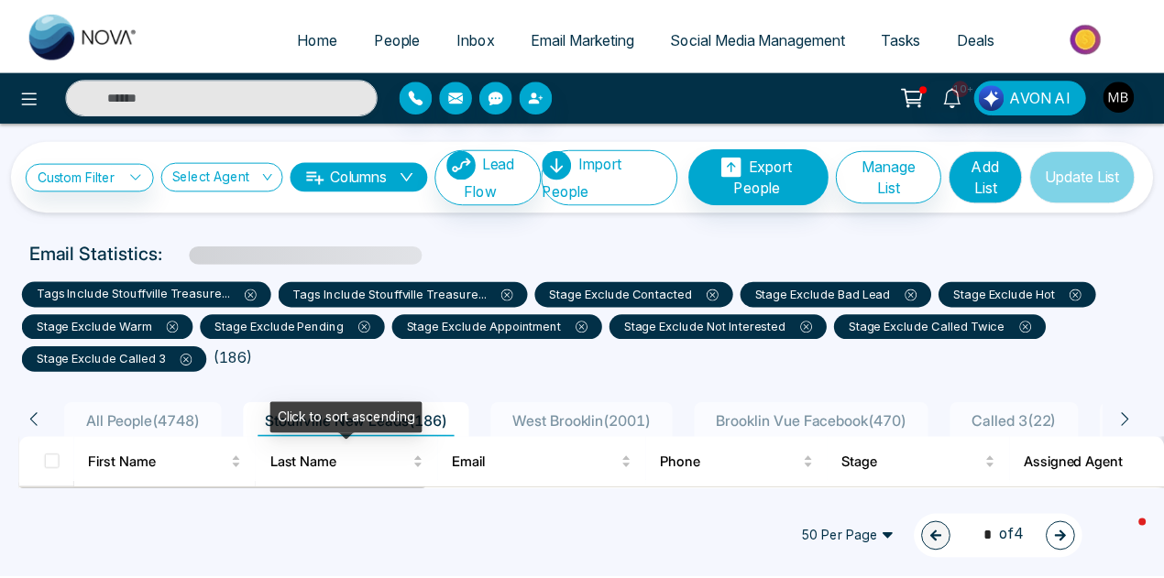
scroll to position [183, 0]
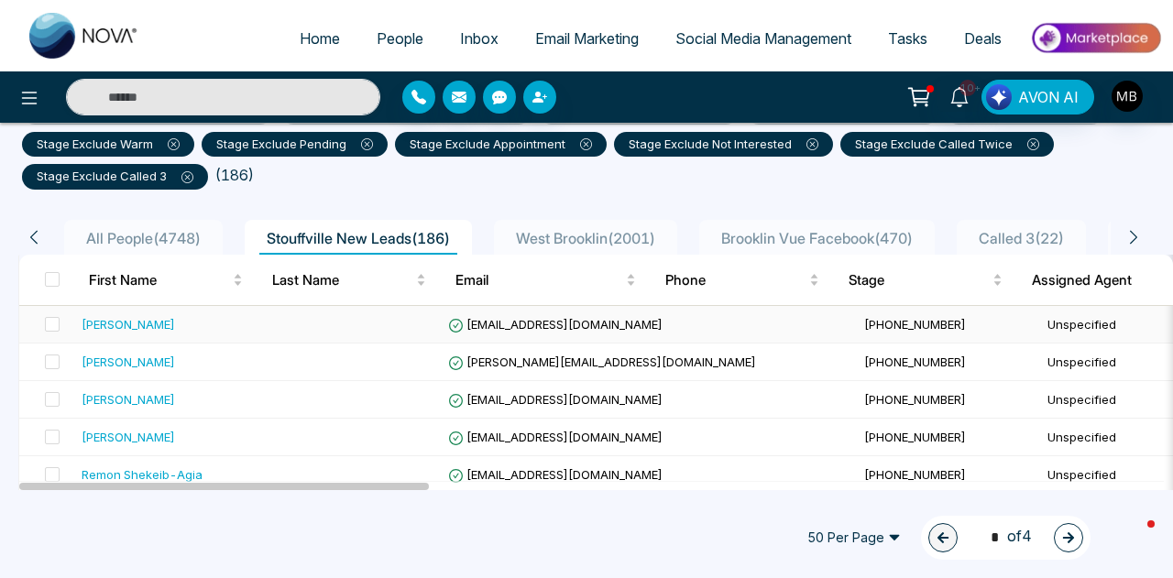
click at [864, 322] on span "[PHONE_NUMBER]" at bounding box center [915, 324] width 102 height 15
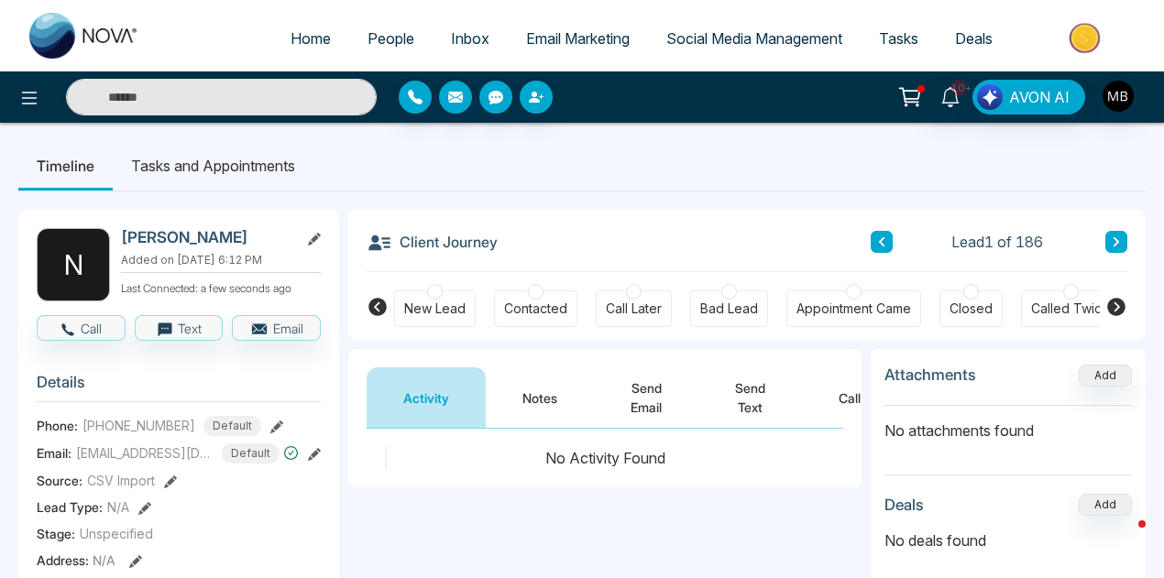
click at [531, 296] on div at bounding box center [536, 292] width 16 height 16
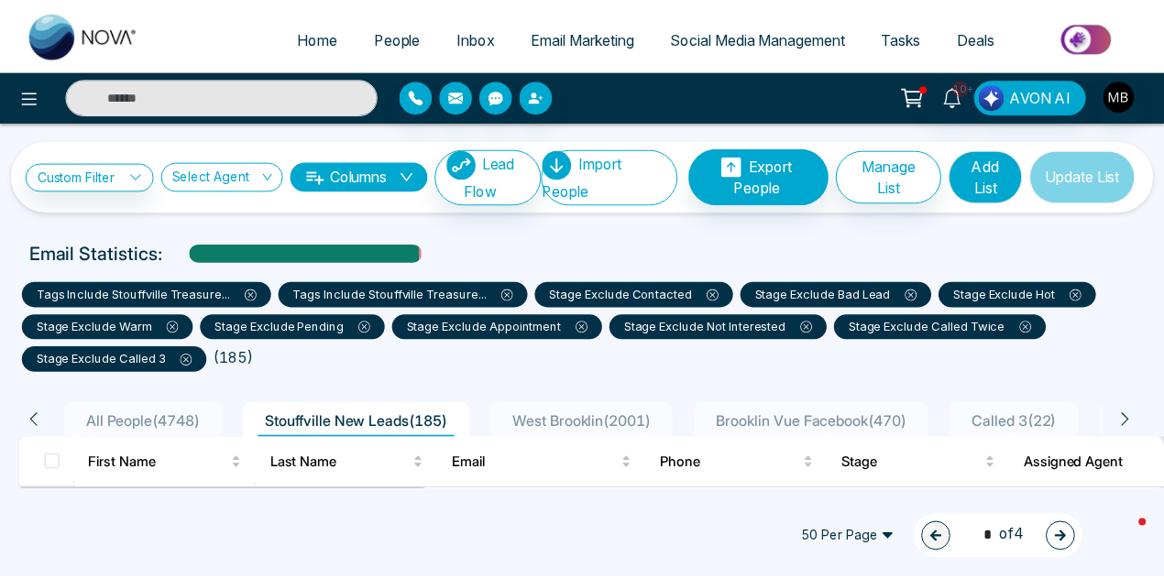
scroll to position [183, 0]
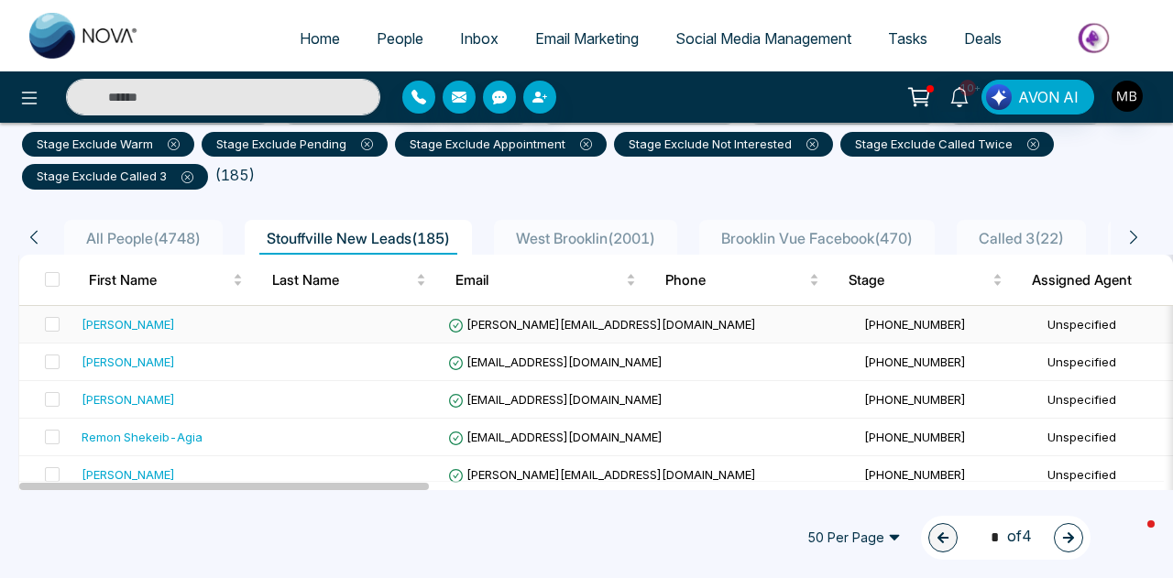
click at [555, 327] on span "tatiana.tcacenco@gmail.com" at bounding box center [602, 324] width 308 height 15
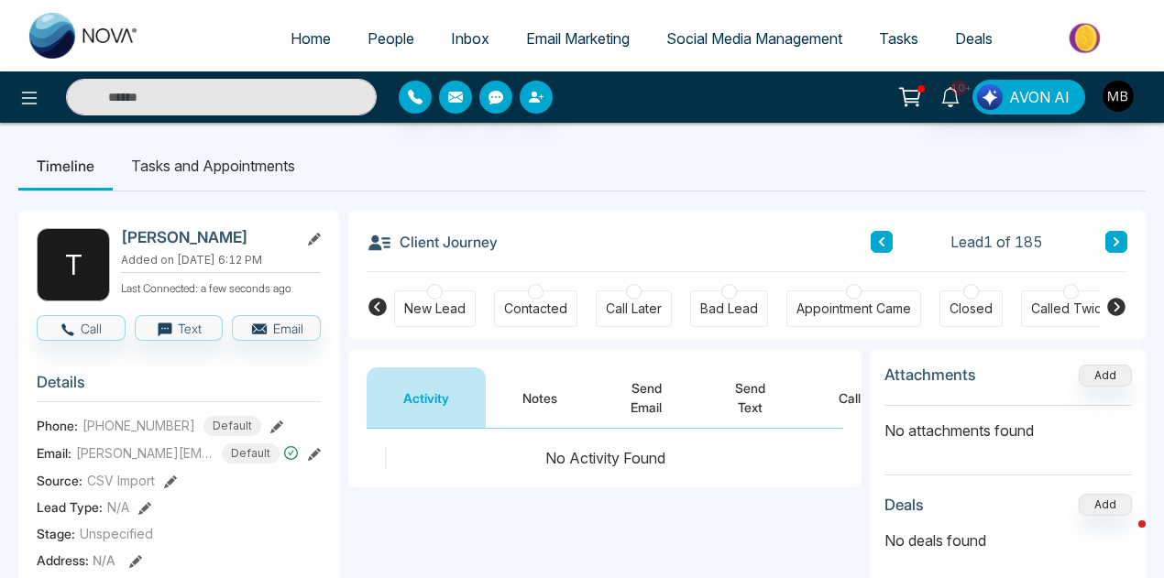
click at [534, 295] on div at bounding box center [536, 292] width 16 height 16
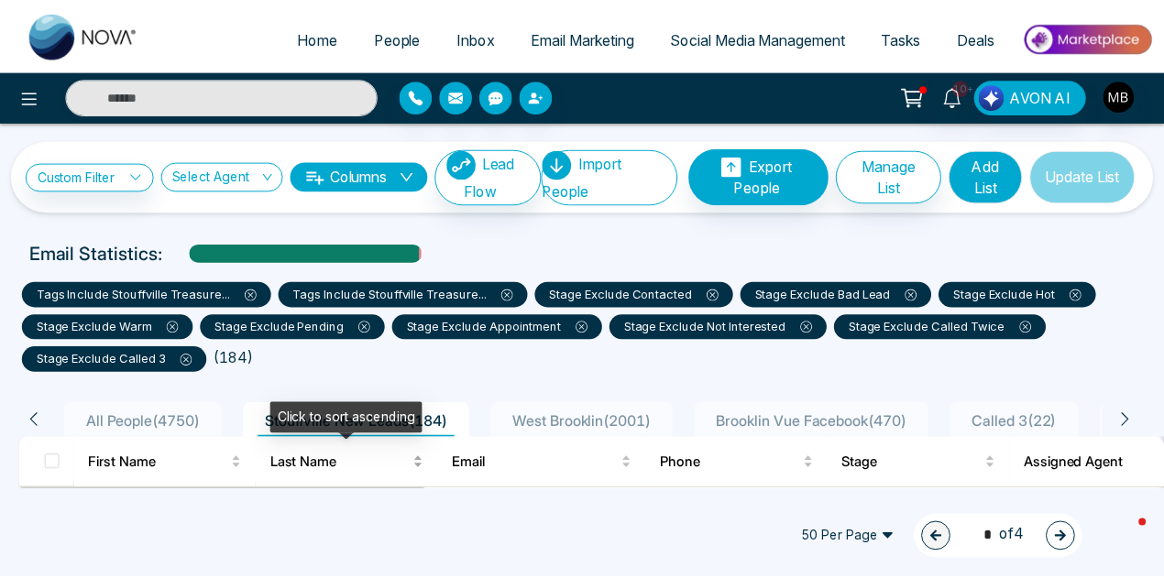
scroll to position [183, 0]
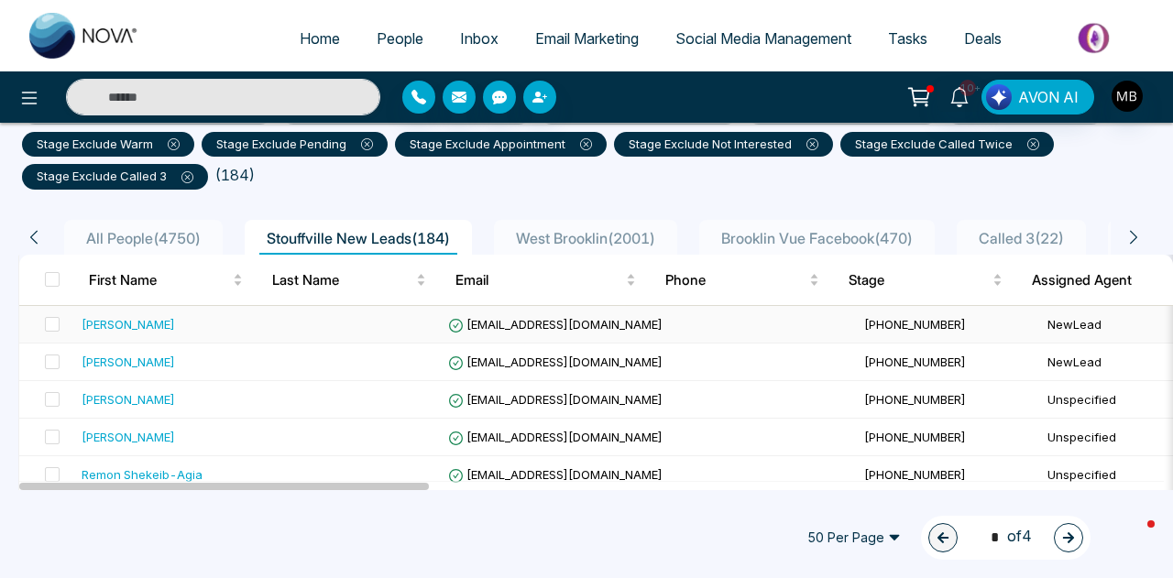
click at [515, 319] on span "[EMAIL_ADDRESS][DOMAIN_NAME]" at bounding box center [555, 324] width 214 height 15
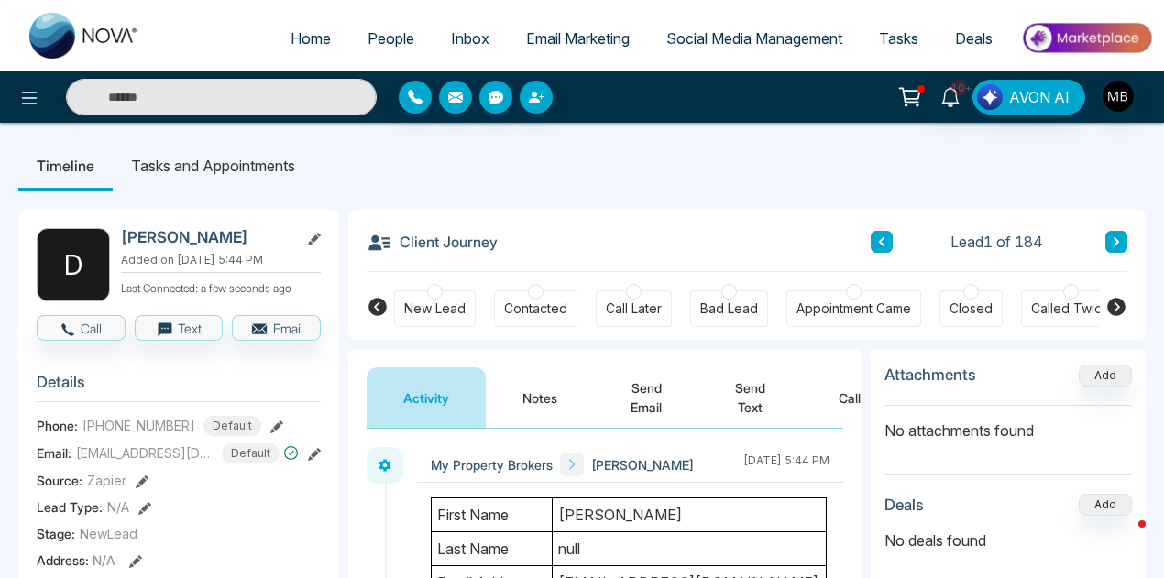
click at [1111, 306] on icon at bounding box center [1116, 307] width 18 height 18
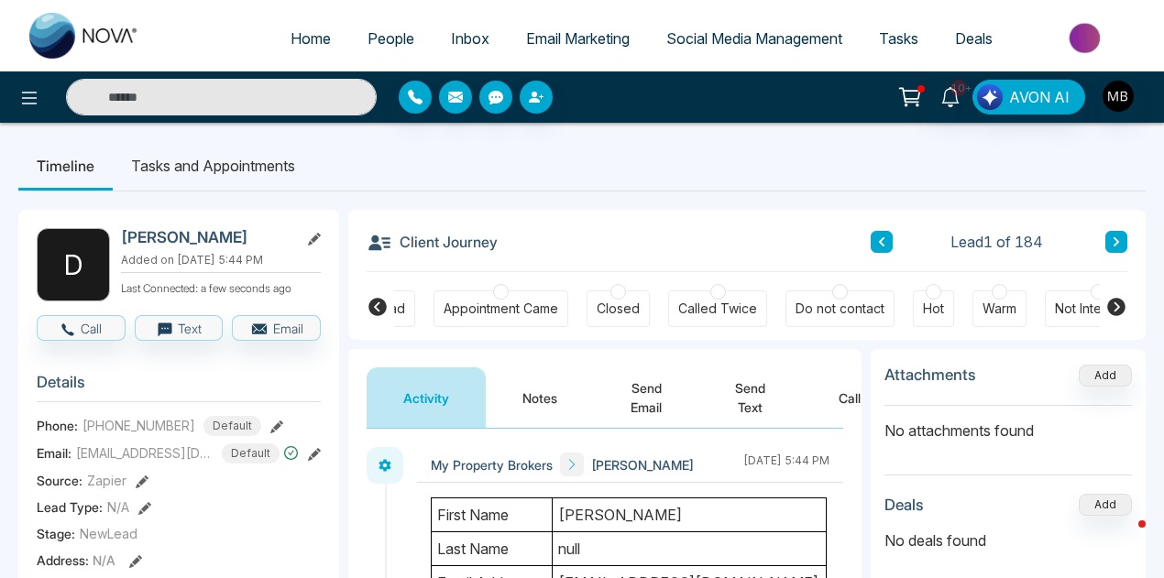
click at [991, 290] on div at bounding box center [999, 292] width 16 height 16
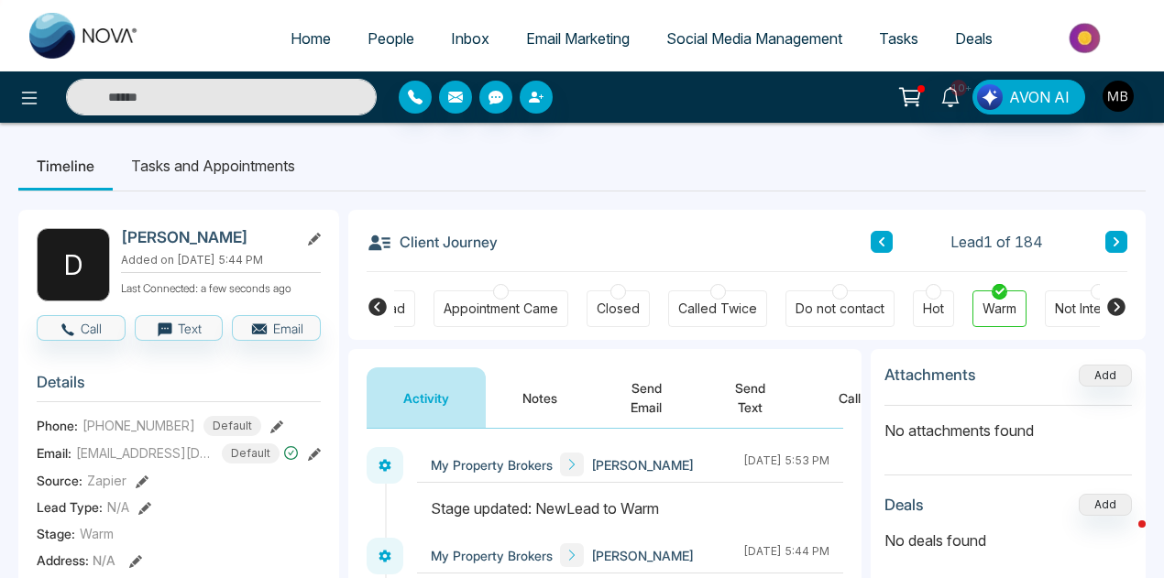
click at [255, 104] on input "text" at bounding box center [221, 97] width 311 height 37
paste input "**********"
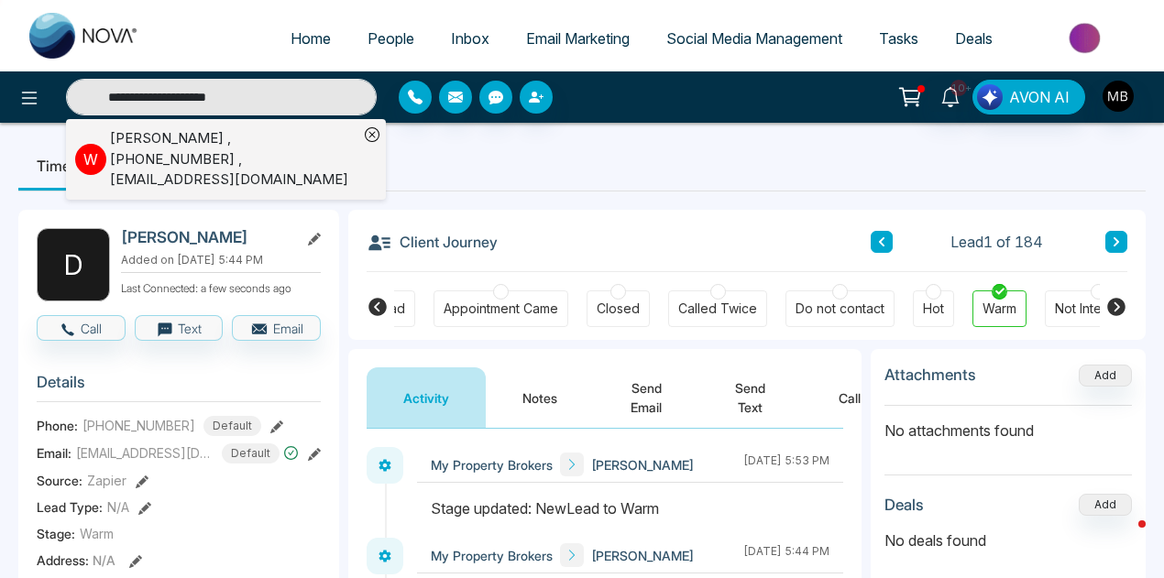
type input "**********"
click at [257, 158] on div "Wong Grani , +14167223836 , wonggrani@hotmail.com" at bounding box center [234, 159] width 248 height 62
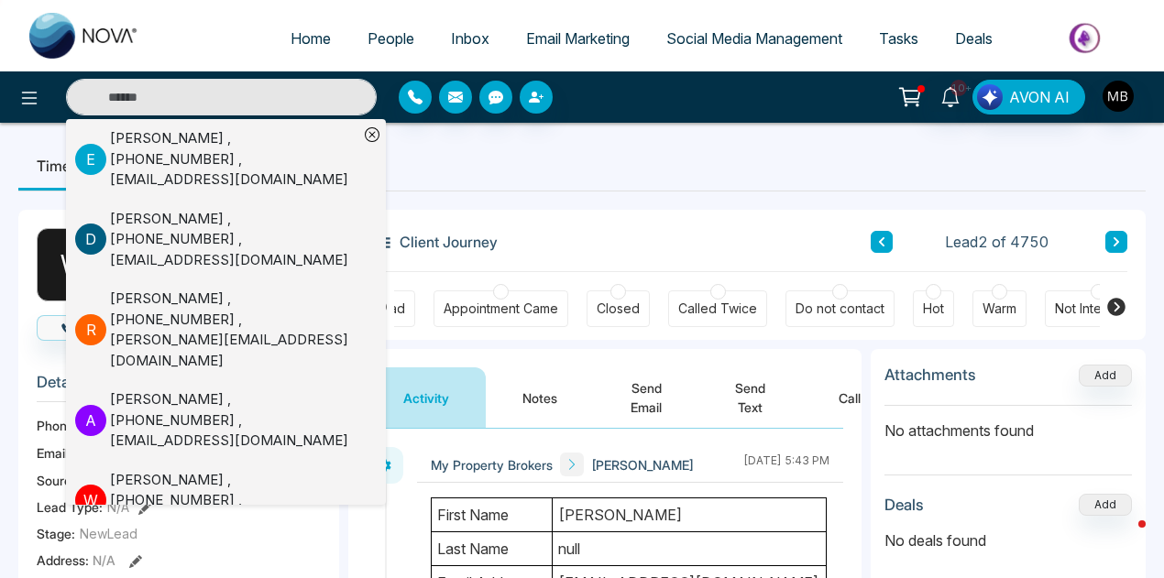
click at [572, 186] on ul "Timeline Tasks and Appointments" at bounding box center [581, 165] width 1127 height 49
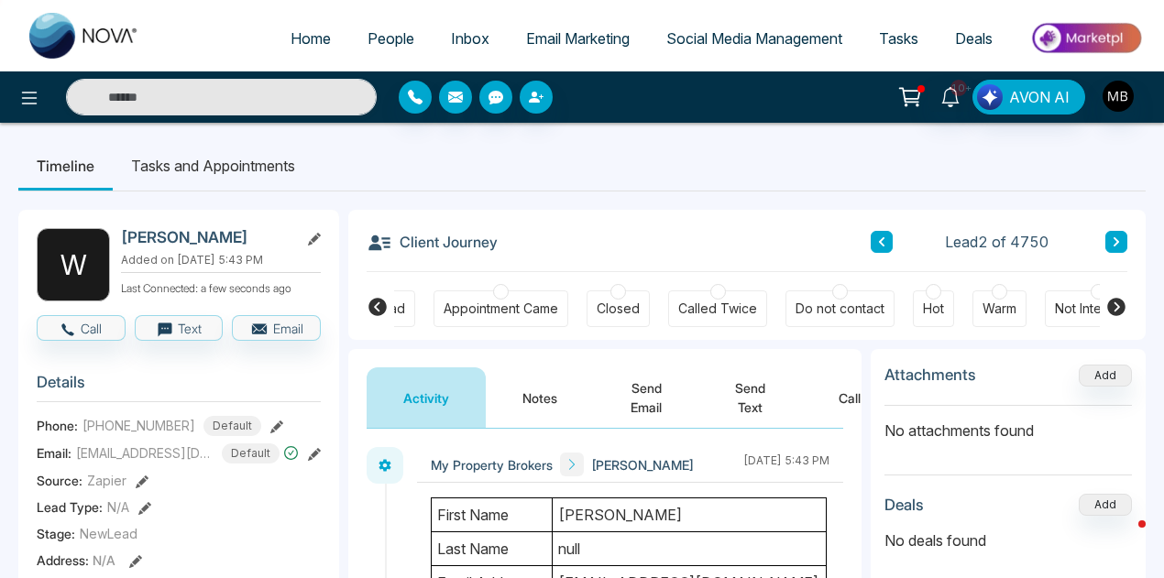
click at [379, 309] on icon at bounding box center [377, 307] width 18 height 18
click at [531, 290] on div at bounding box center [536, 292] width 16 height 16
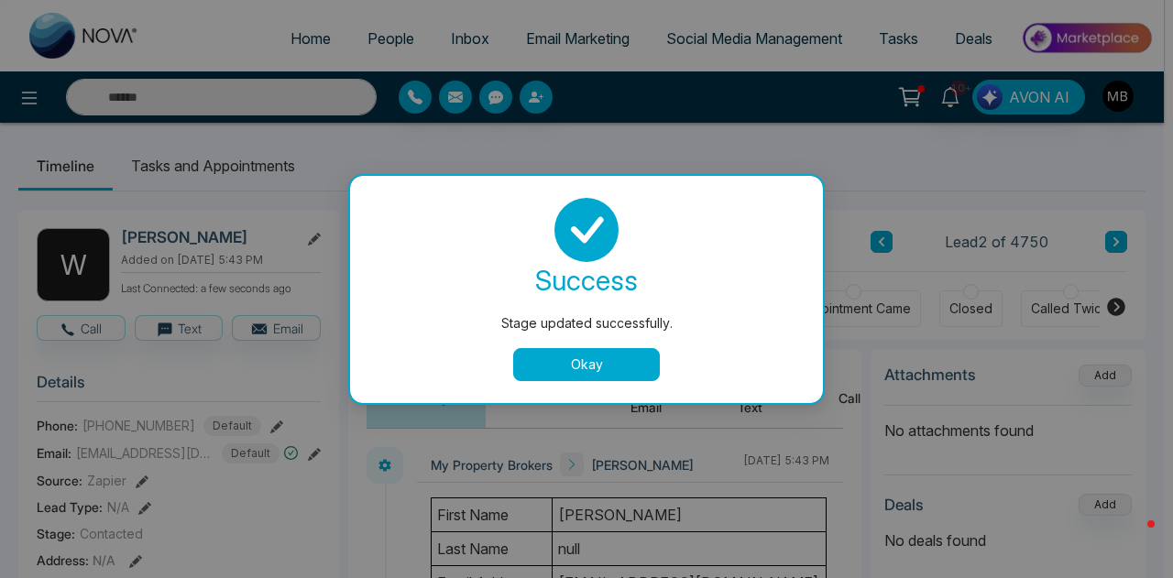
click at [610, 355] on button "Okay" at bounding box center [586, 364] width 147 height 33
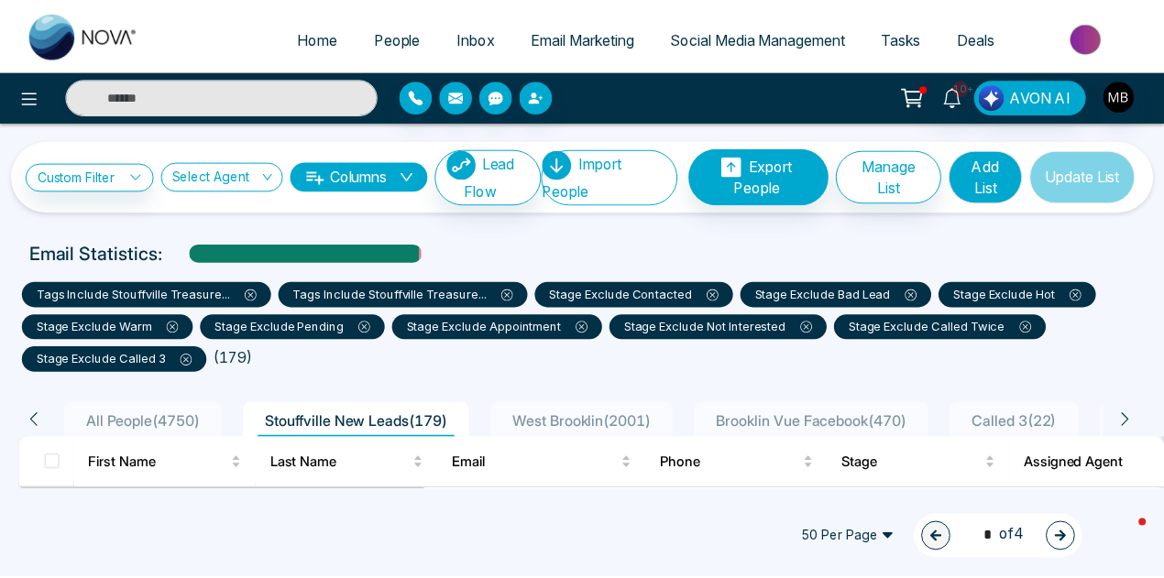
scroll to position [183, 0]
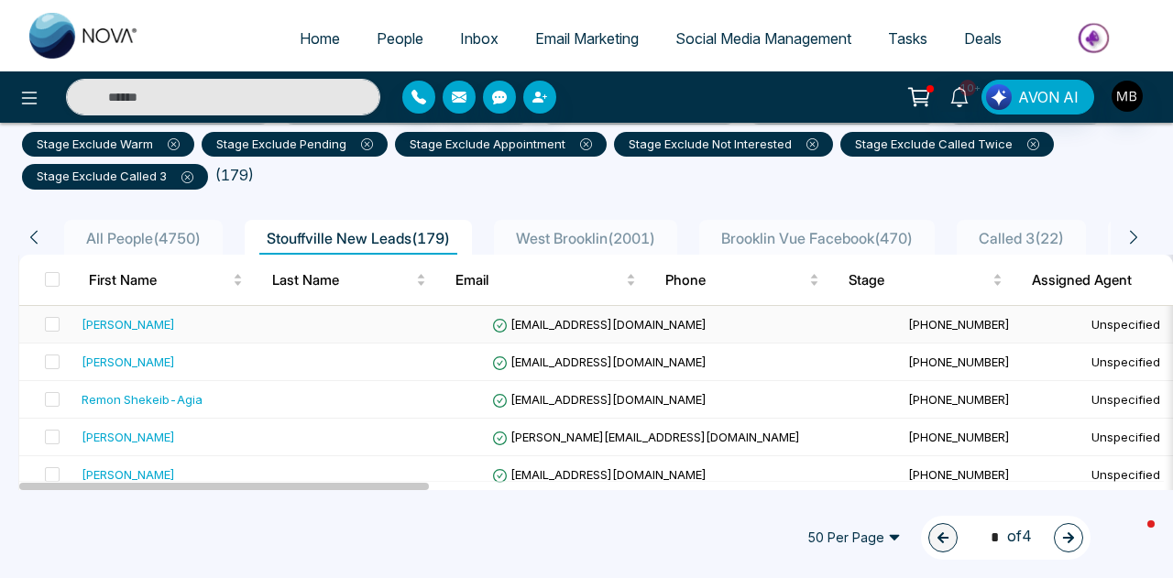
click at [492, 318] on span "[EMAIL_ADDRESS][DOMAIN_NAME]" at bounding box center [599, 324] width 214 height 15
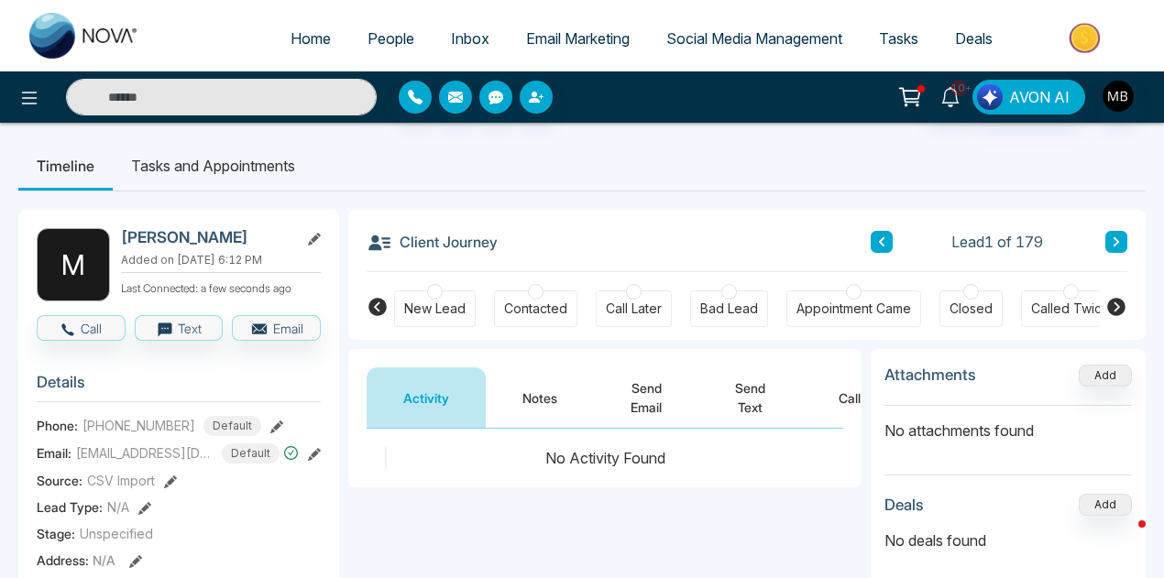
click at [537, 292] on div at bounding box center [536, 292] width 16 height 16
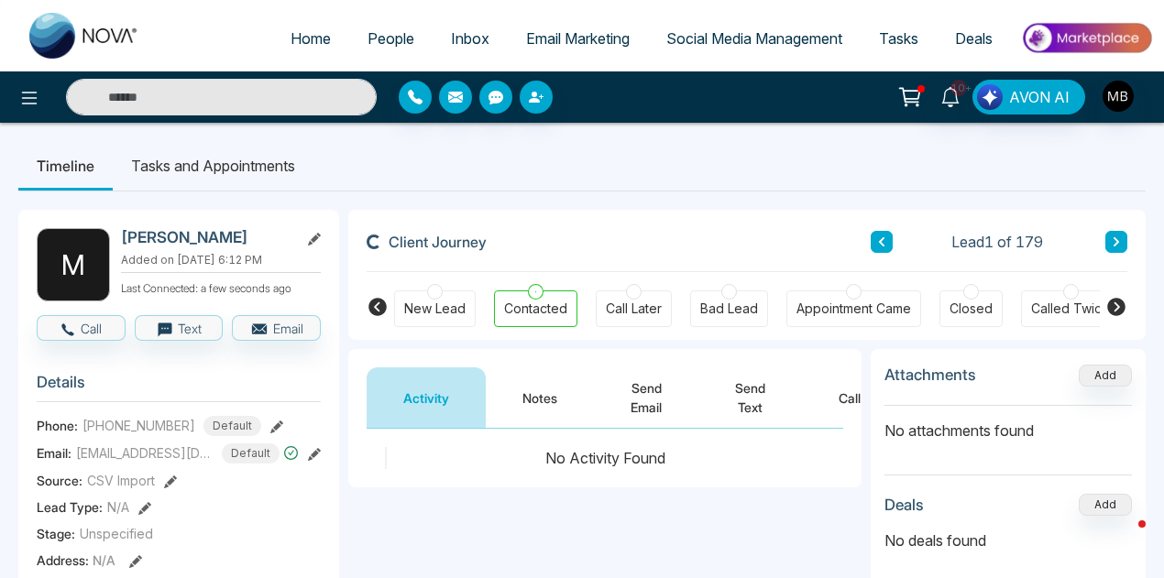
scroll to position [0, 799]
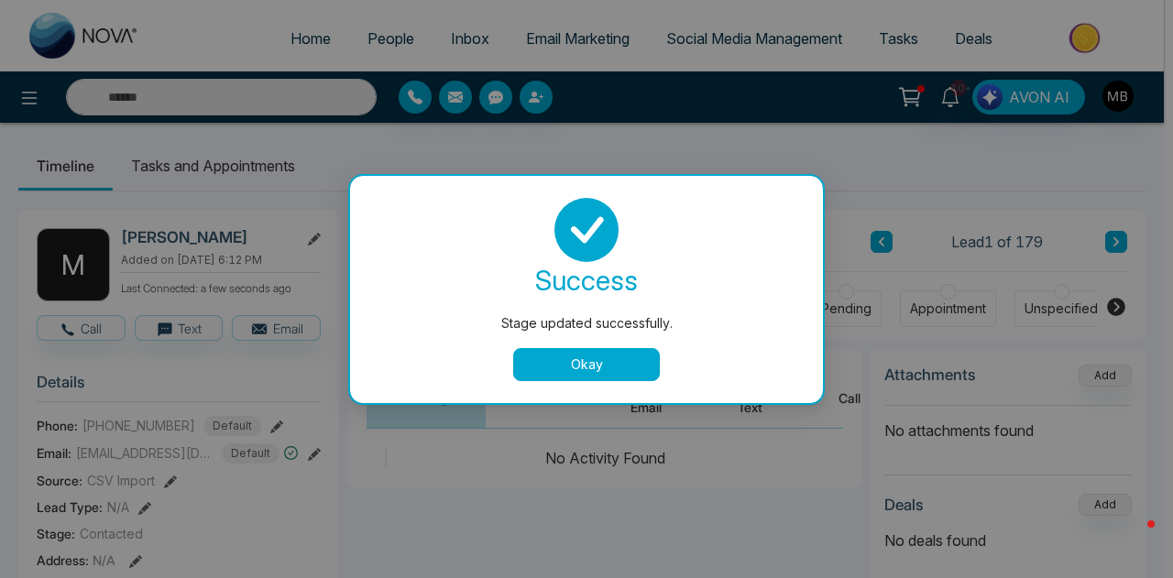
click at [569, 367] on button "Okay" at bounding box center [586, 364] width 147 height 33
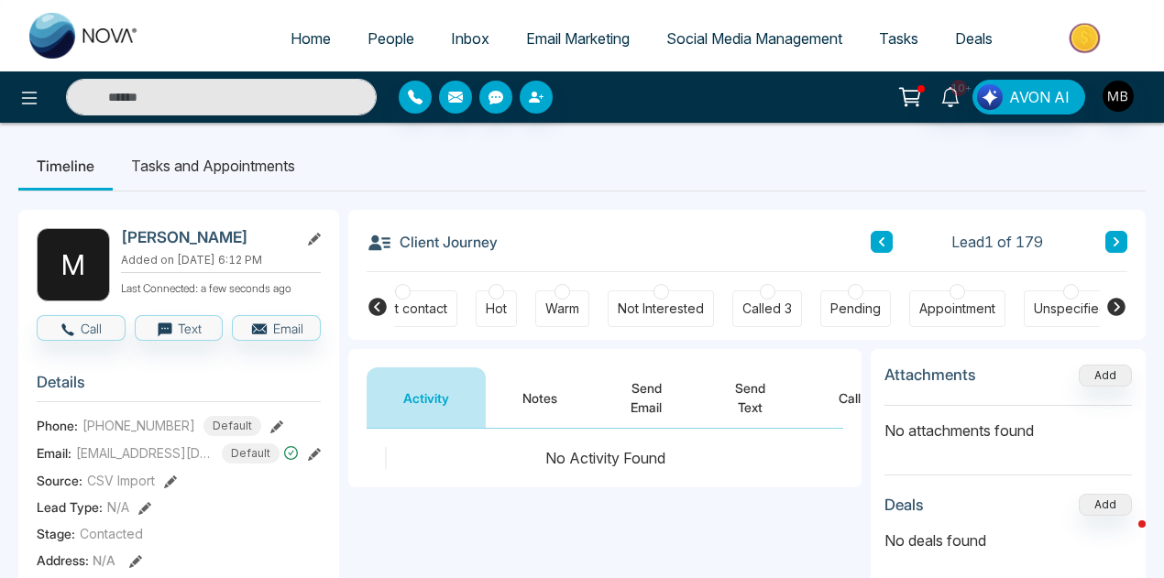
click at [382, 300] on icon at bounding box center [377, 307] width 18 height 18
click at [381, 300] on icon at bounding box center [377, 307] width 18 height 18
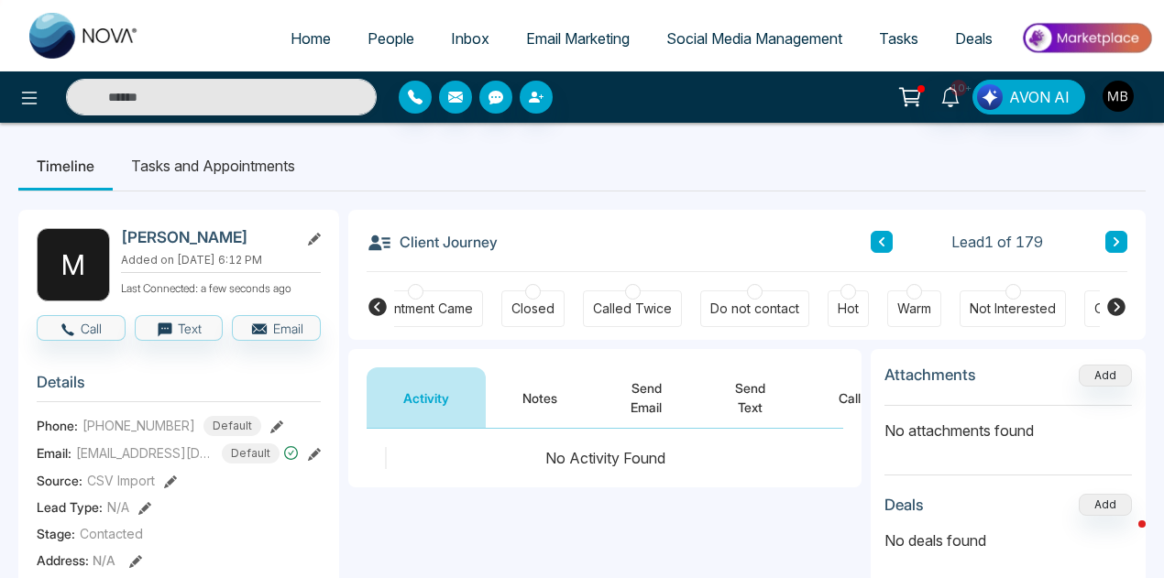
scroll to position [0, 85]
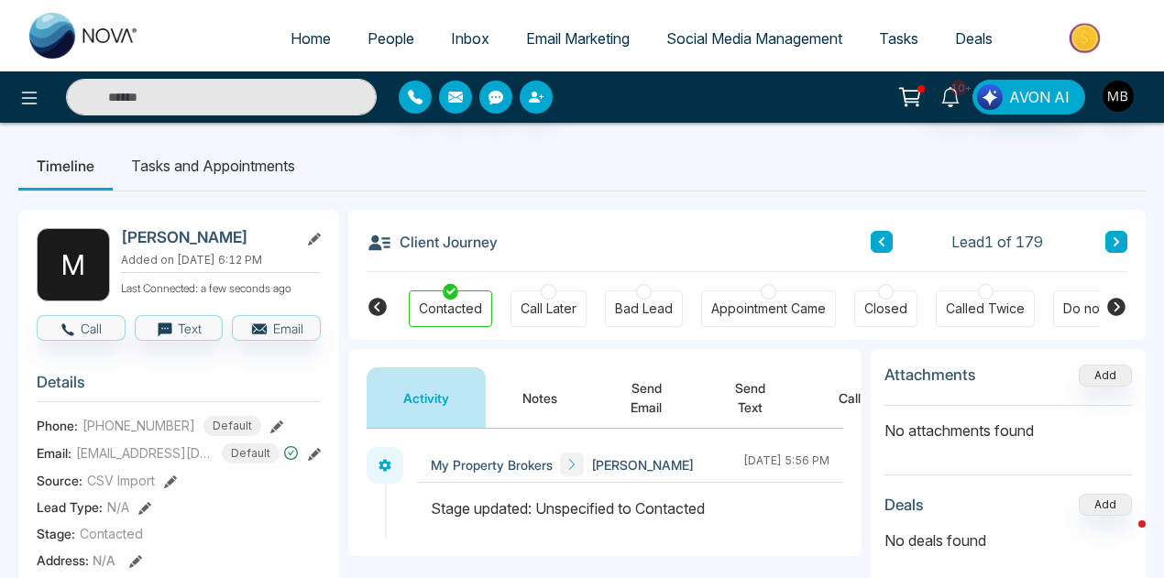
click at [551, 291] on div at bounding box center [549, 292] width 16 height 16
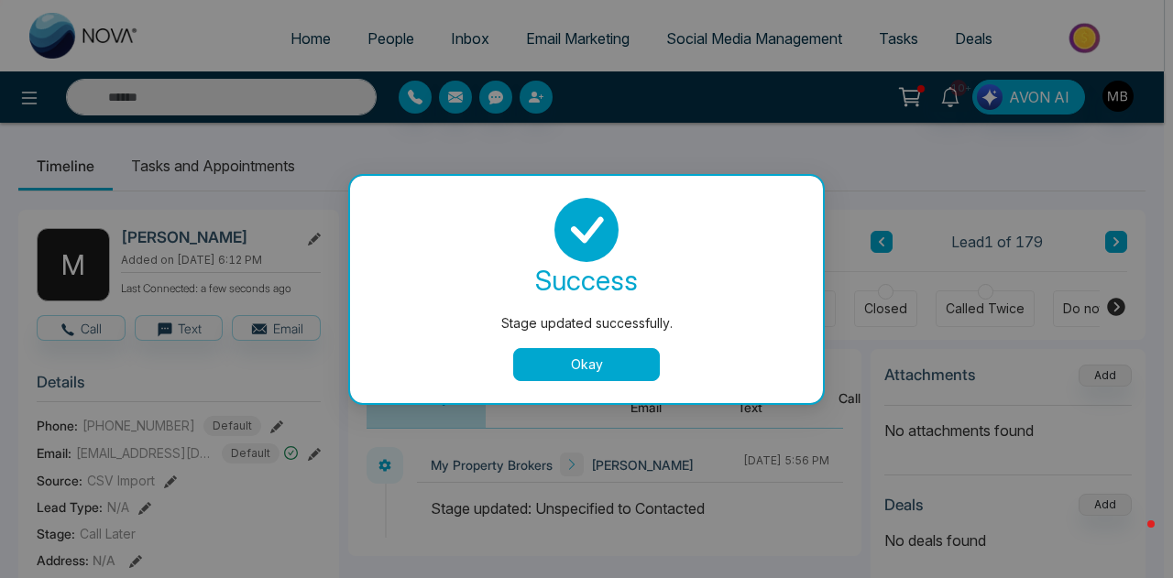
click at [628, 364] on button "Okay" at bounding box center [586, 364] width 147 height 33
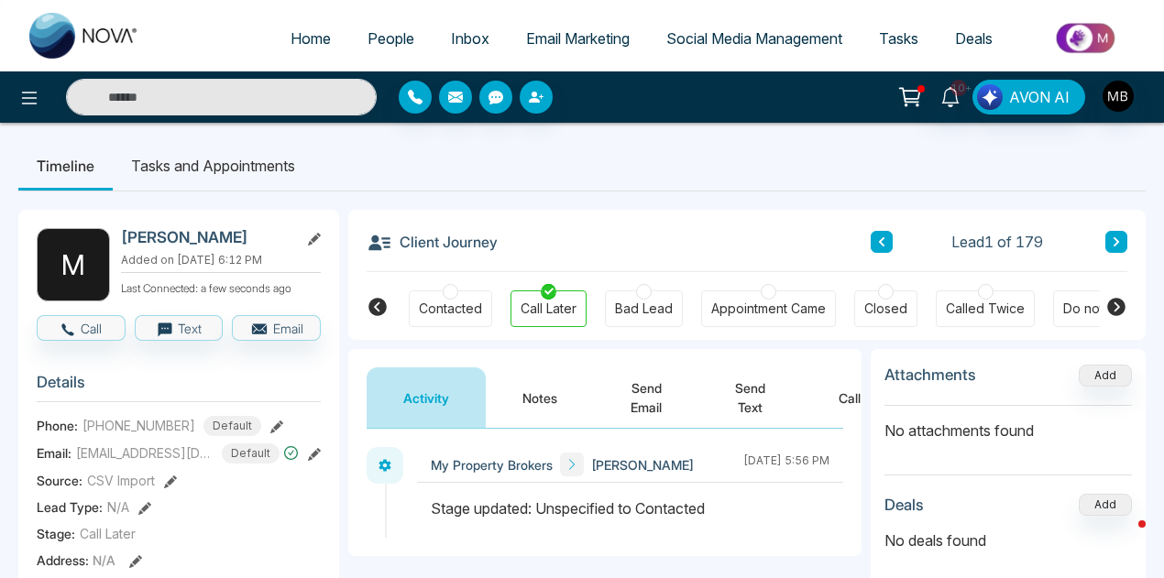
click at [559, 398] on button "Notes" at bounding box center [540, 397] width 108 height 60
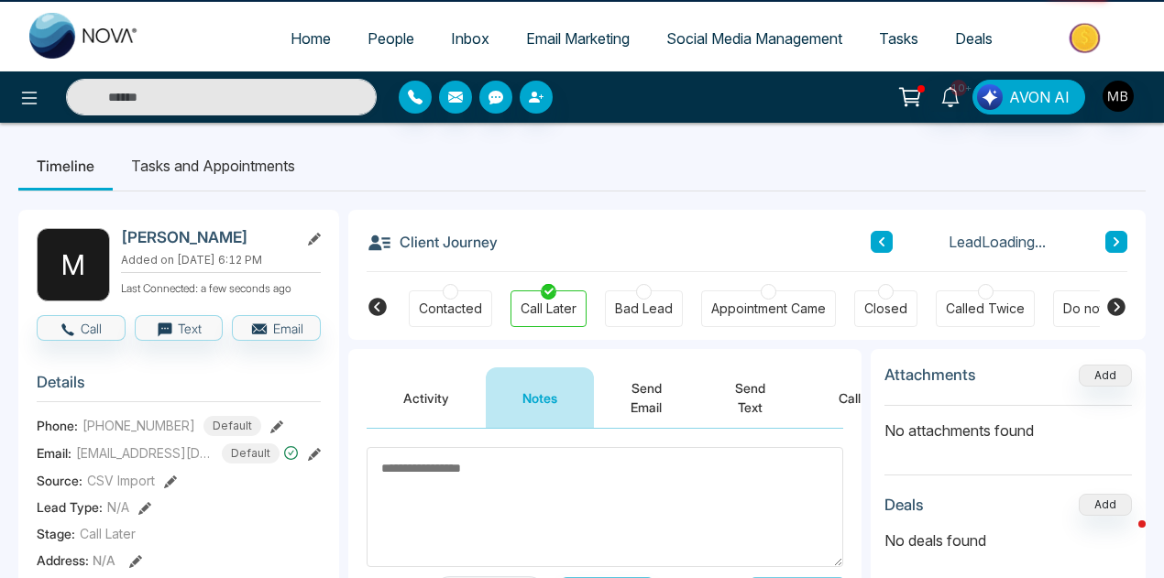
click at [505, 463] on textarea at bounding box center [604, 507] width 476 height 120
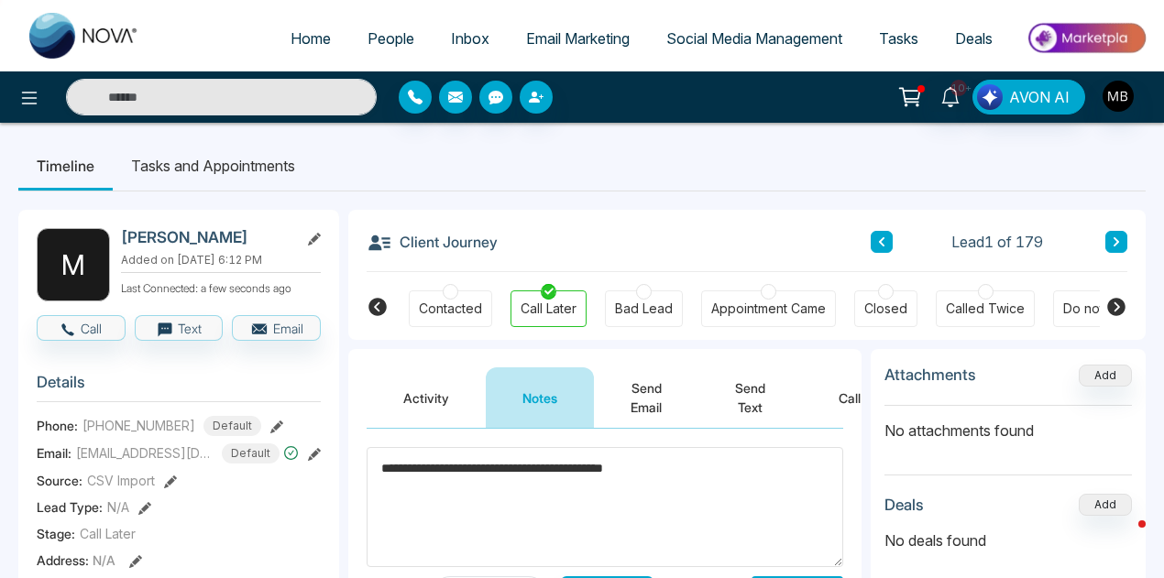
scroll to position [183, 0]
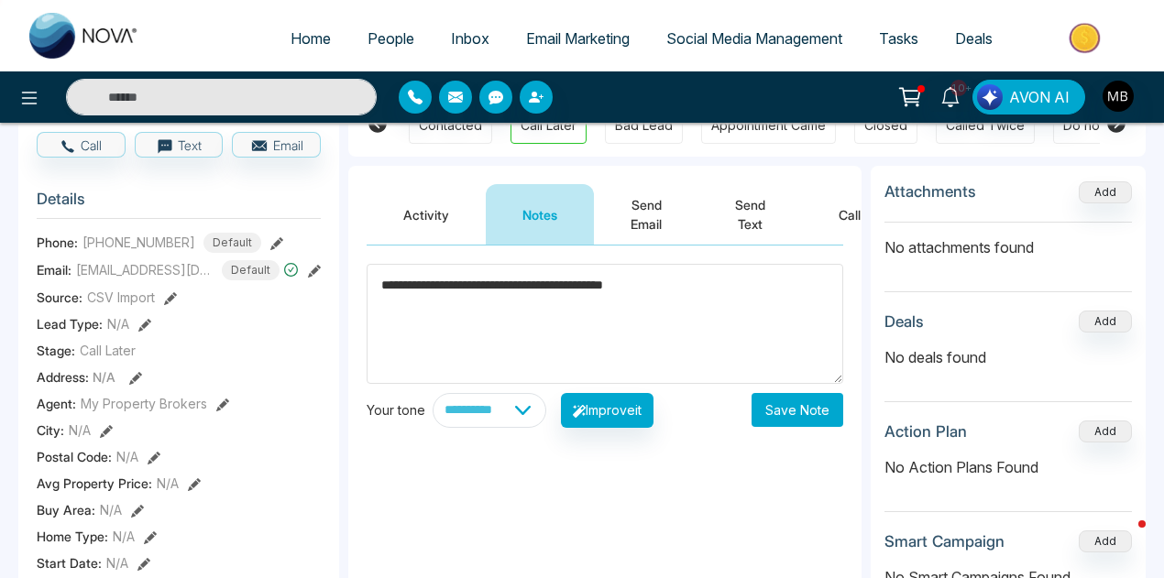
type textarea "**********"
click at [812, 413] on button "Save Note" at bounding box center [797, 410] width 92 height 34
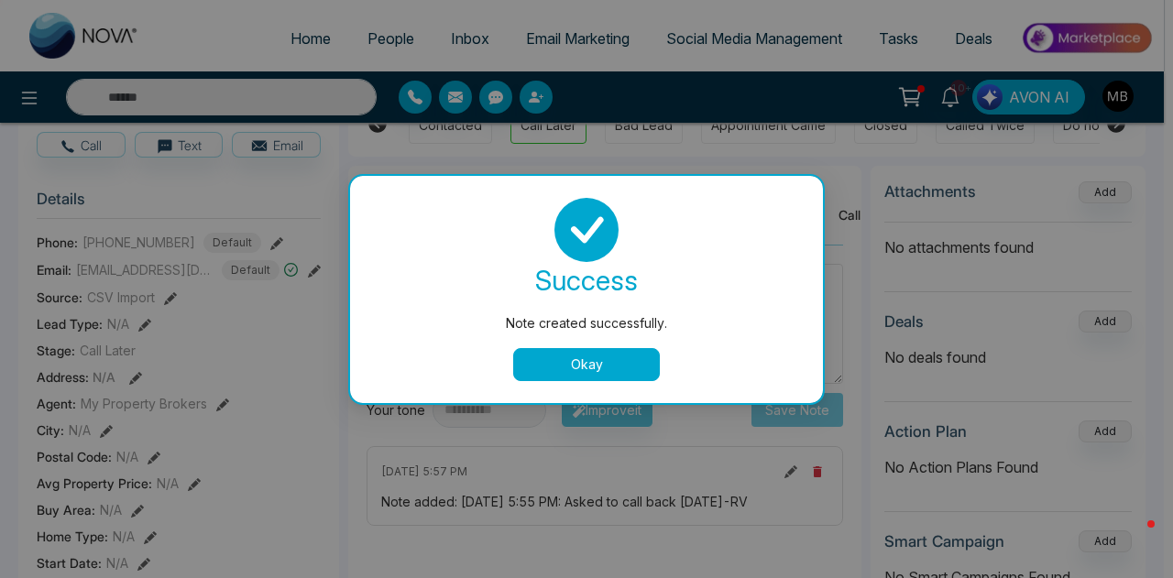
click at [614, 359] on button "Okay" at bounding box center [586, 364] width 147 height 33
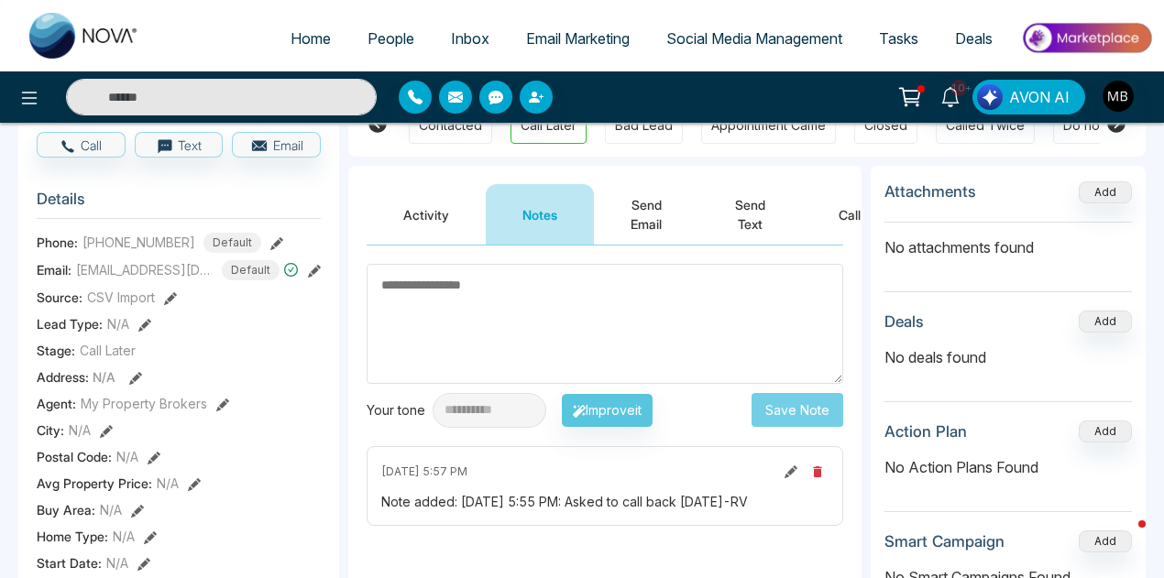
scroll to position [0, 0]
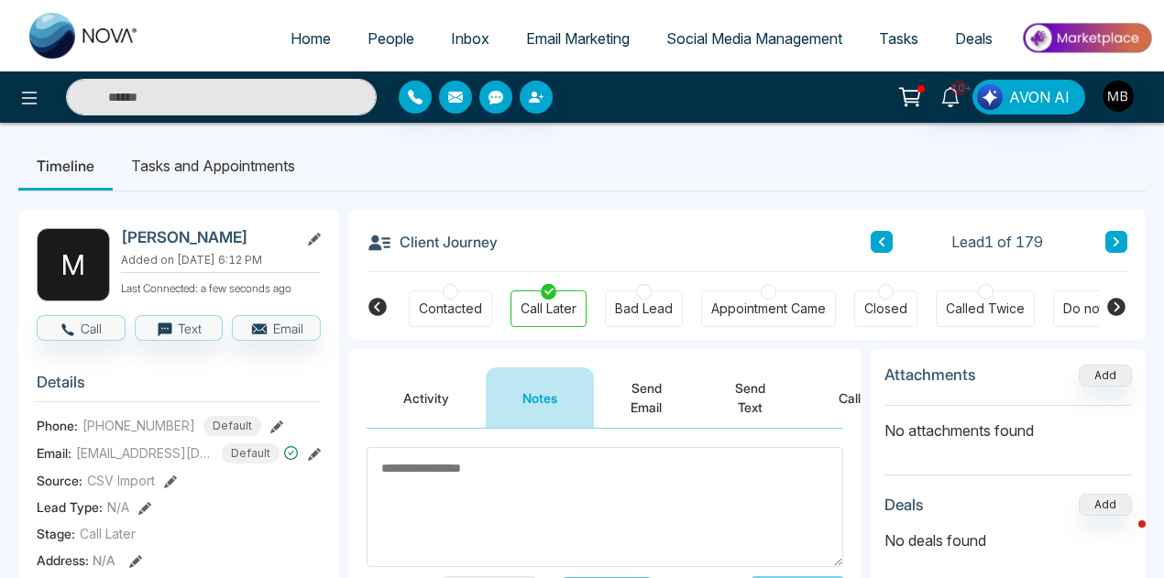
click at [174, 167] on li "Tasks and Appointments" at bounding box center [213, 165] width 201 height 49
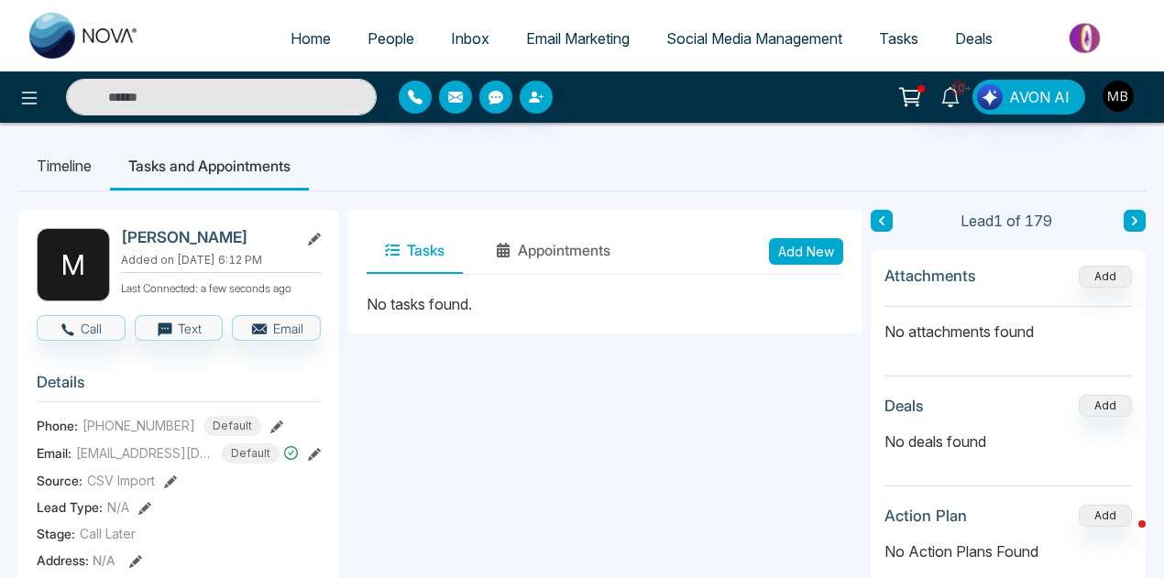
click at [800, 260] on button "Add New" at bounding box center [806, 251] width 74 height 27
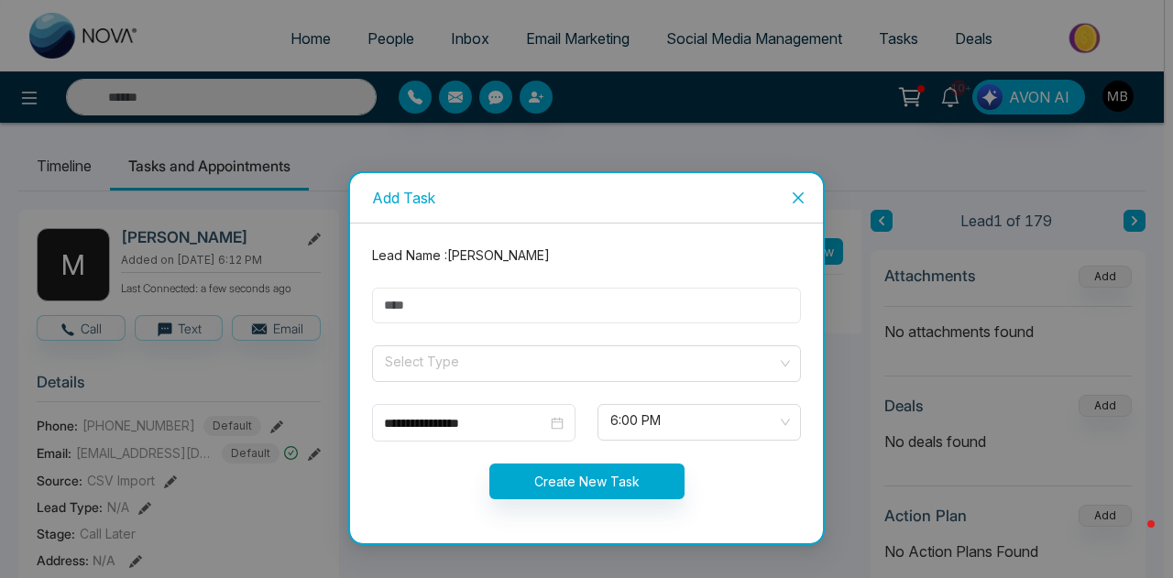
click at [482, 312] on input "text" at bounding box center [586, 306] width 429 height 36
paste input "**********"
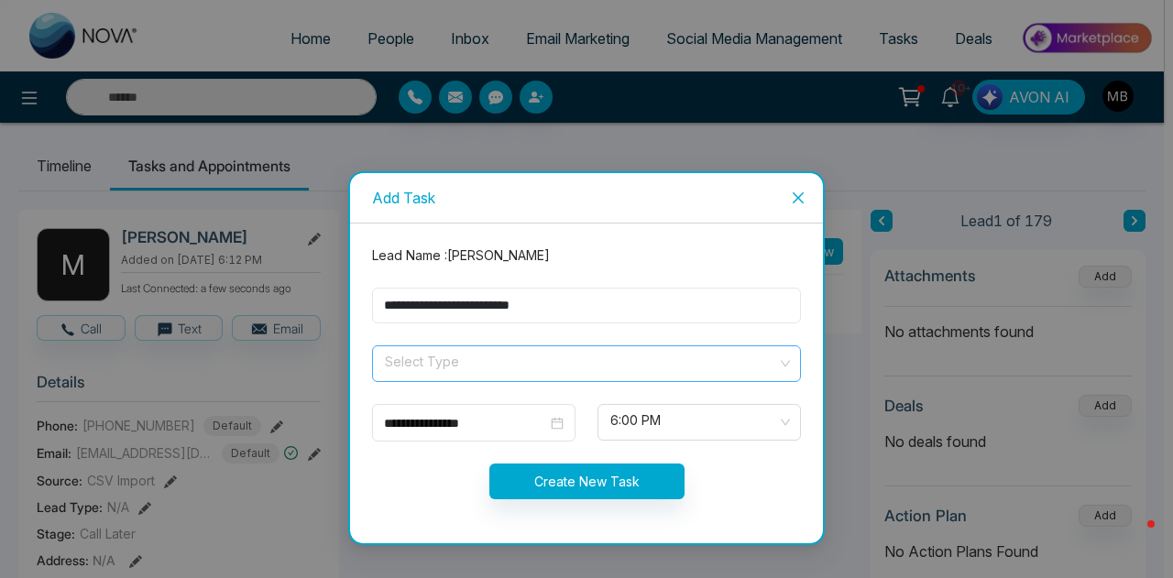
type input "**********"
click at [471, 373] on input "search" at bounding box center [580, 359] width 394 height 27
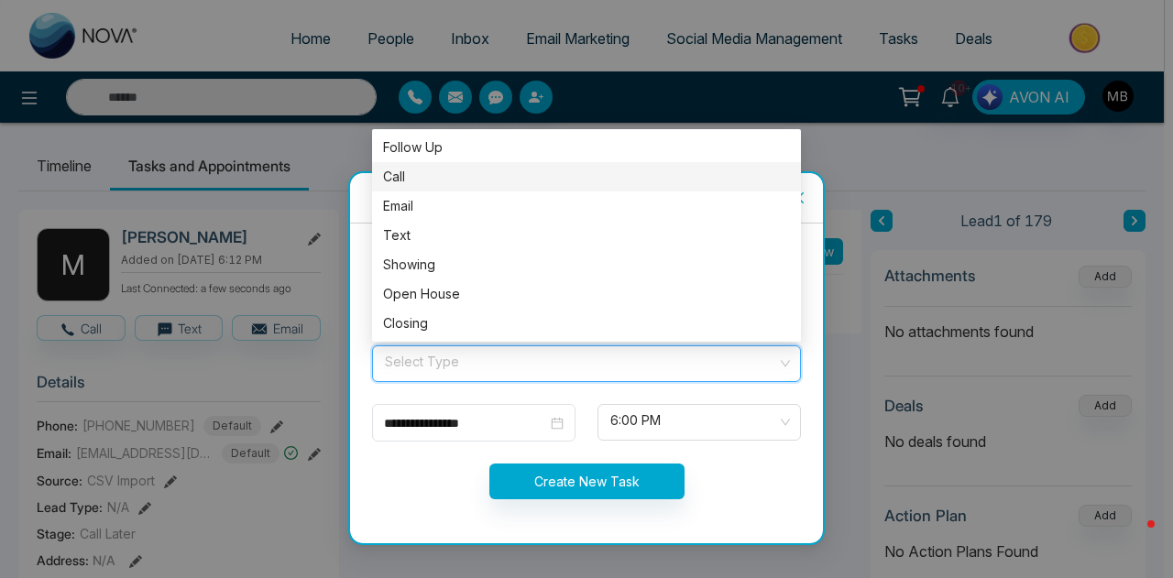
click at [416, 177] on div "Call" at bounding box center [586, 177] width 407 height 20
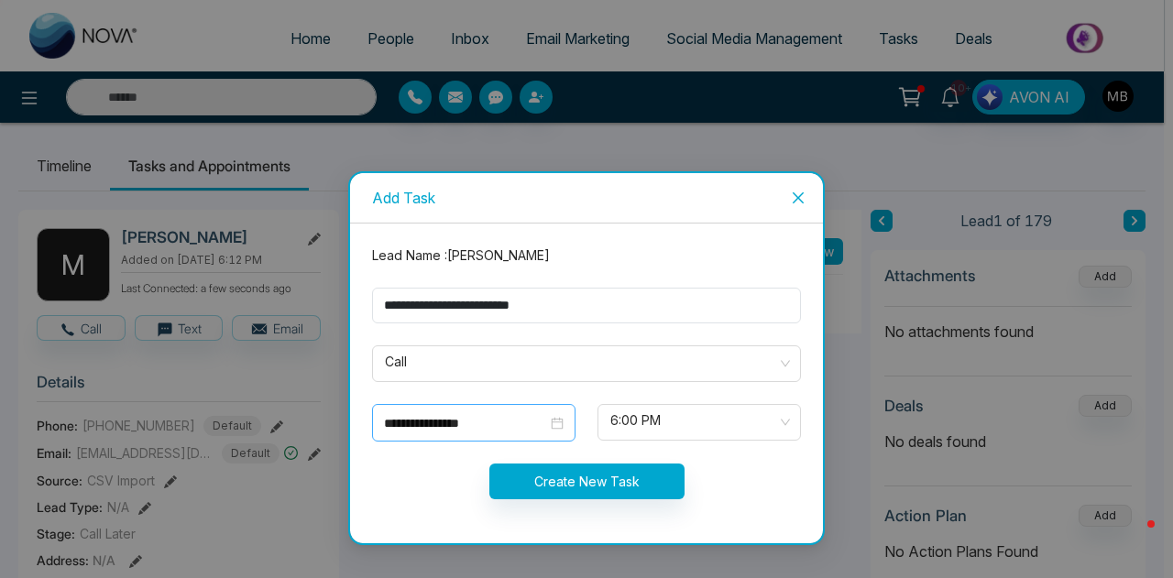
click at [553, 422] on div "**********" at bounding box center [474, 423] width 180 height 20
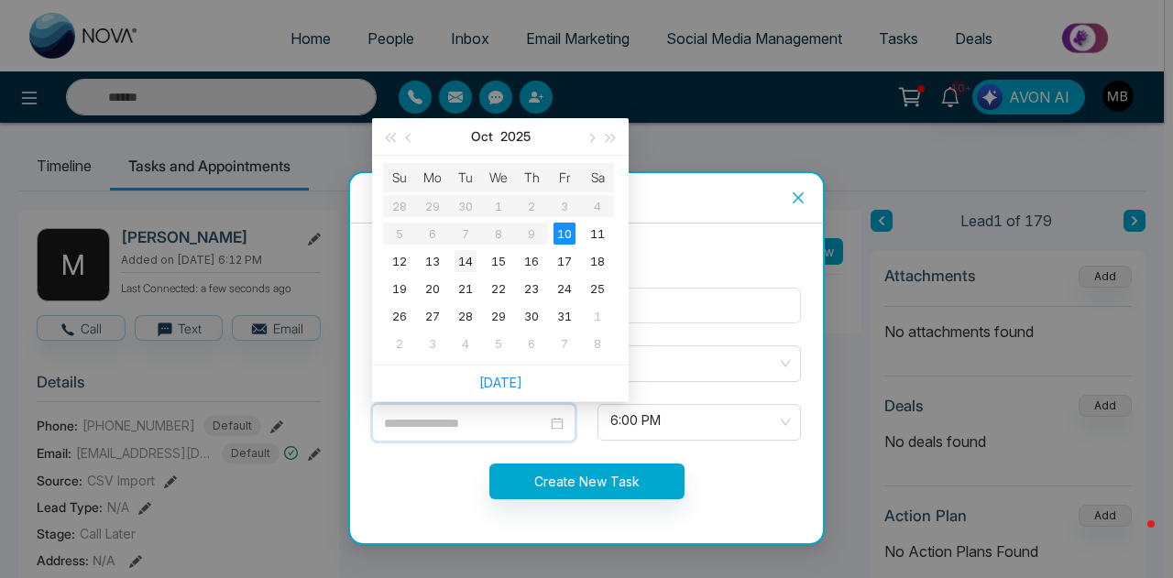
type input "**********"
click at [470, 261] on div "14" at bounding box center [465, 261] width 22 height 22
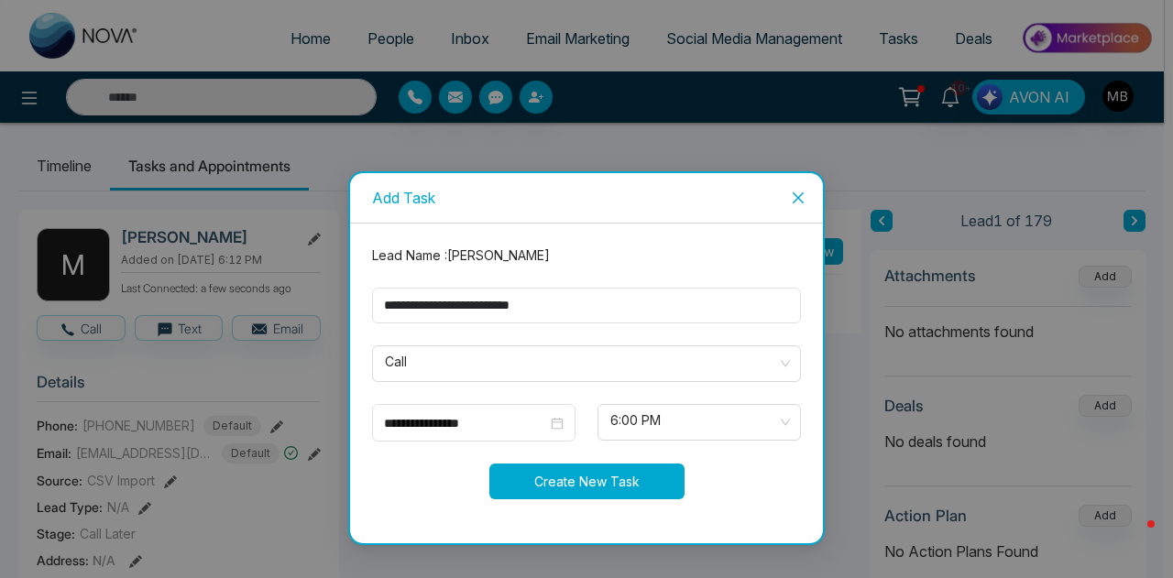
click at [597, 484] on button "Create New Task" at bounding box center [586, 482] width 195 height 36
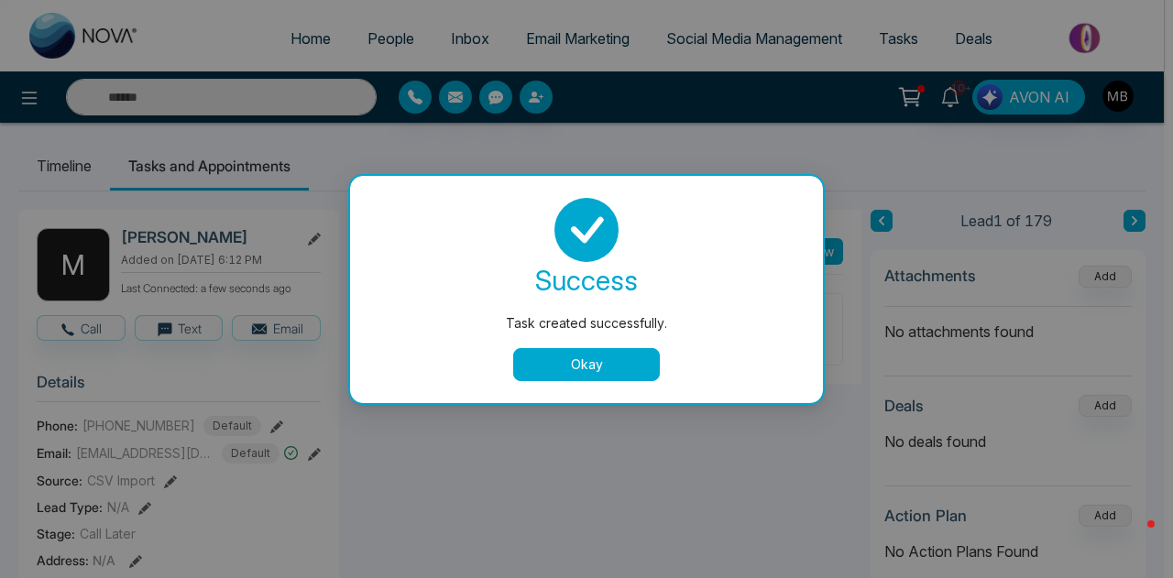
click at [605, 367] on button "Okay" at bounding box center [586, 364] width 147 height 33
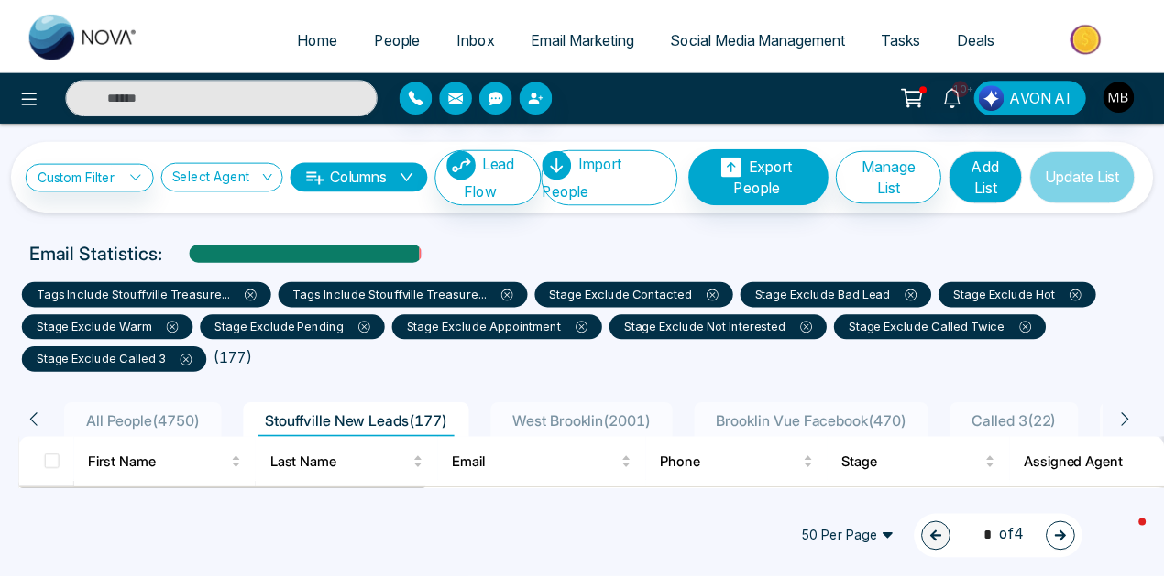
scroll to position [183, 0]
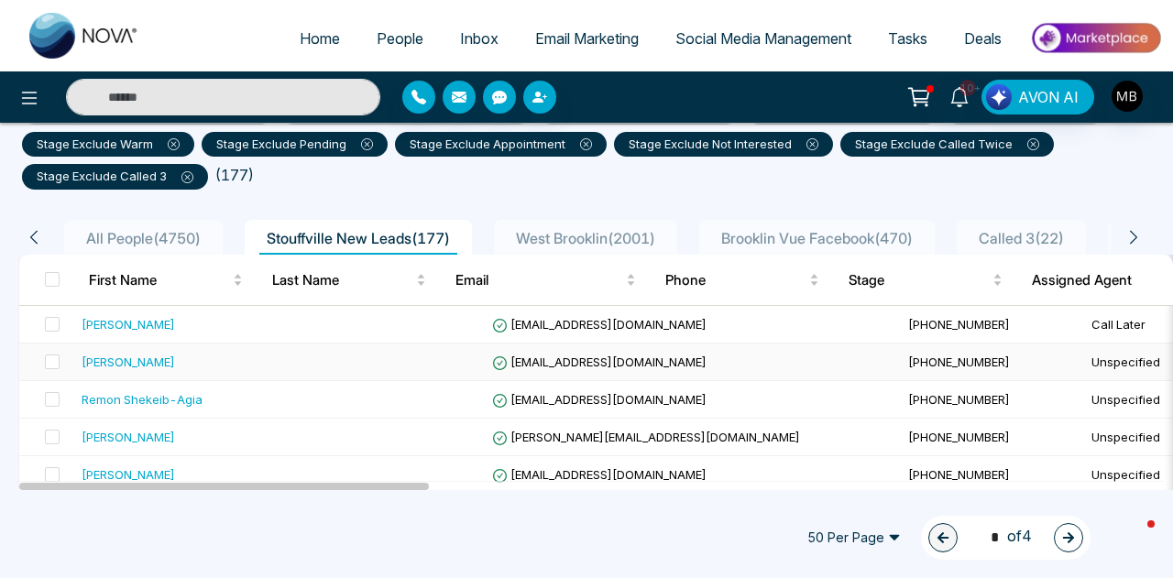
click at [568, 358] on span "[EMAIL_ADDRESS][DOMAIN_NAME]" at bounding box center [599, 362] width 214 height 15
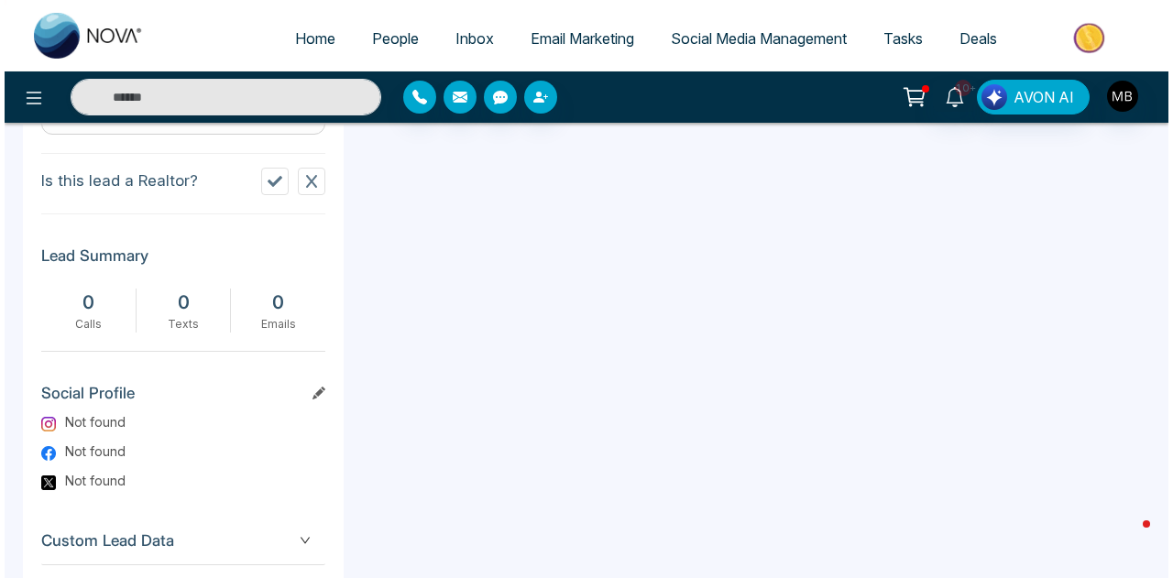
scroll to position [748, 0]
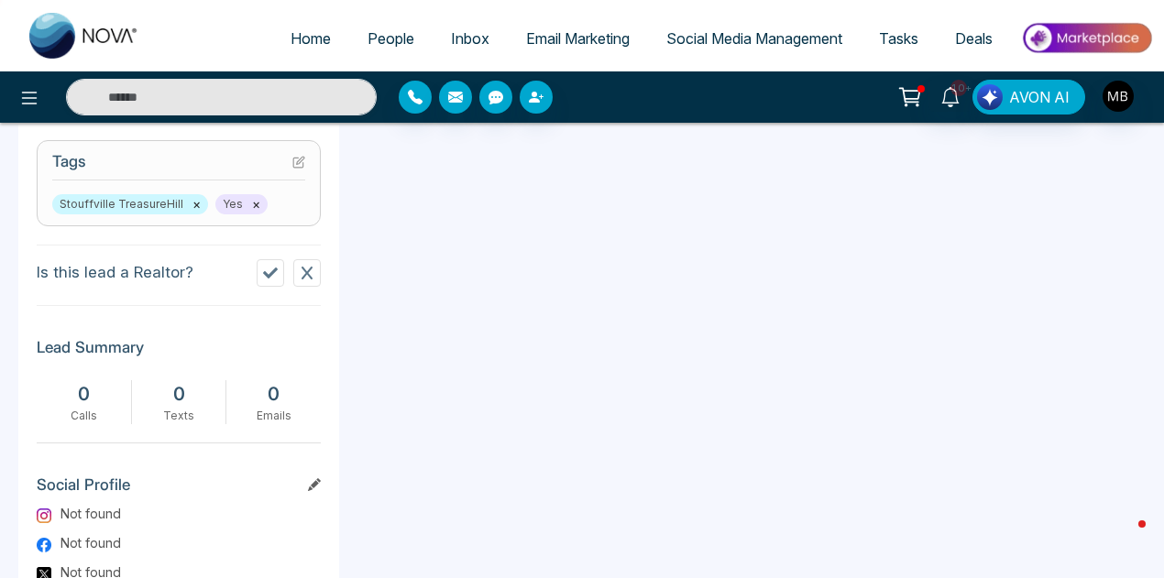
click at [264, 276] on icon at bounding box center [270, 273] width 15 height 15
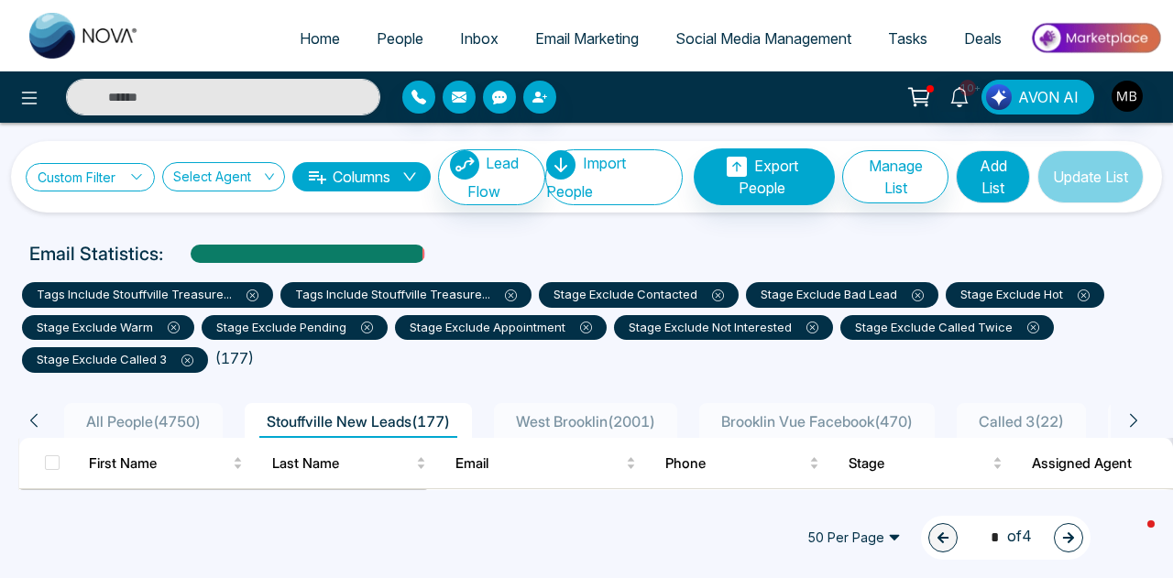
click at [146, 182] on link "Custom Filter" at bounding box center [90, 177] width 129 height 28
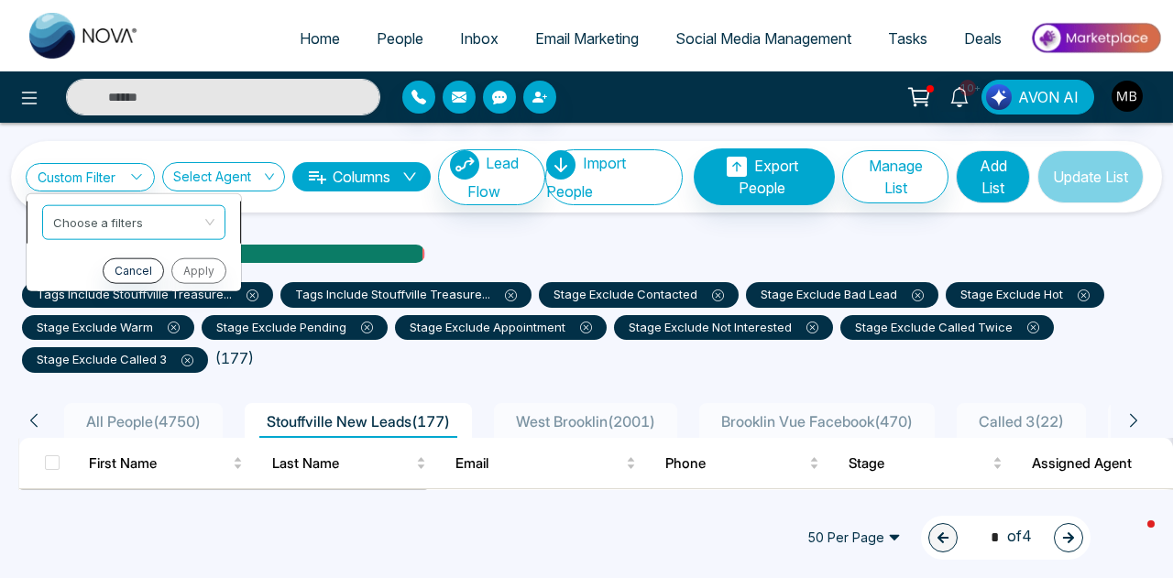
click at [144, 221] on input "search" at bounding box center [127, 218] width 148 height 27
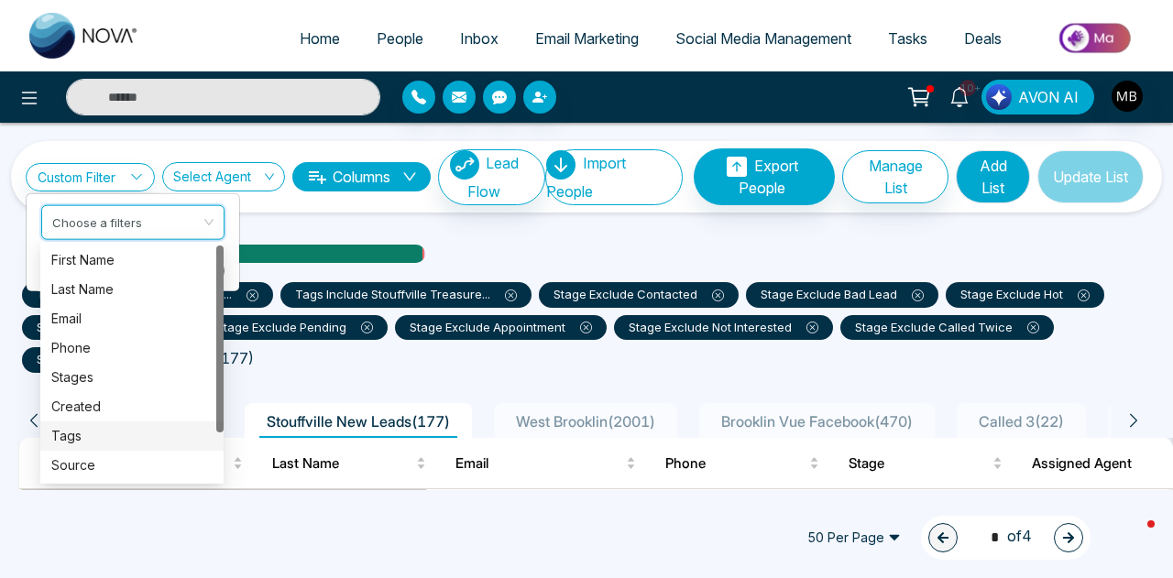
click at [80, 434] on div "Tags" at bounding box center [131, 436] width 161 height 20
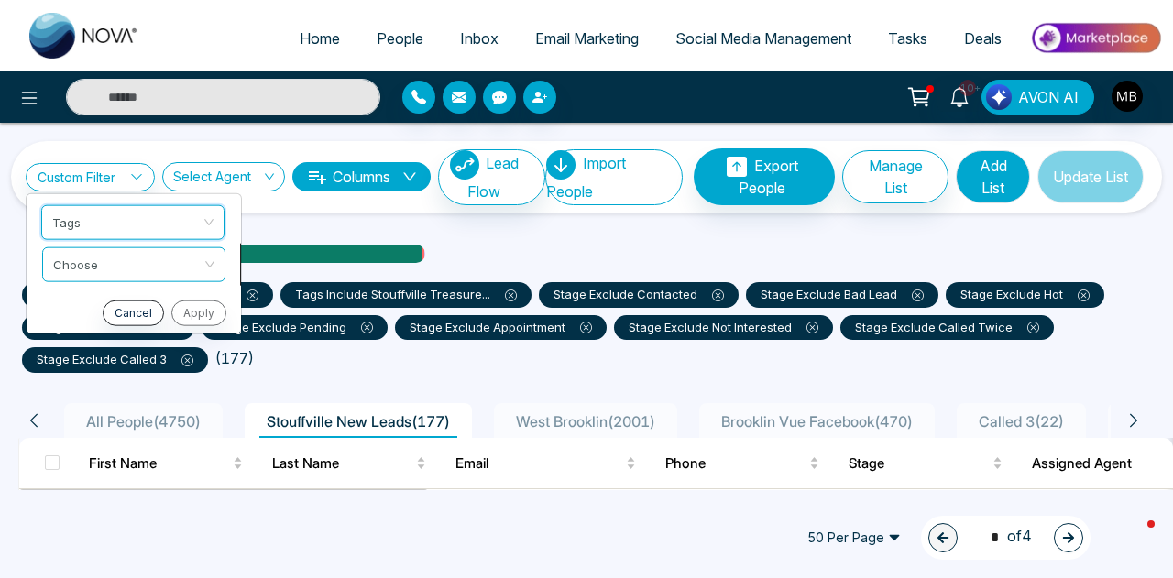
click at [147, 266] on input "search" at bounding box center [127, 260] width 148 height 27
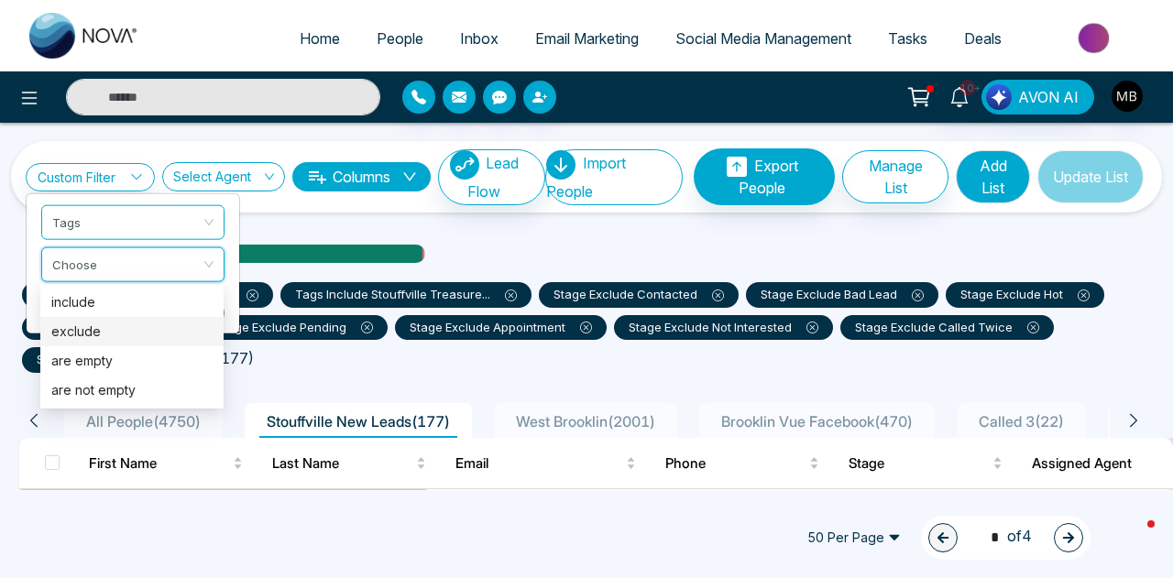
click at [115, 333] on div "exclude" at bounding box center [131, 332] width 161 height 20
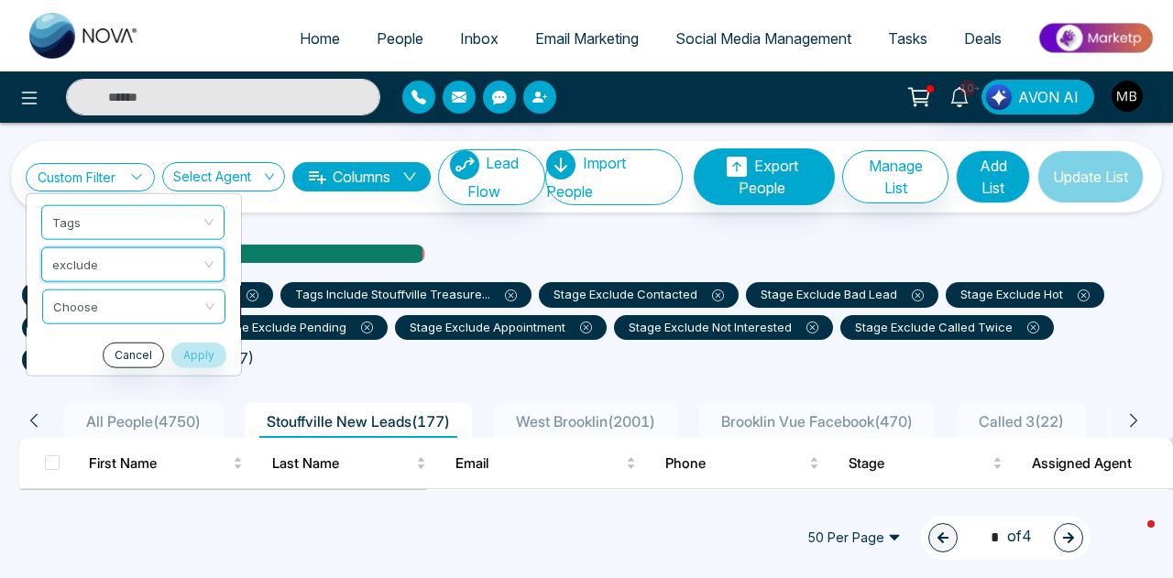
click at [134, 306] on div "Custom Filter Tags exclude exclude Choose Cancel Apply Select Agent Columns Lea…" at bounding box center [586, 306] width 1173 height 367
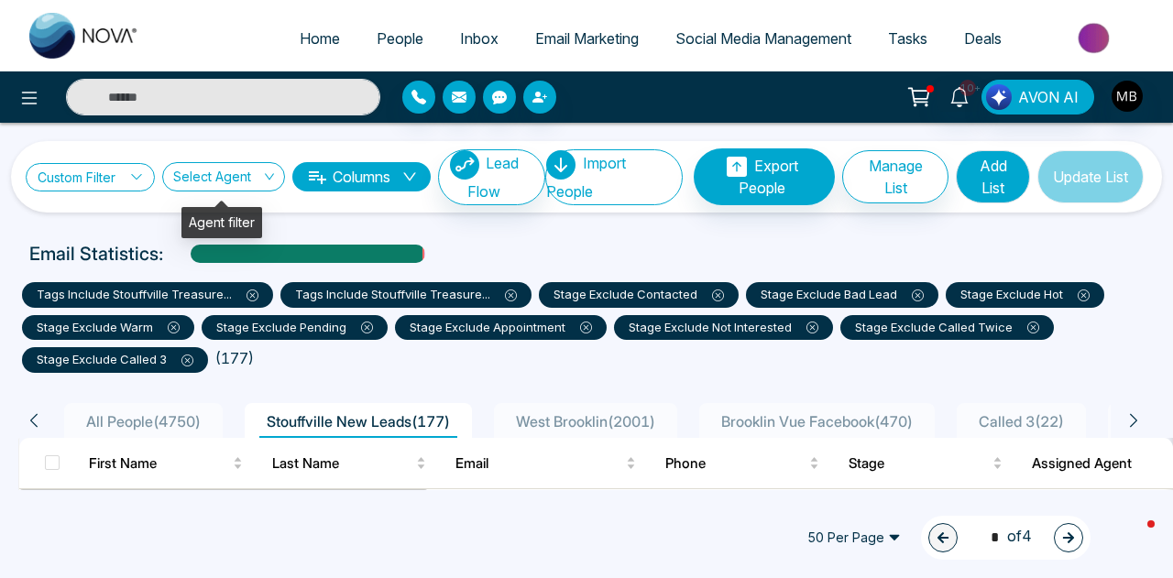
click at [128, 182] on link "Custom Filter" at bounding box center [90, 177] width 129 height 28
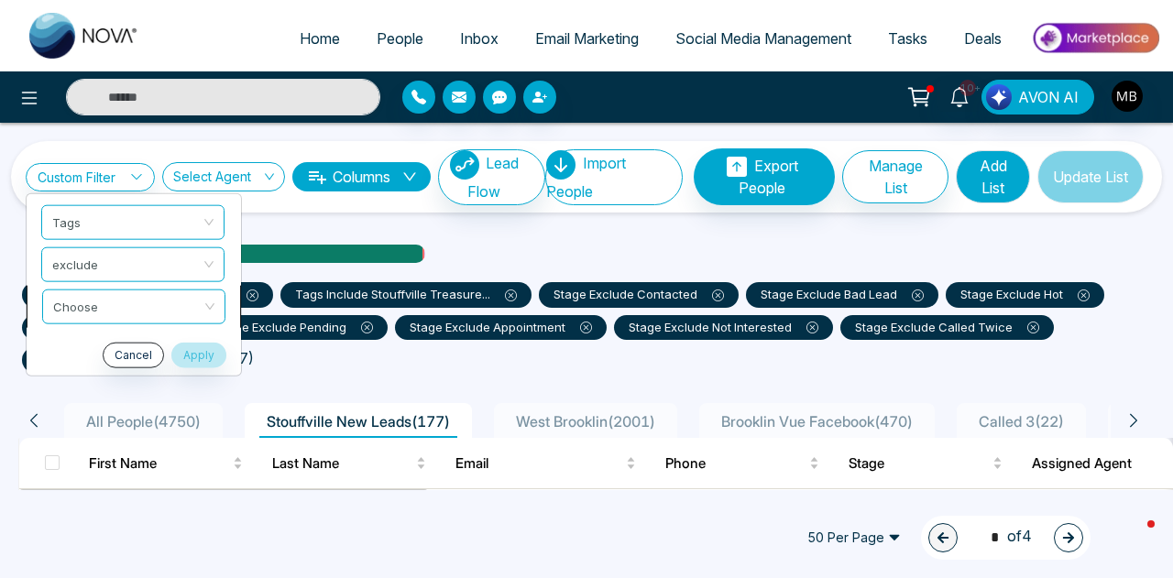
click at [103, 304] on input "search" at bounding box center [127, 303] width 148 height 27
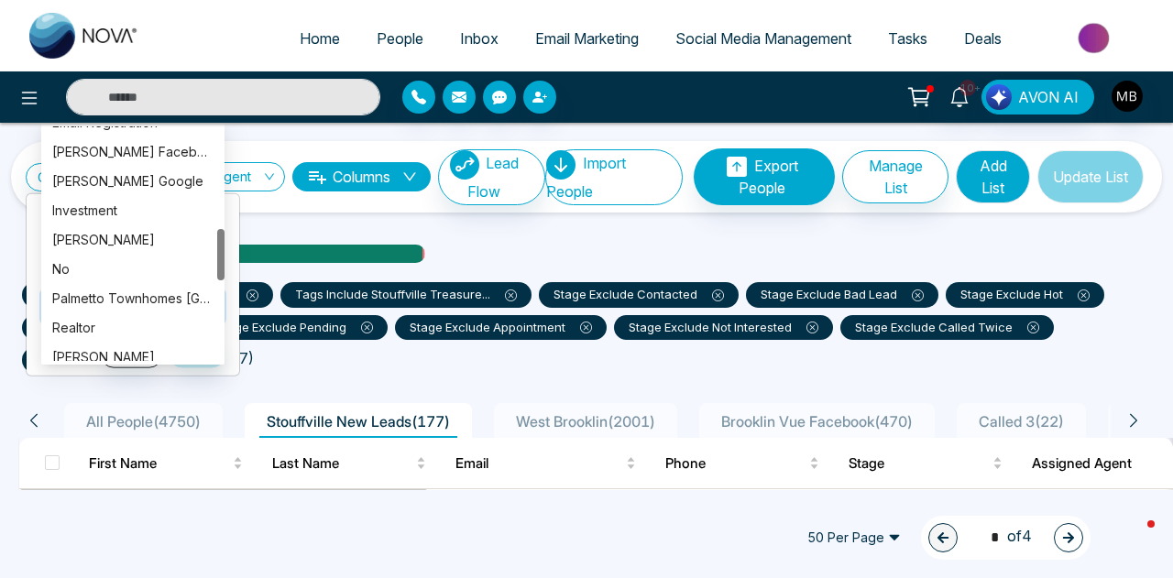
scroll to position [550, 0]
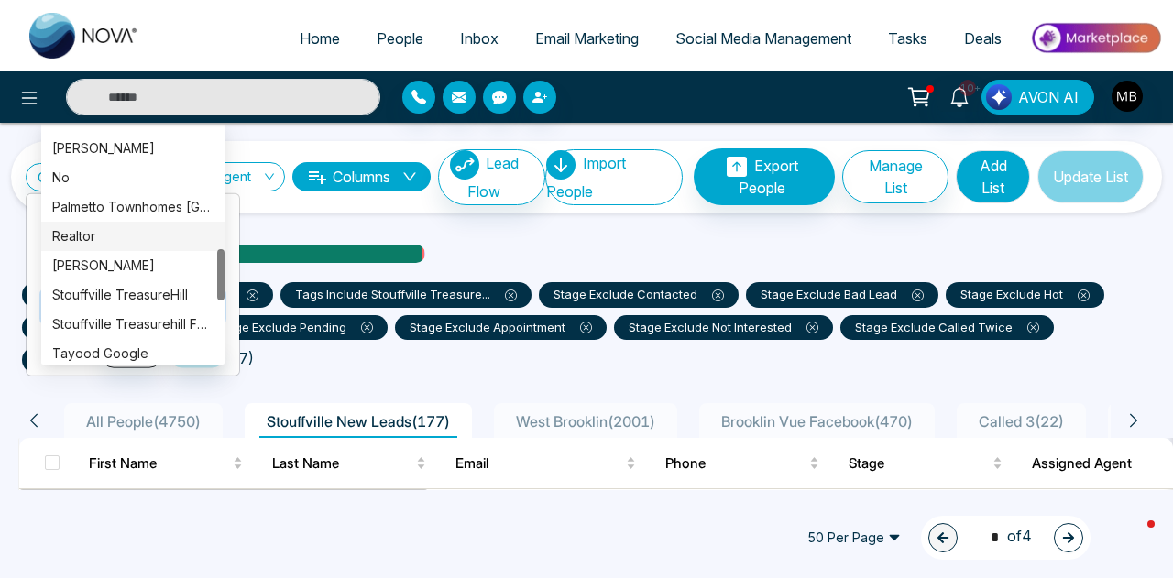
click at [99, 240] on div "Realtor" at bounding box center [132, 236] width 161 height 20
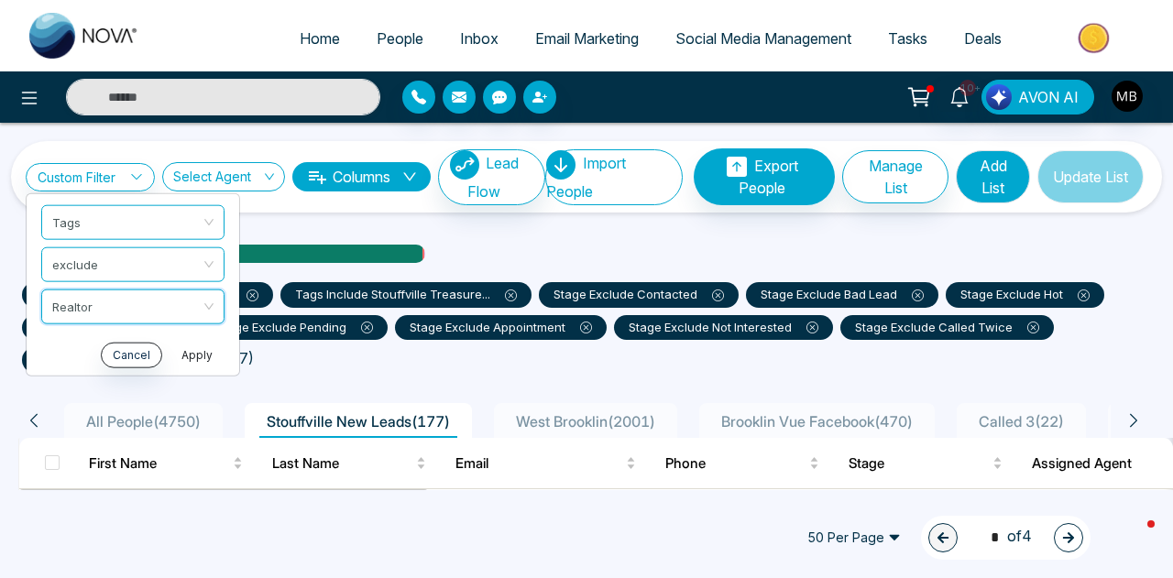
click at [187, 346] on button "Apply" at bounding box center [196, 355] width 55 height 26
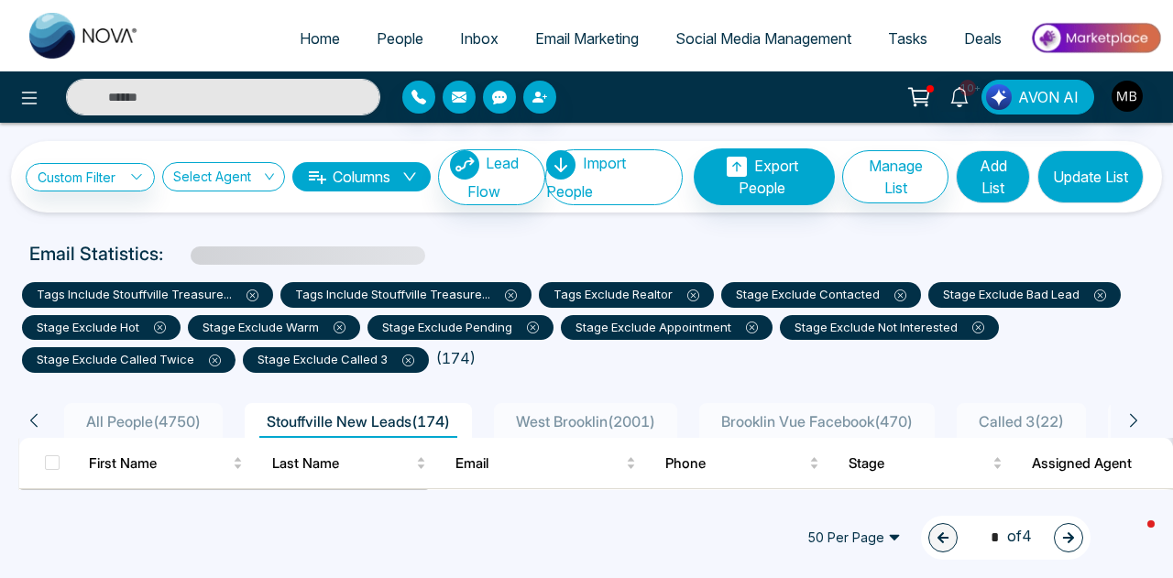
click at [1081, 191] on button "Update List" at bounding box center [1090, 176] width 106 height 53
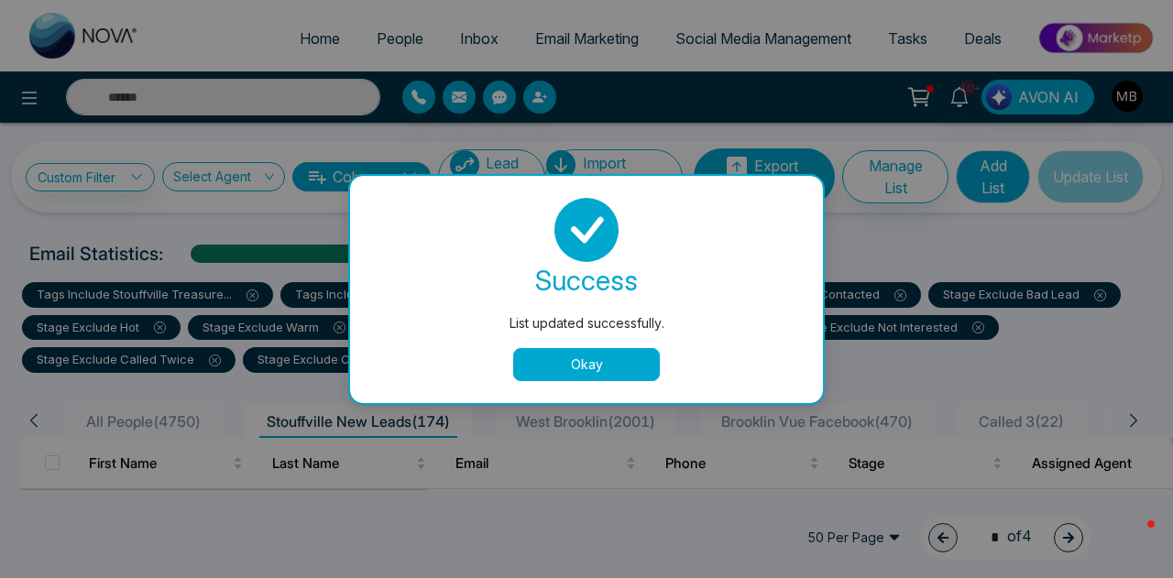
click at [602, 357] on button "Okay" at bounding box center [586, 364] width 147 height 33
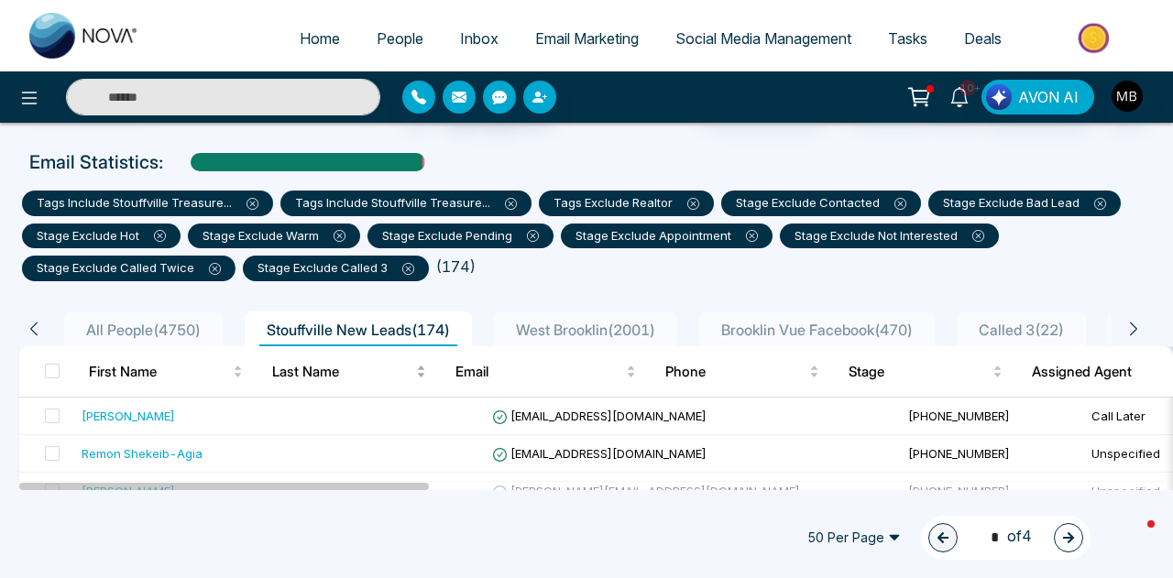
scroll to position [183, 0]
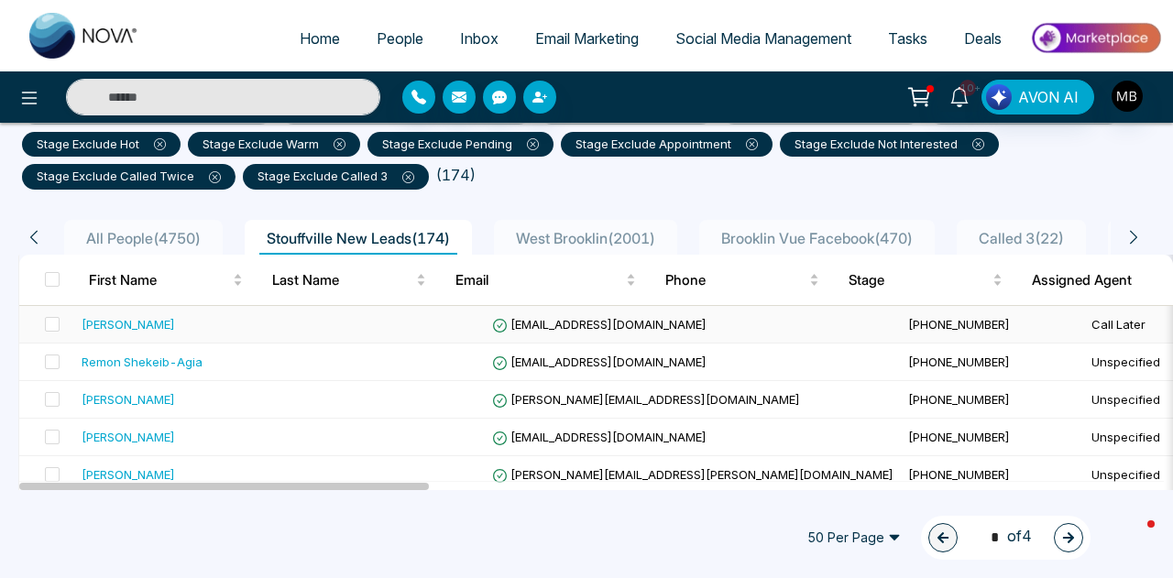
click at [514, 322] on span "[EMAIL_ADDRESS][DOMAIN_NAME]" at bounding box center [599, 324] width 214 height 15
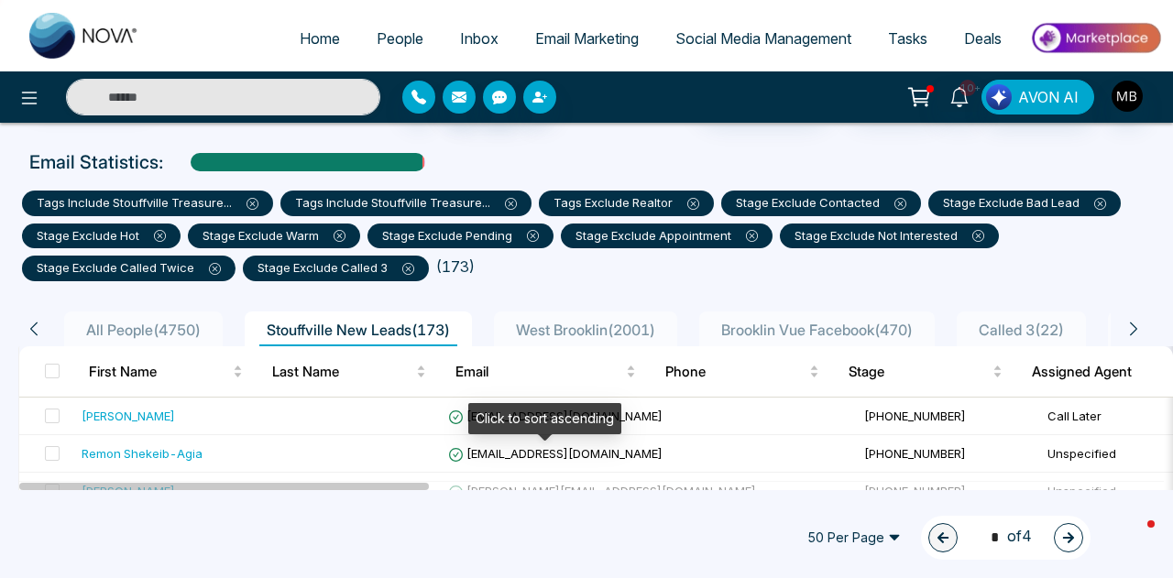
scroll to position [183, 0]
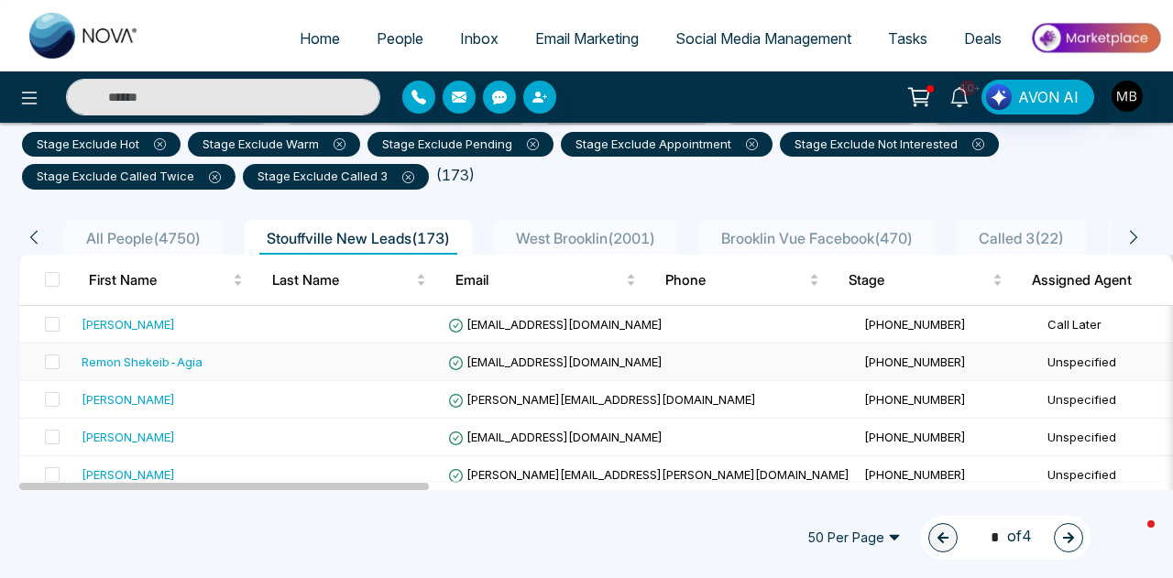
click at [541, 357] on span "[EMAIL_ADDRESS][DOMAIN_NAME]" at bounding box center [555, 362] width 214 height 15
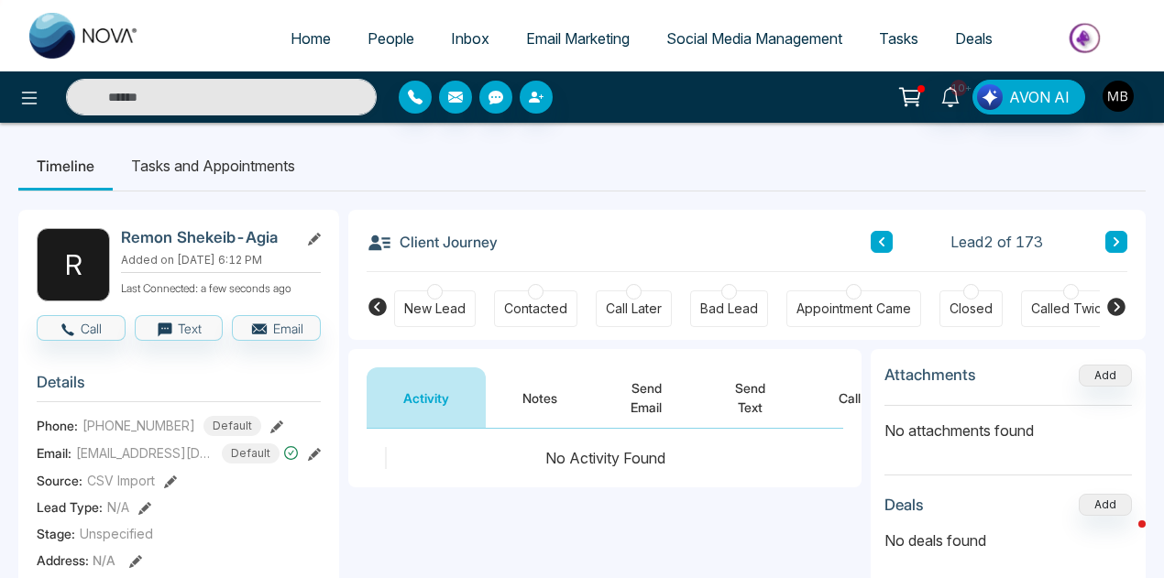
click at [629, 290] on div at bounding box center [634, 292] width 16 height 16
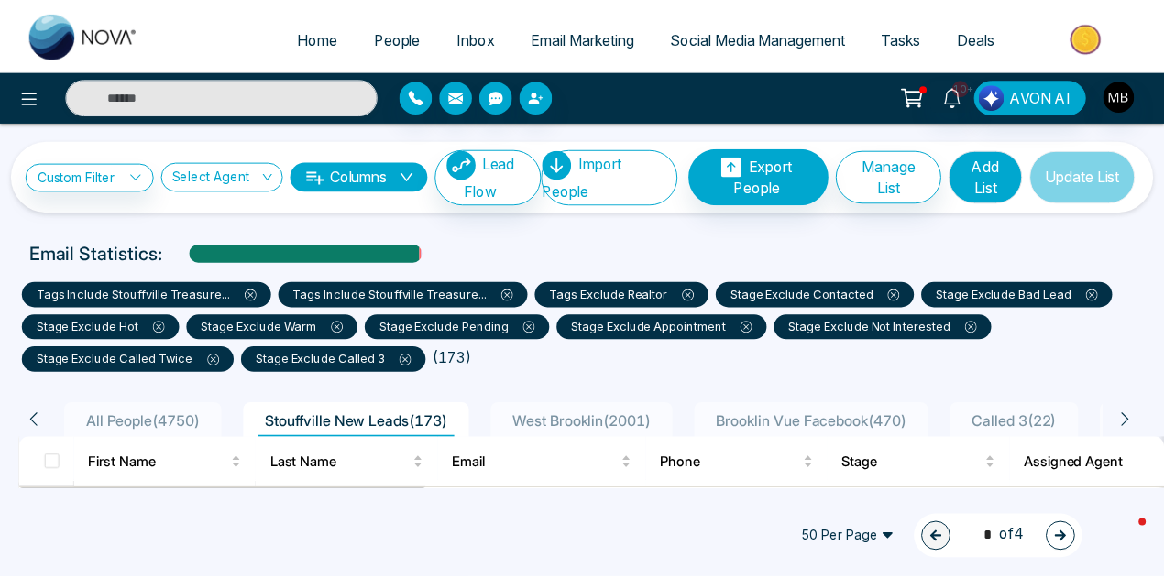
scroll to position [183, 0]
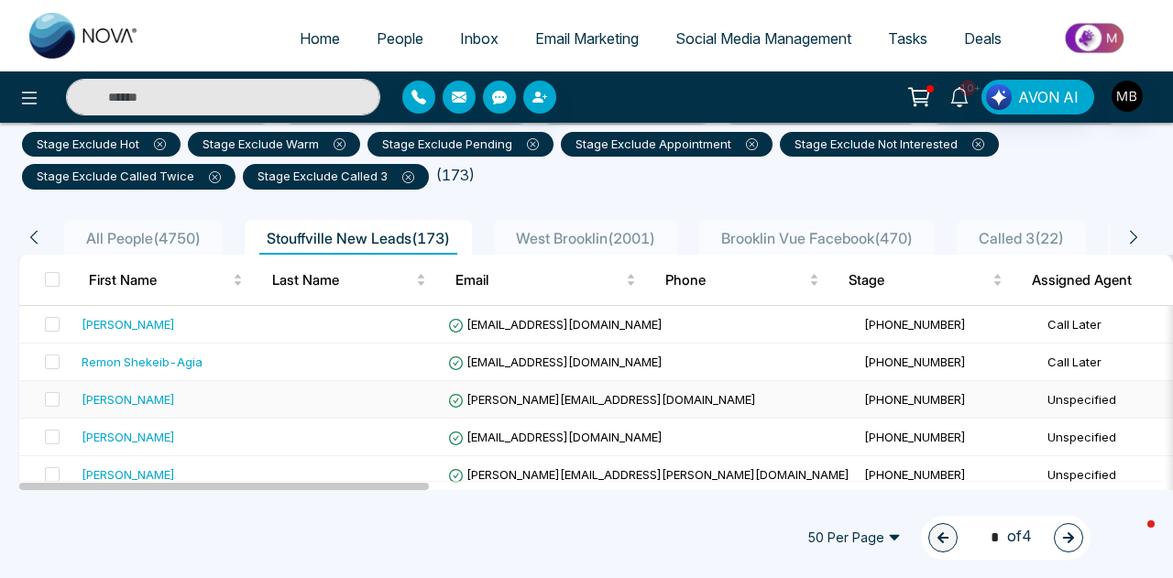
click at [563, 397] on span "[PERSON_NAME][EMAIL_ADDRESS][DOMAIN_NAME]" at bounding box center [602, 399] width 308 height 15
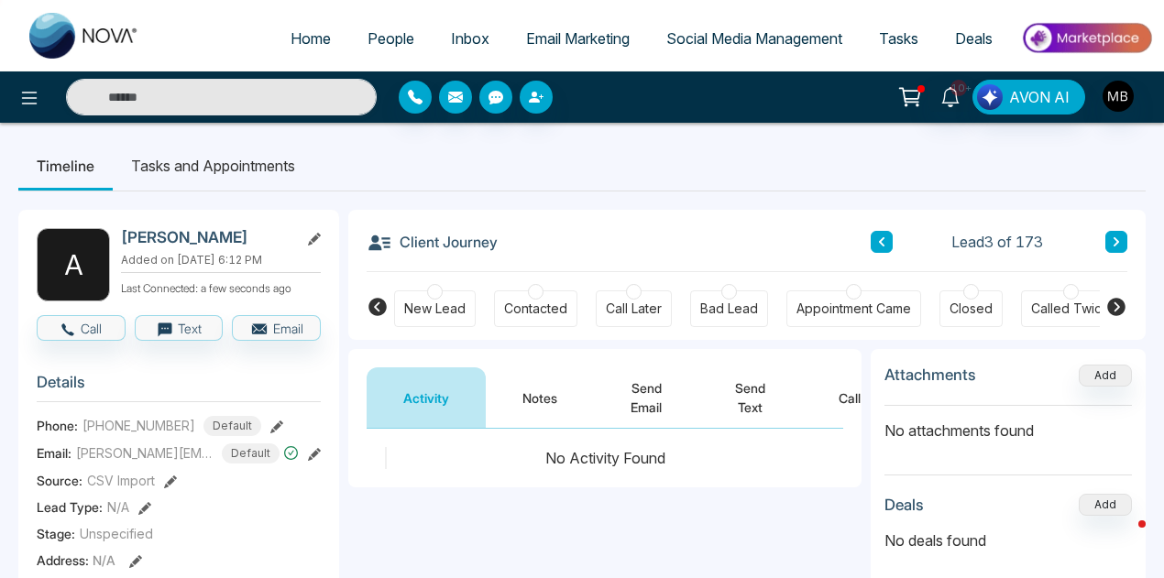
click at [1115, 301] on icon at bounding box center [1116, 307] width 22 height 22
click at [1096, 293] on div at bounding box center [1098, 292] width 16 height 16
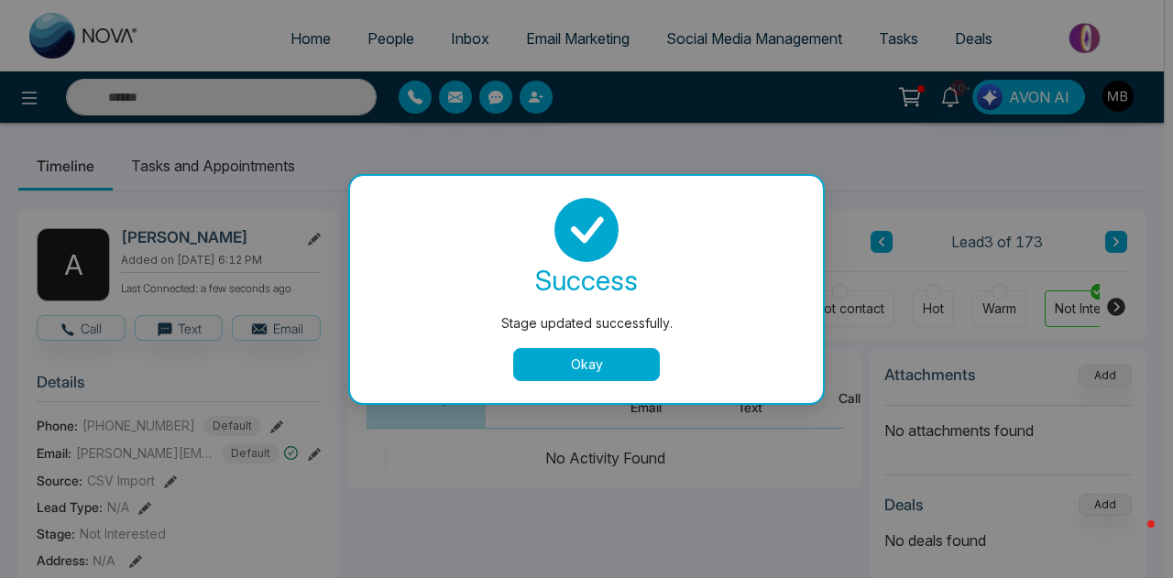
click at [608, 361] on button "Okay" at bounding box center [586, 364] width 147 height 33
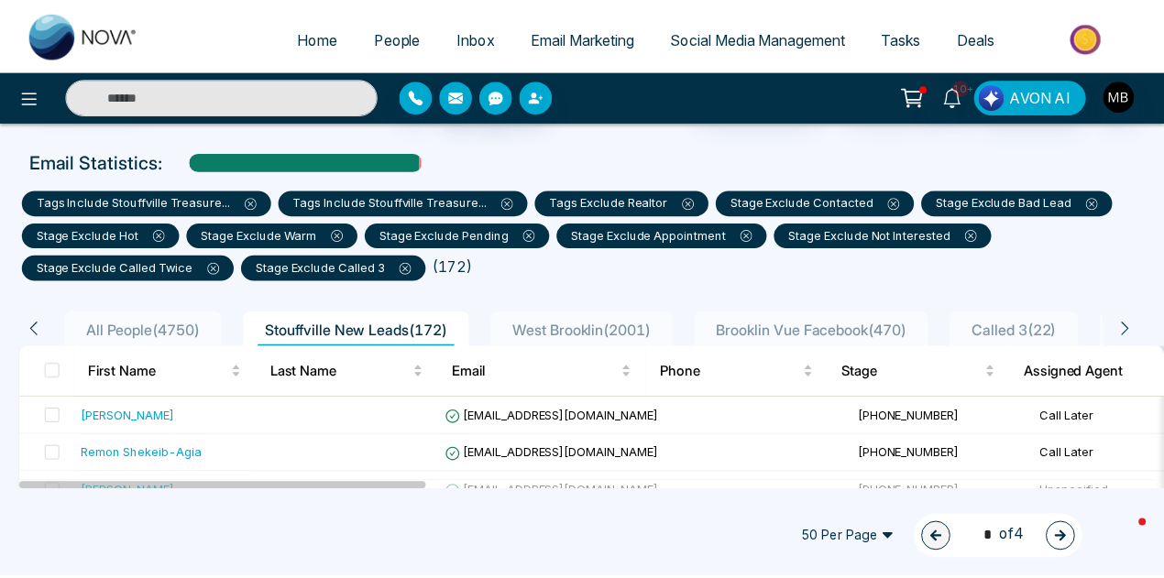
scroll to position [183, 0]
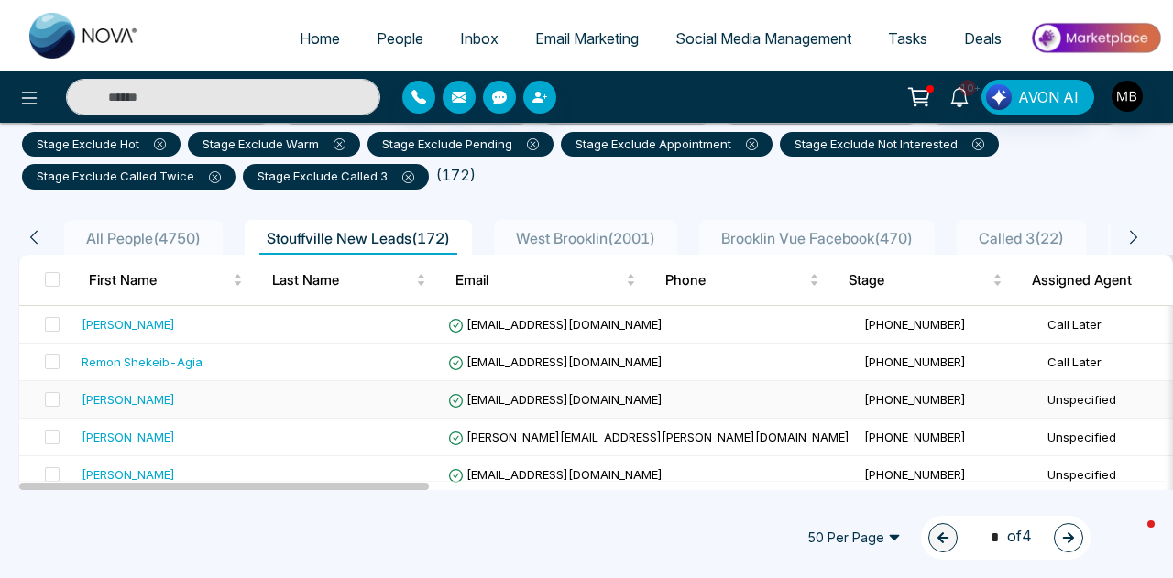
click at [502, 400] on span "[EMAIL_ADDRESS][DOMAIN_NAME]" at bounding box center [555, 399] width 214 height 15
